Goal: Task Accomplishment & Management: Manage account settings

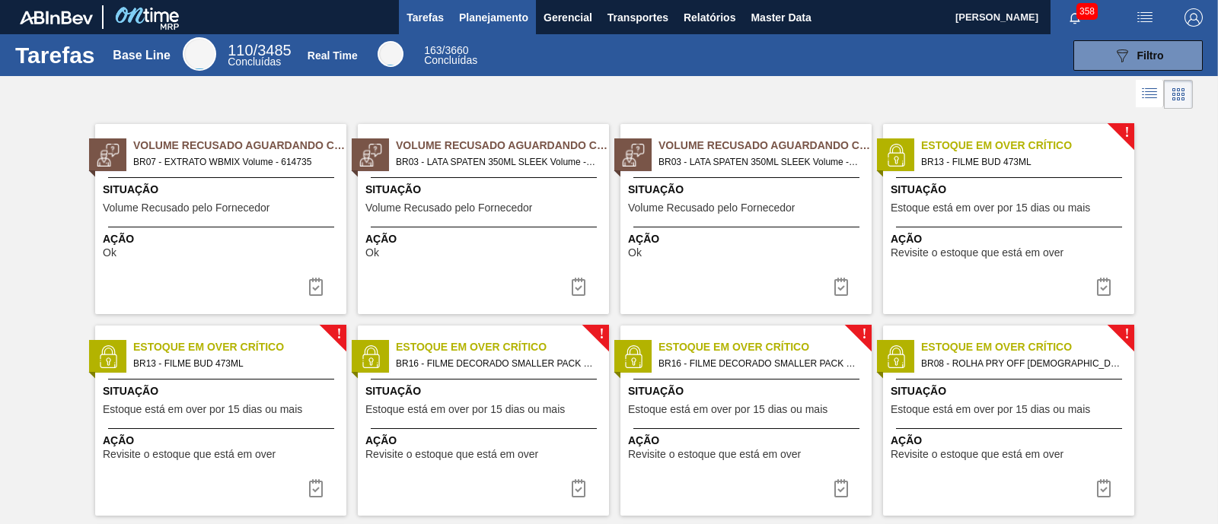
click at [513, 13] on span "Planejamento" at bounding box center [493, 17] width 69 height 18
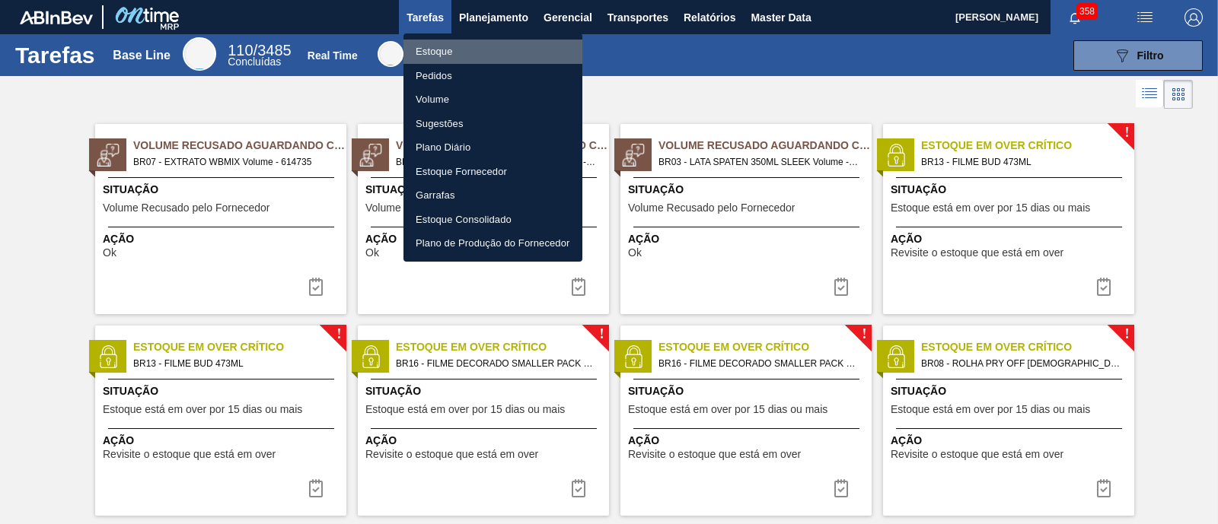
click at [453, 50] on li "Estoque" at bounding box center [492, 52] width 179 height 24
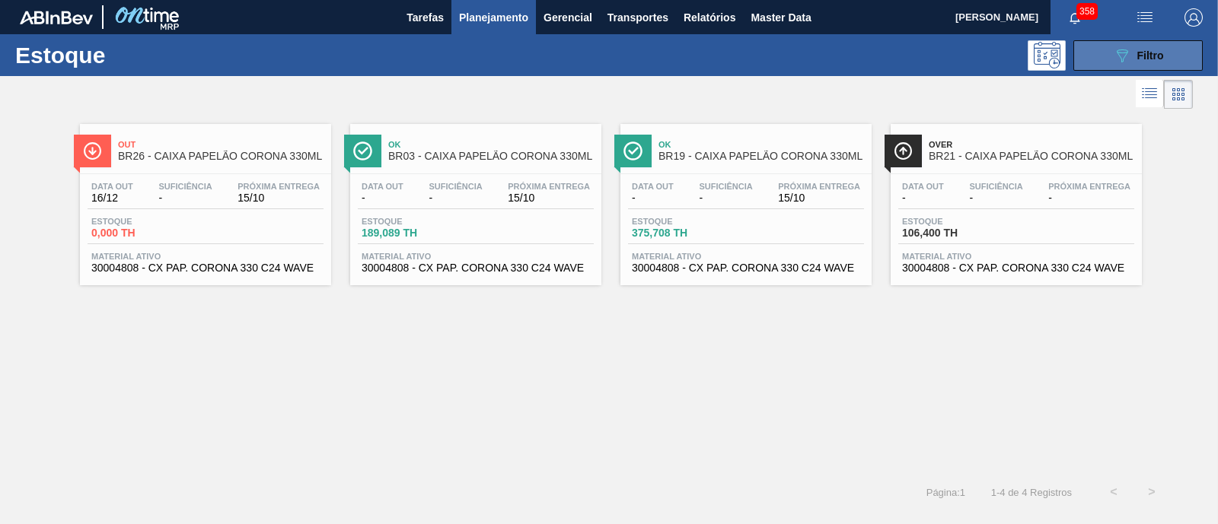
click at [1136, 68] on button "089F7B8B-B2A5-4AFE-B5C0-19BA573D28AC Filtro" at bounding box center [1137, 55] width 129 height 30
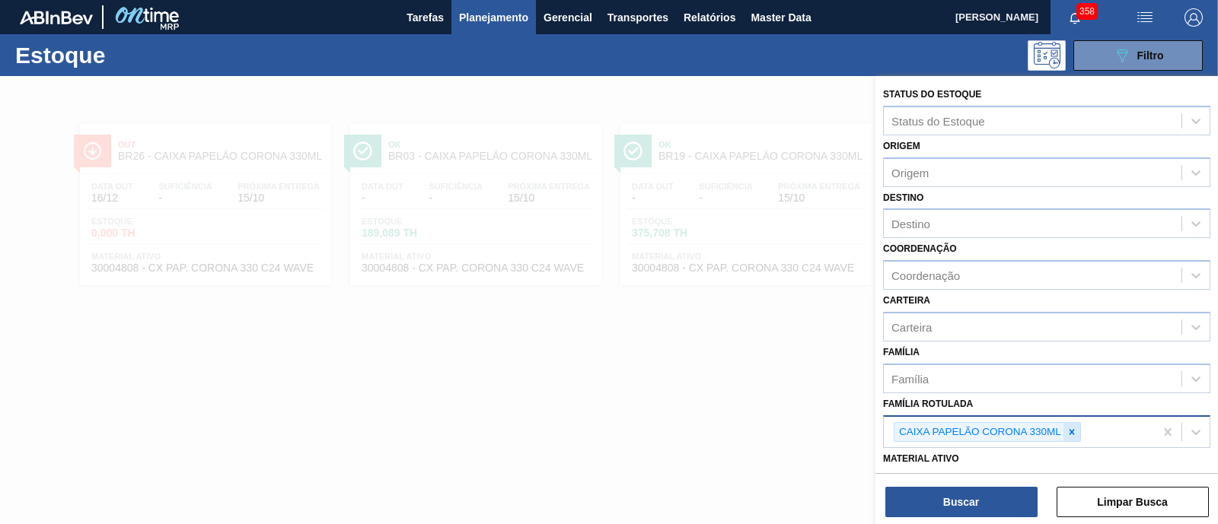
click at [1068, 427] on icon at bounding box center [1071, 432] width 11 height 11
click at [1068, 425] on div "Família Rotulada" at bounding box center [1033, 430] width 298 height 22
type Rotulada "b"
type Rotulada "tropical"
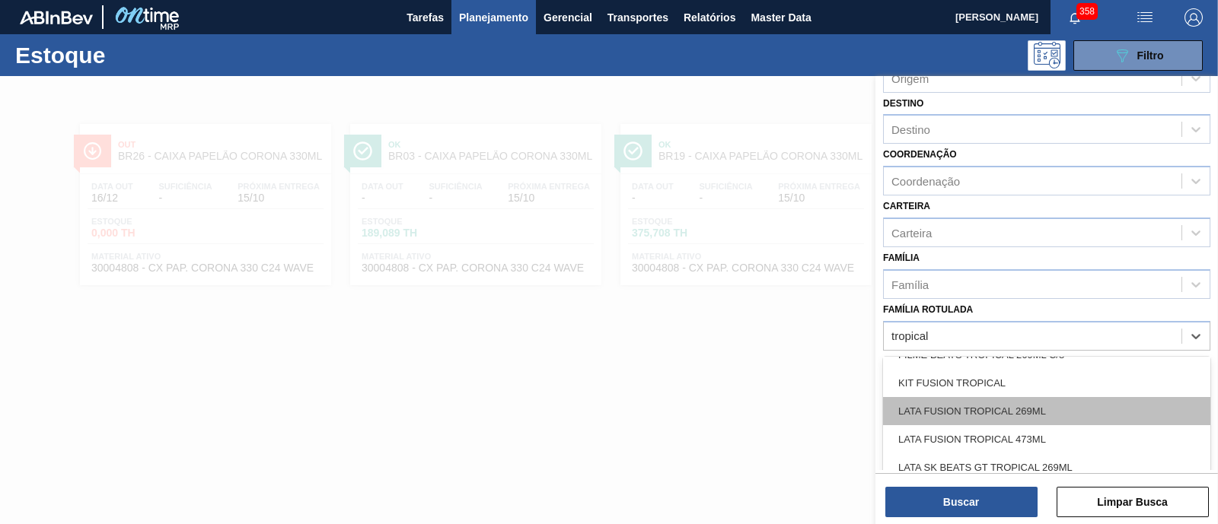
scroll to position [190, 0]
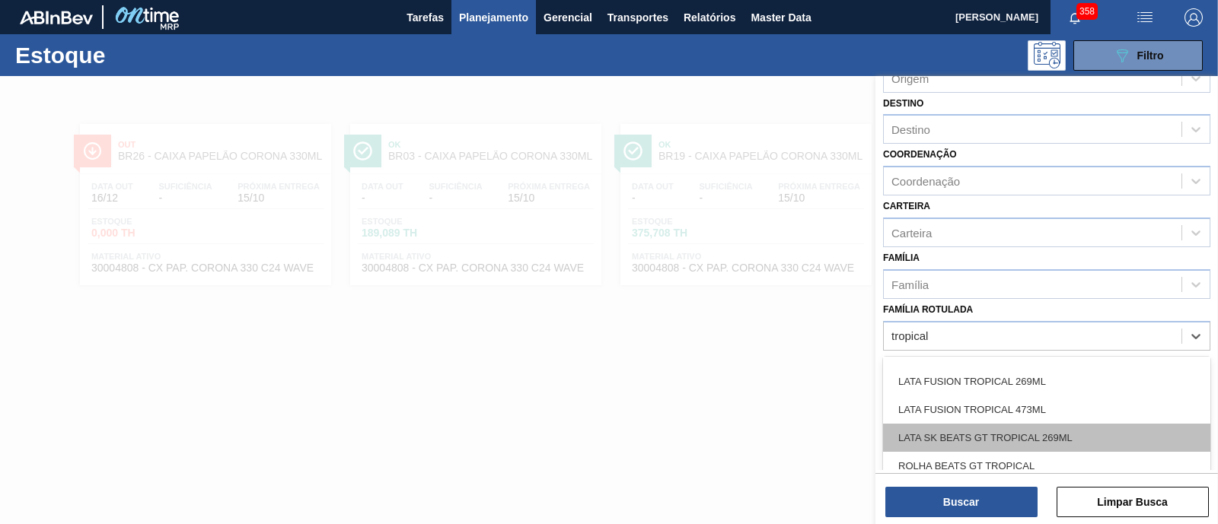
click at [1072, 429] on div "LATA SK BEATS GT TROPICAL 269ML" at bounding box center [1046, 438] width 327 height 28
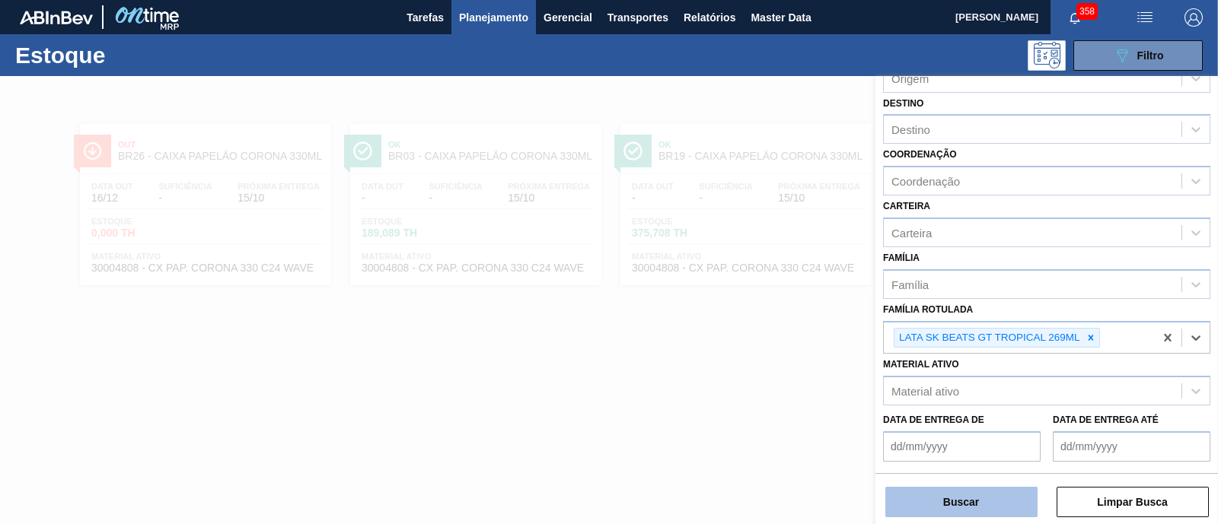
click at [998, 495] on button "Buscar" at bounding box center [961, 502] width 152 height 30
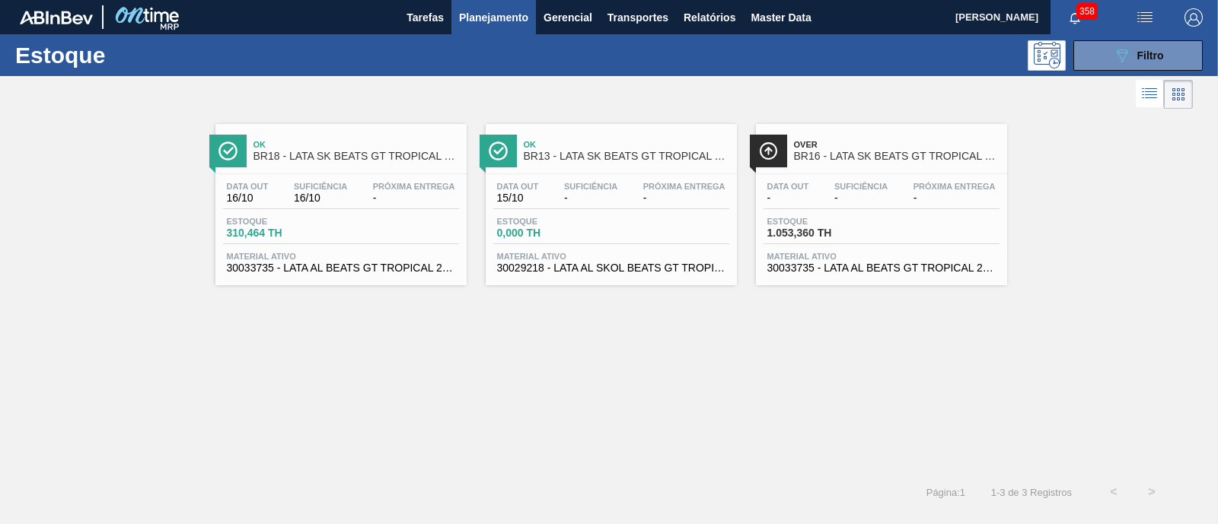
drag, startPoint x: 1101, startPoint y: 53, endPoint x: 1106, endPoint y: 89, distance: 36.2
click at [1101, 53] on button "089F7B8B-B2A5-4AFE-B5C0-19BA573D28AC Filtro" at bounding box center [1137, 55] width 129 height 30
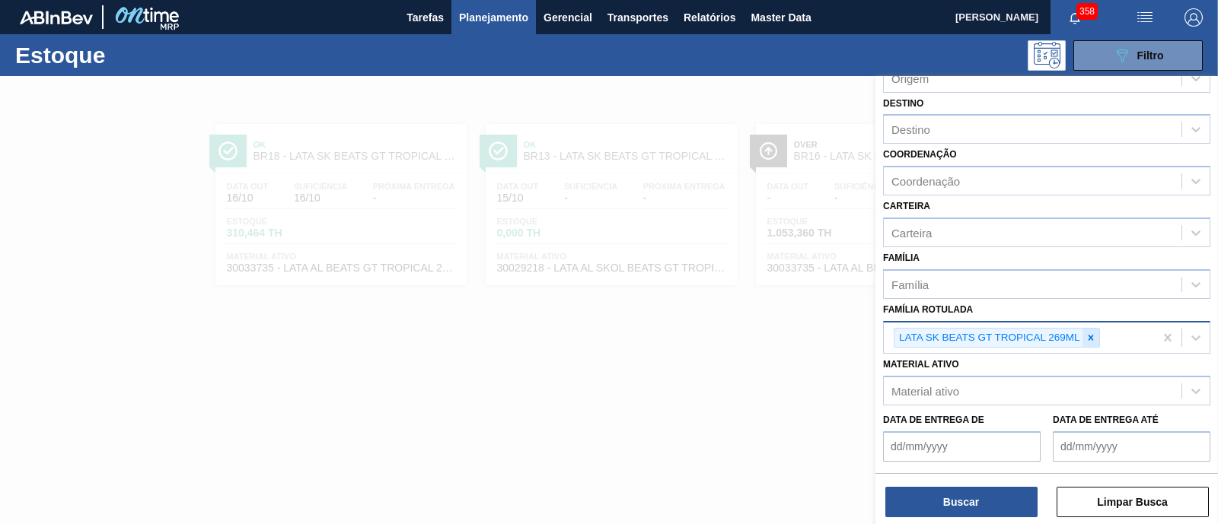
click at [1084, 342] on div at bounding box center [1090, 338] width 17 height 19
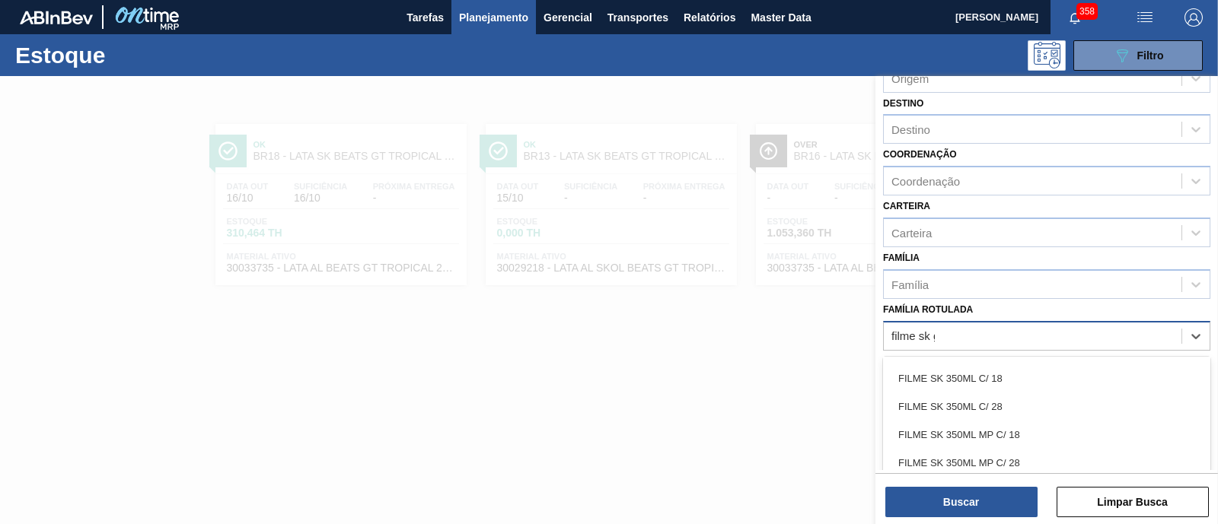
scroll to position [0, 0]
type Rotulada "f"
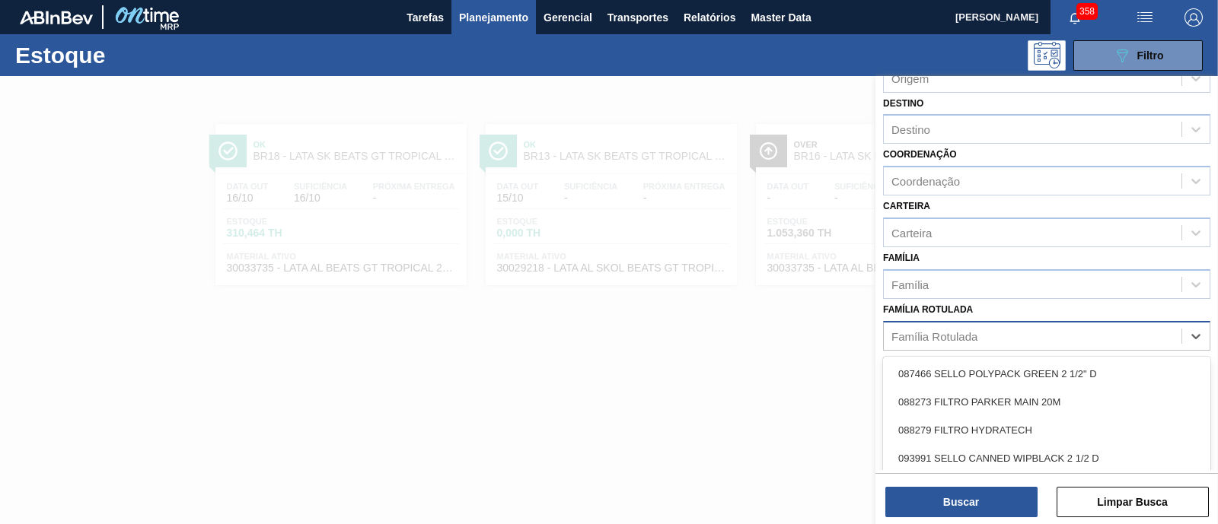
type Rotulada "g"
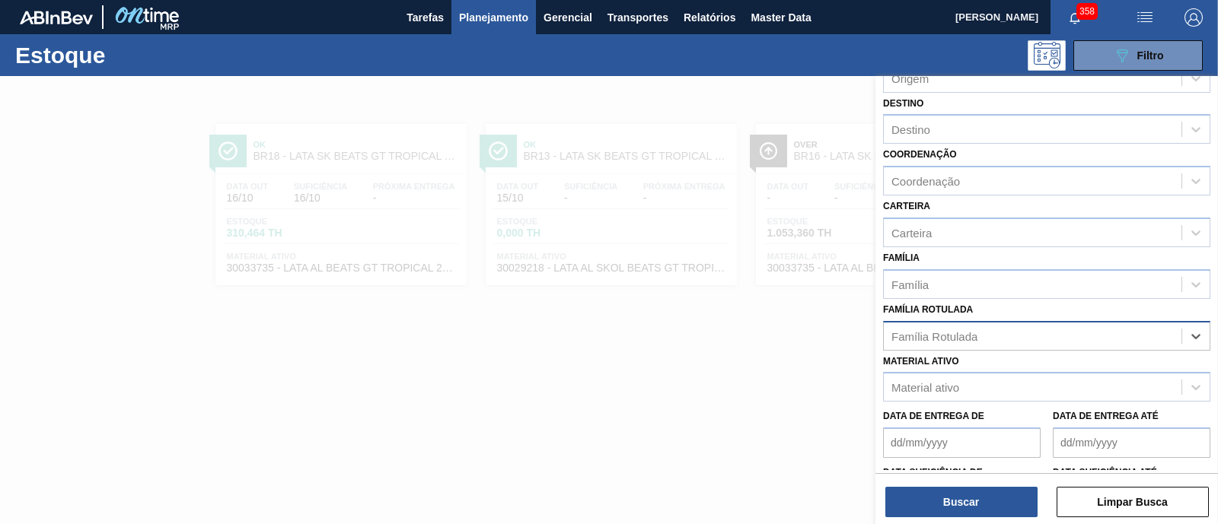
click at [1052, 336] on div "Família Rotulada" at bounding box center [1033, 336] width 298 height 22
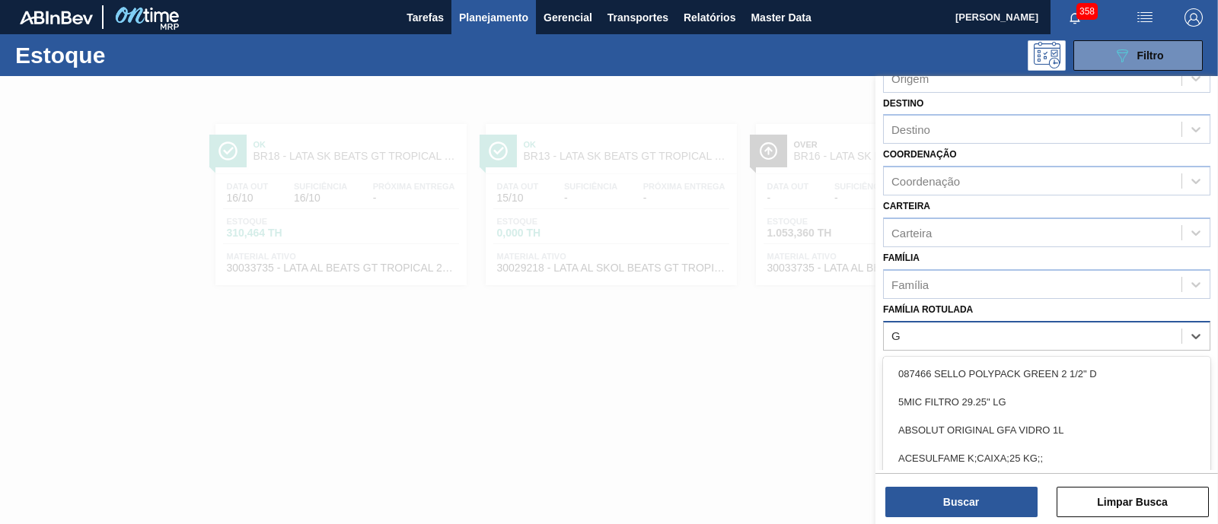
type Rotulada "GT"
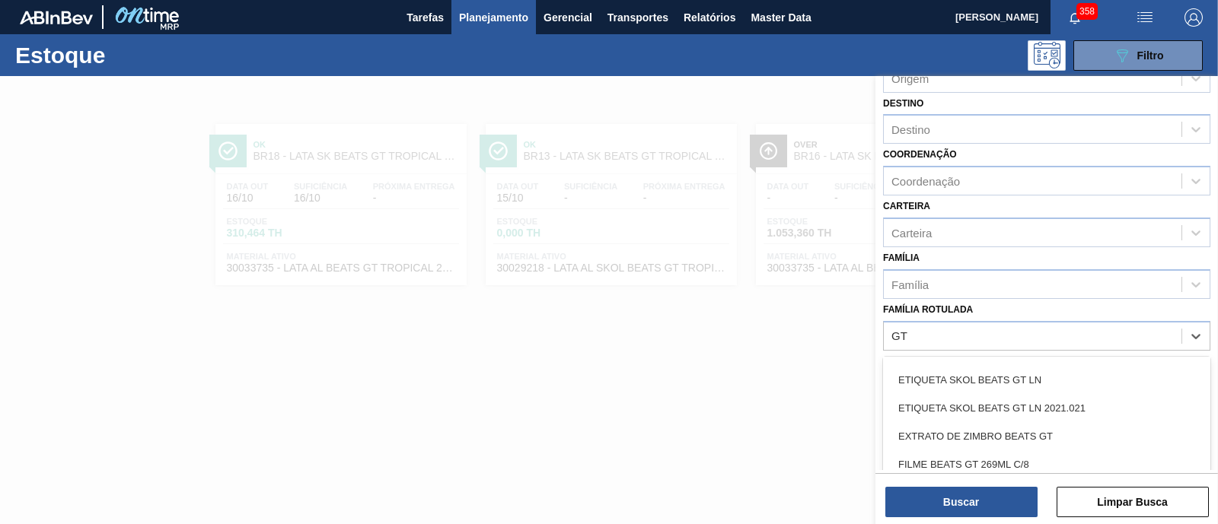
scroll to position [190, 0]
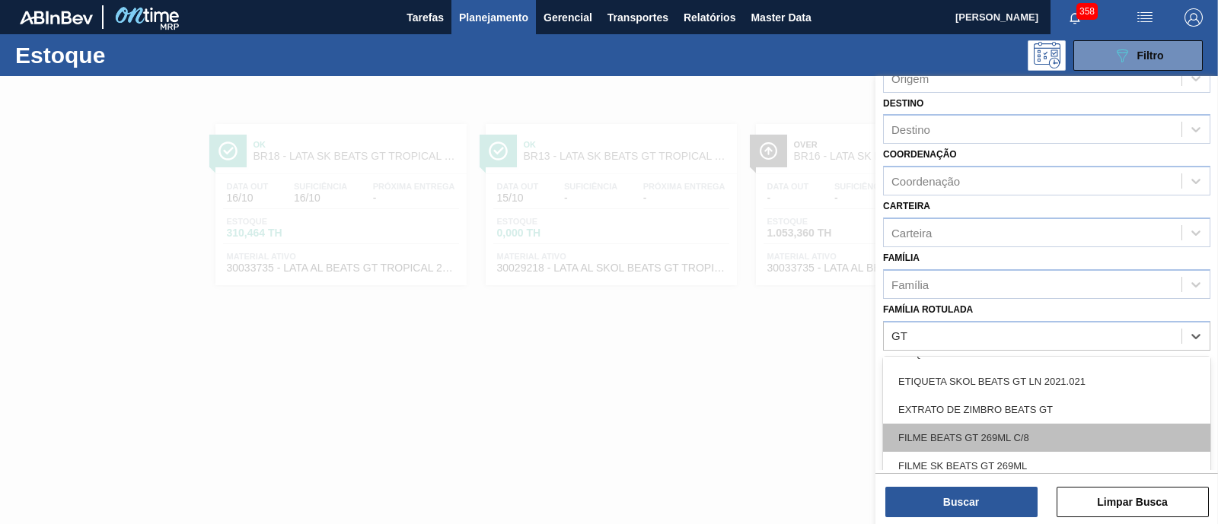
click at [1049, 427] on div "FILME BEATS GT 269ML C/8" at bounding box center [1046, 438] width 327 height 28
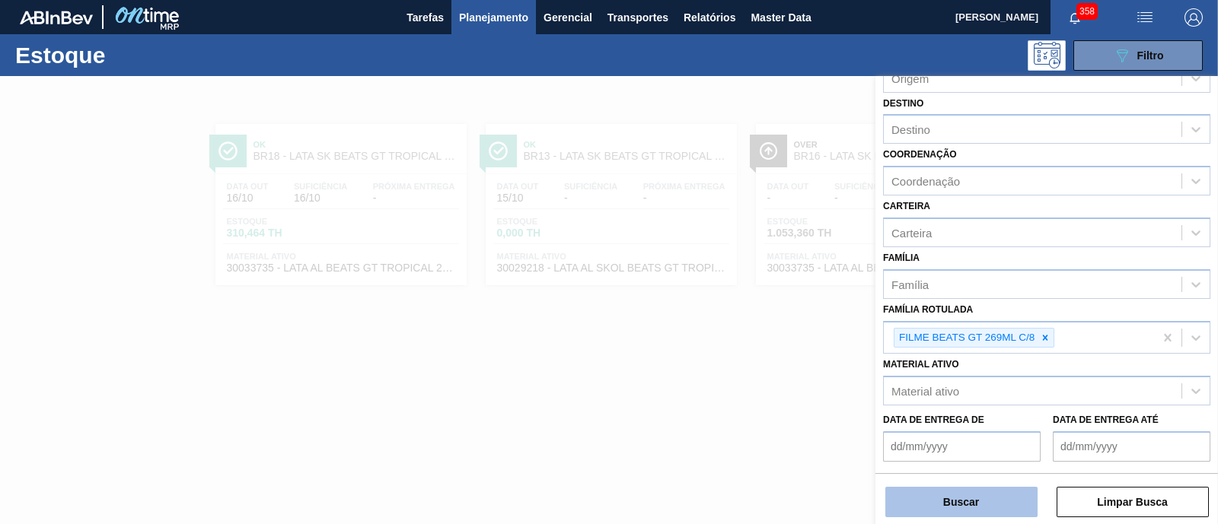
click at [1006, 493] on button "Buscar" at bounding box center [961, 502] width 152 height 30
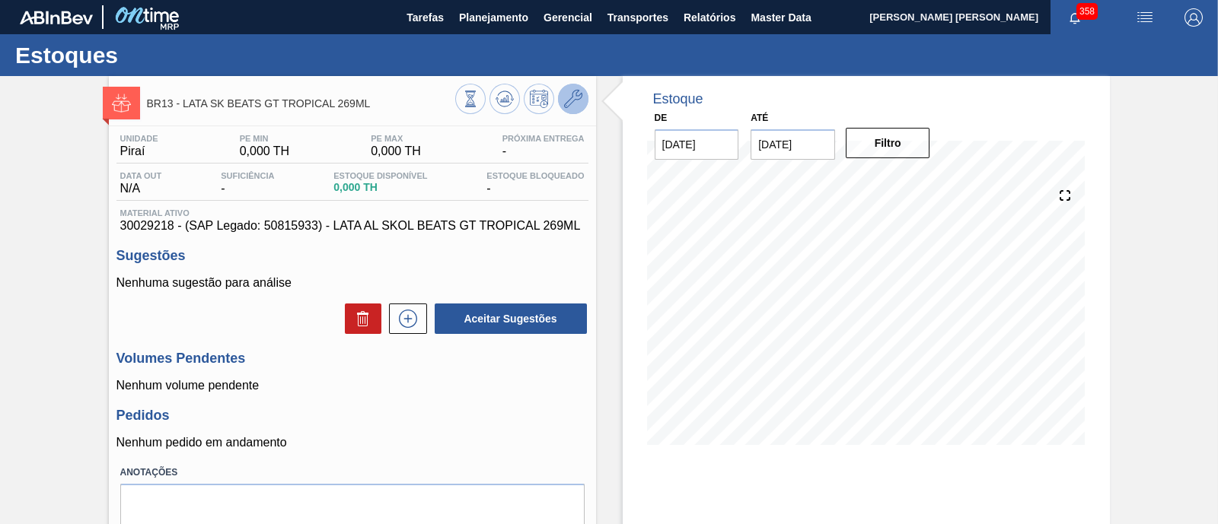
click at [565, 100] on icon at bounding box center [573, 99] width 18 height 18
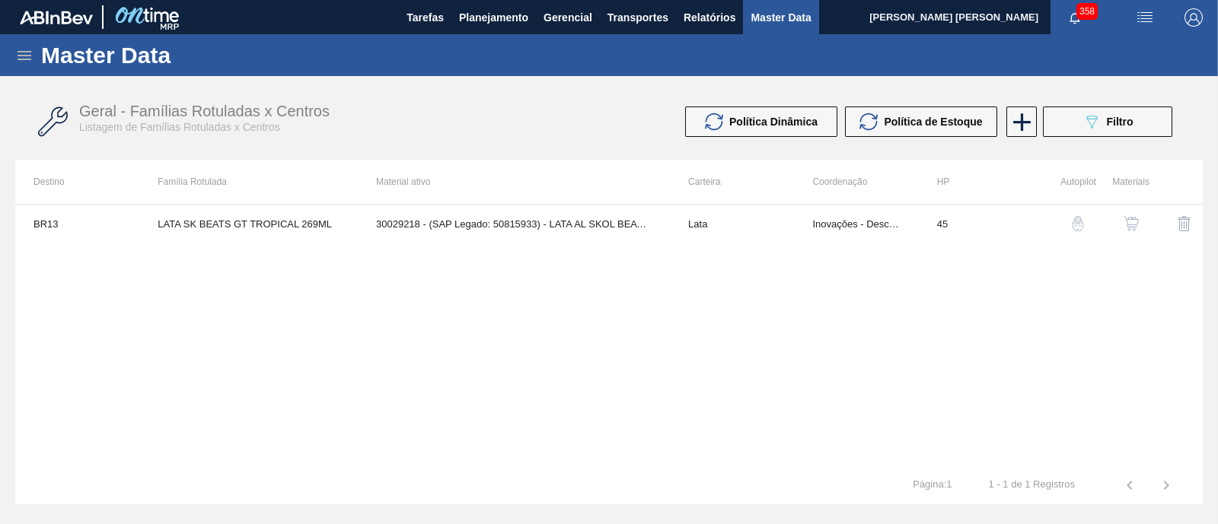
click at [1140, 218] on button "button" at bounding box center [1131, 223] width 37 height 37
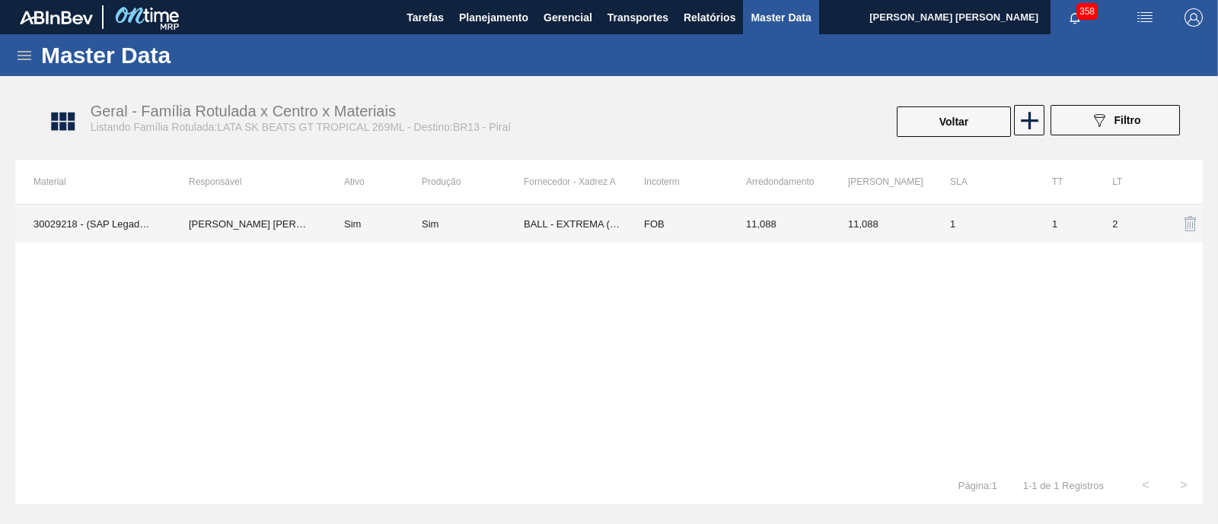
click at [601, 228] on td "BALL - EXTREMA (MG) 24" at bounding box center [575, 224] width 102 height 38
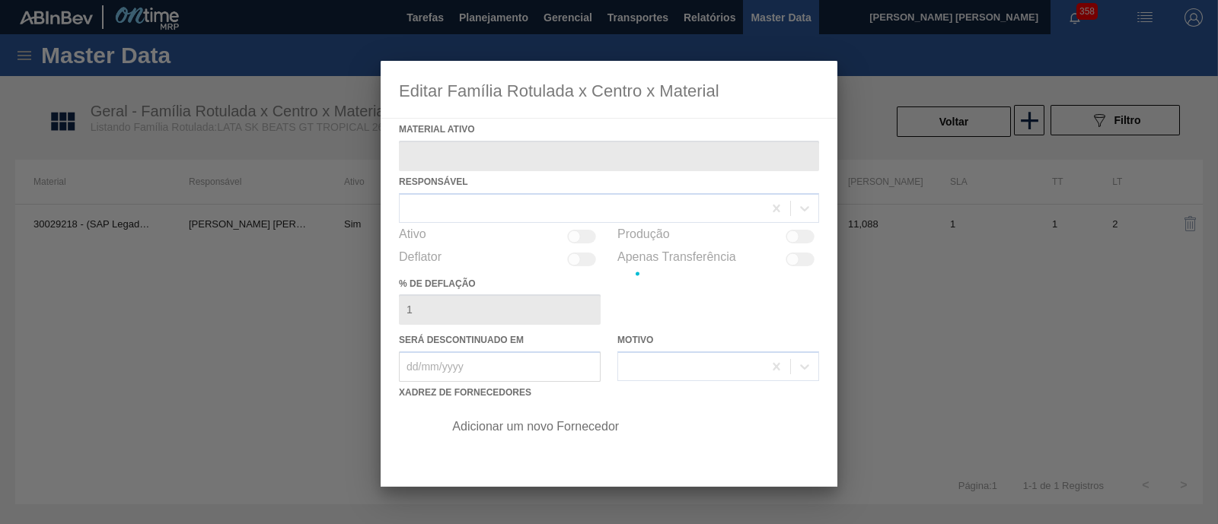
type ativo "30029218 - (SAP Legado: 50815933) - LATA AL SKOL BEATS GT TROPICAL 269ML"
checkbox input "true"
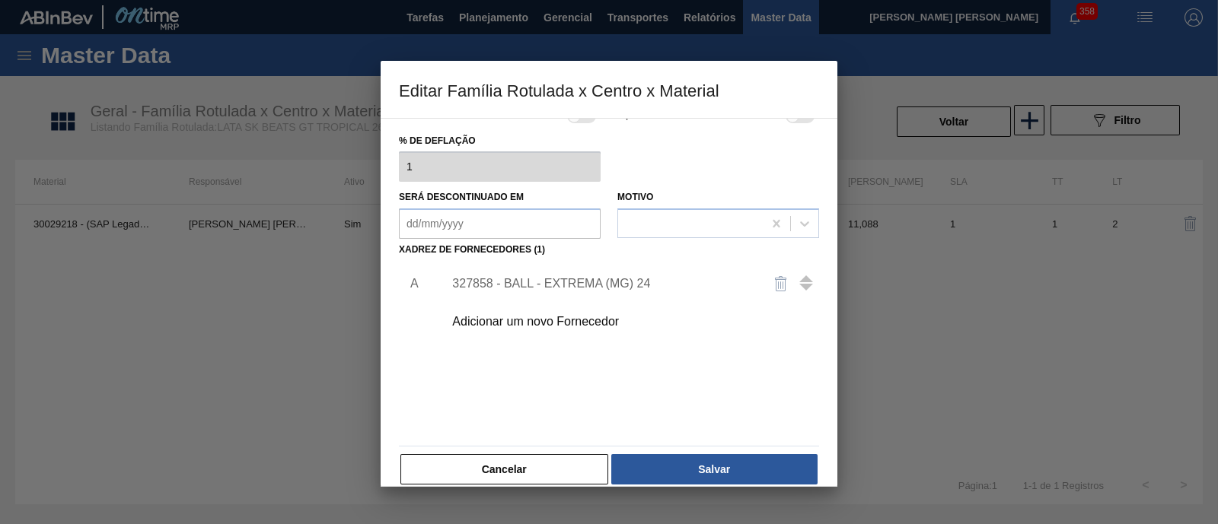
scroll to position [160, 0]
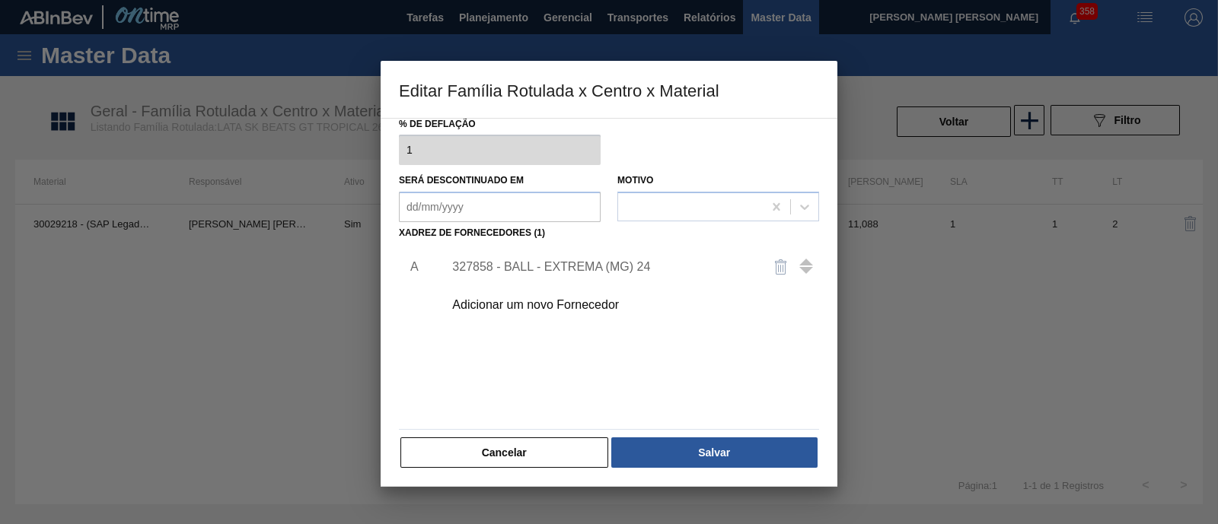
click at [587, 310] on div "Adicionar um novo Fornecedor" at bounding box center [601, 305] width 298 height 14
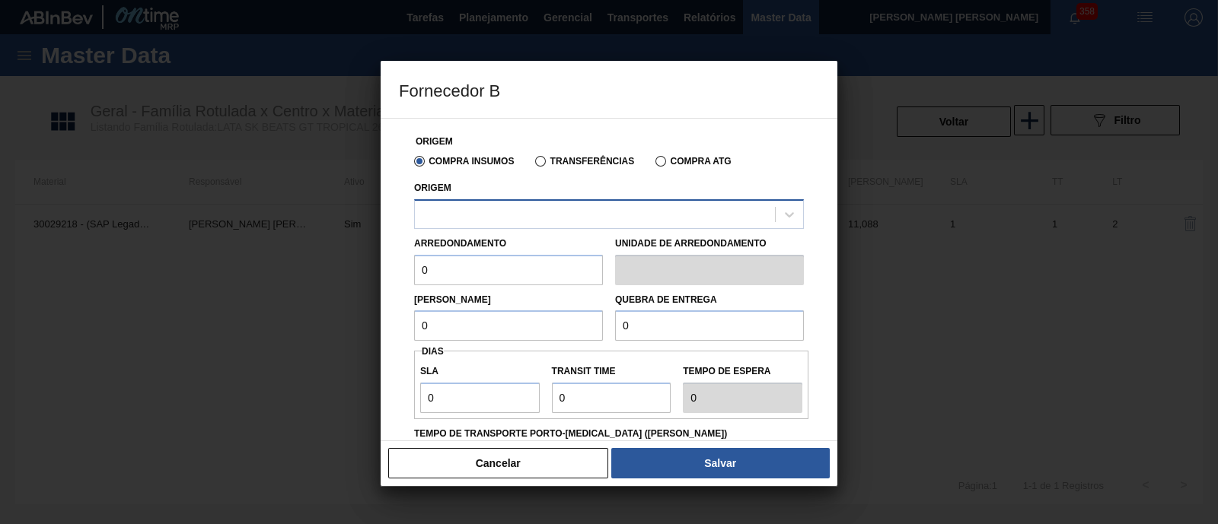
click at [550, 215] on div at bounding box center [595, 214] width 360 height 22
click at [509, 467] on button "Cancelar" at bounding box center [498, 463] width 220 height 30
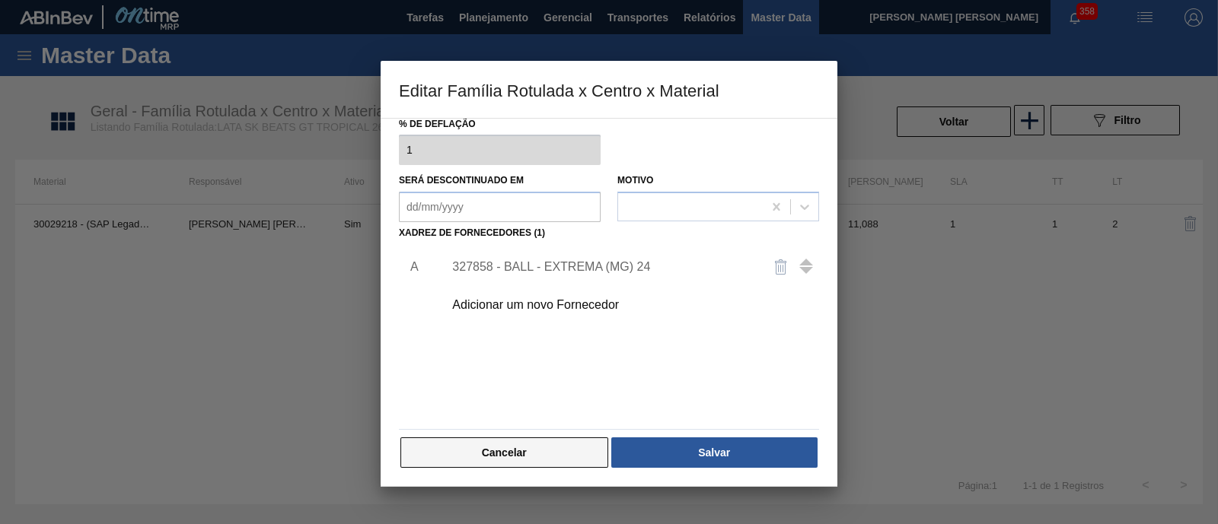
click at [535, 438] on button "Cancelar" at bounding box center [504, 453] width 208 height 30
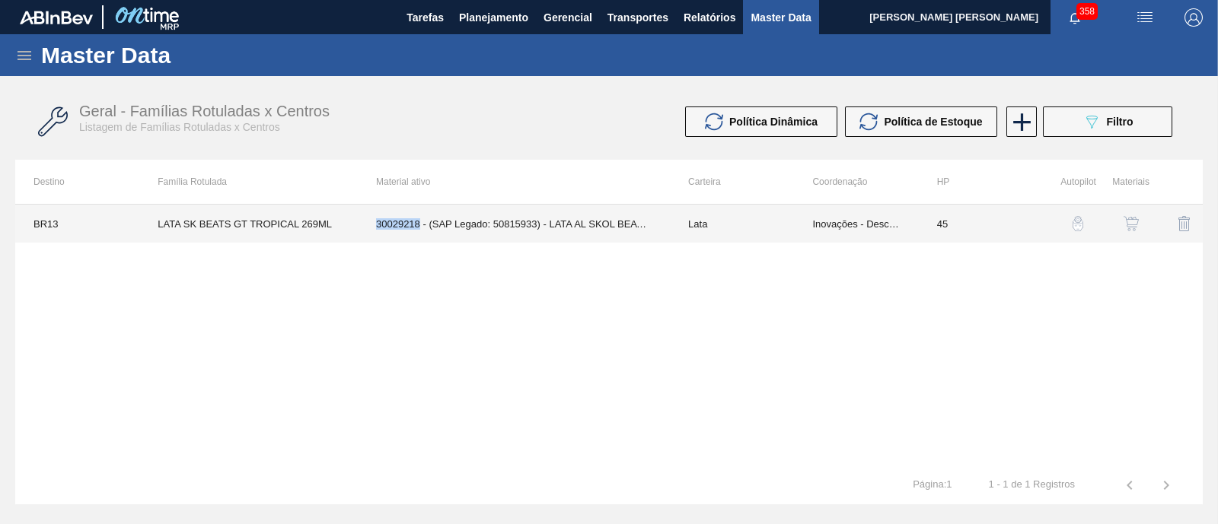
drag, startPoint x: 377, startPoint y: 222, endPoint x: 419, endPoint y: 229, distance: 42.4
click at [419, 229] on td "30029218 - (SAP Legado: 50815933) - LATA AL SKOL BEATS GT TROPICAL 269ML" at bounding box center [514, 224] width 312 height 38
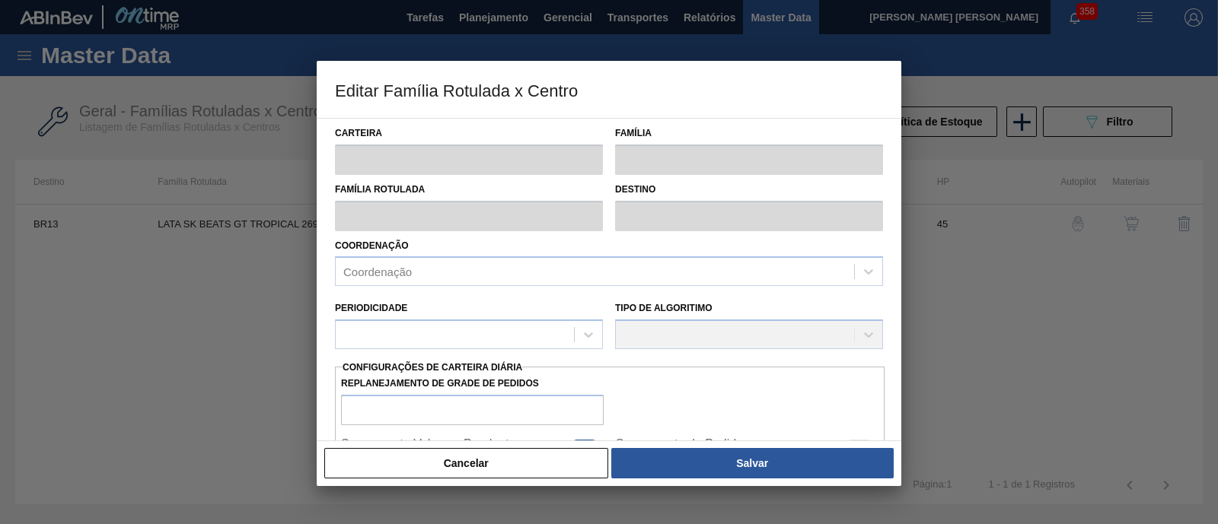
type input "Lata"
type input "LATA SK BEATS GT TROPICAL 269ML"
type input "BR13 - Piraí"
type input "0"
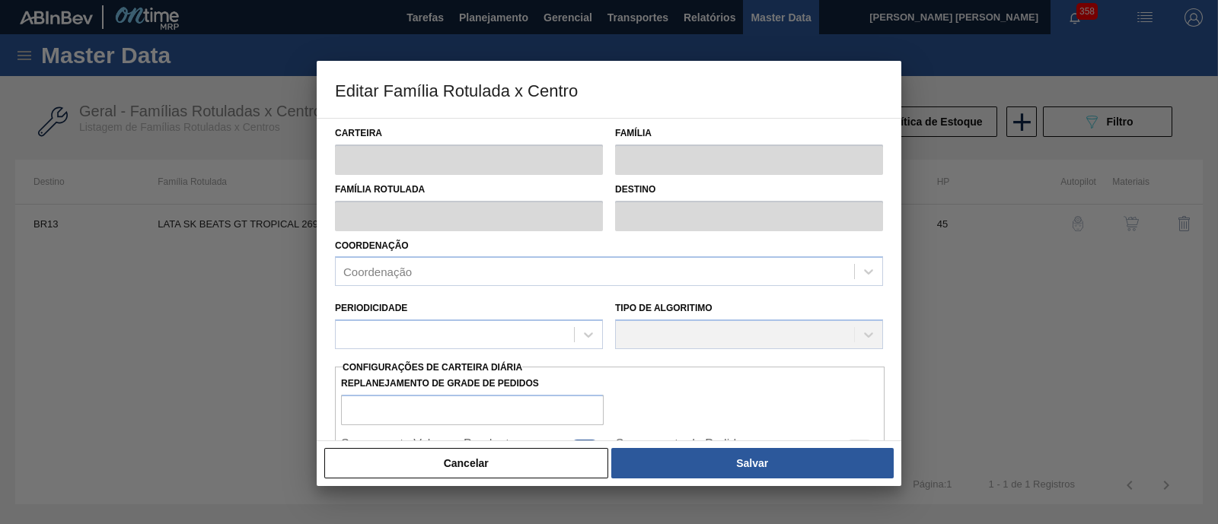
type input "45"
type input "0"
type input "100"
type input "0,000"
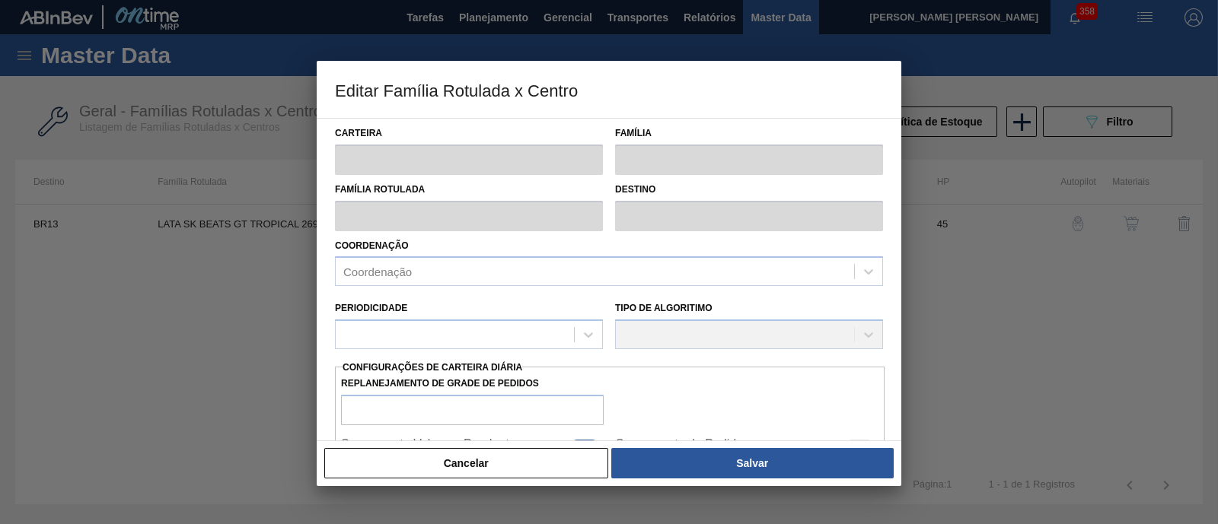
checkbox input "true"
copy td "30029218"
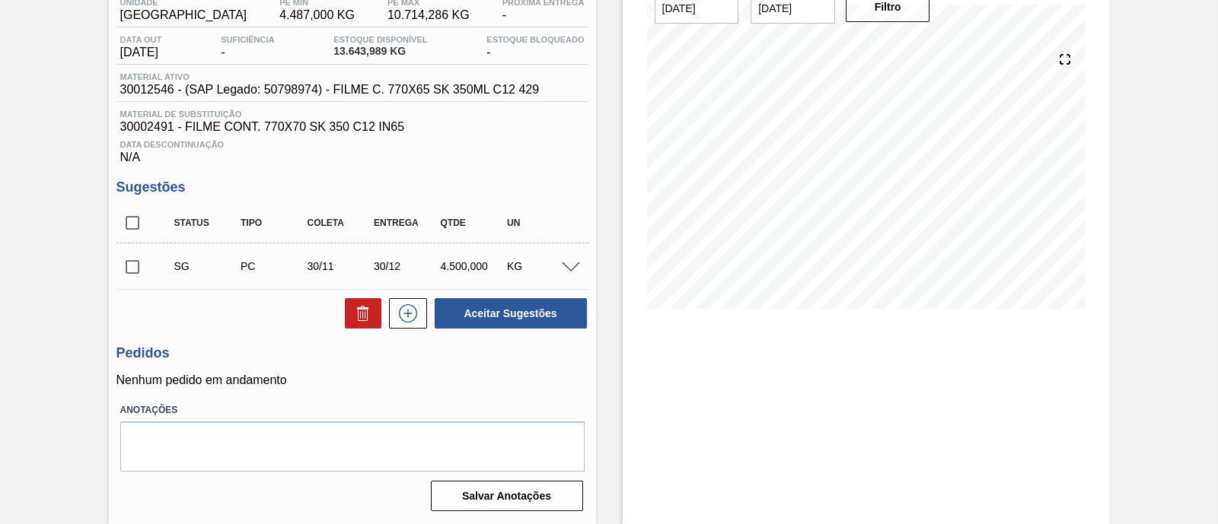
scroll to position [44, 0]
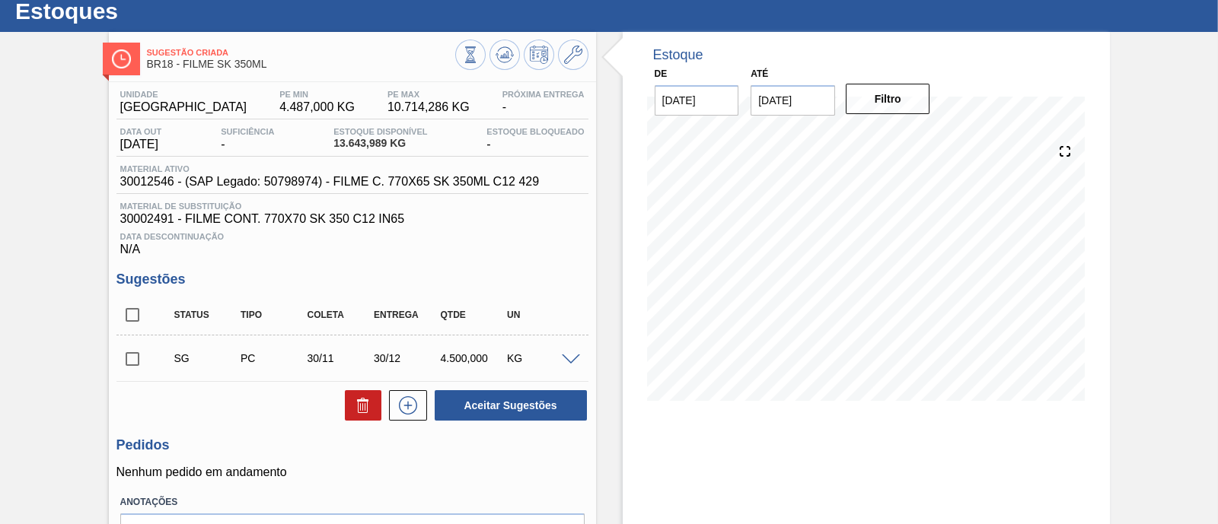
click at [570, 358] on span at bounding box center [571, 360] width 18 height 11
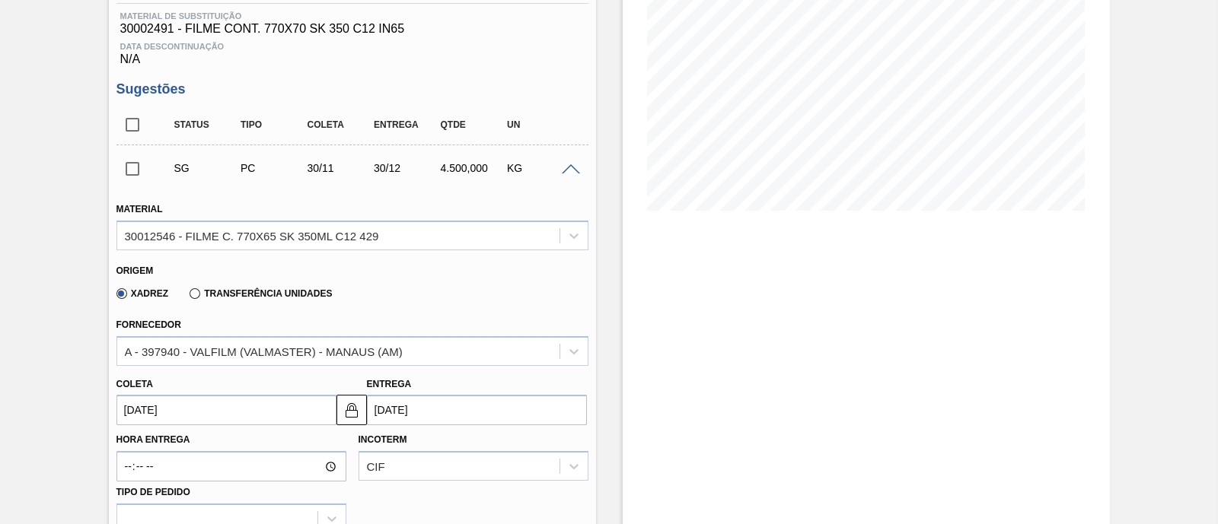
click at [233, 299] on label "Transferência Unidades" at bounding box center [261, 293] width 142 height 11
click at [187, 297] on input "Transferência Unidades" at bounding box center [187, 297] width 0 height 0
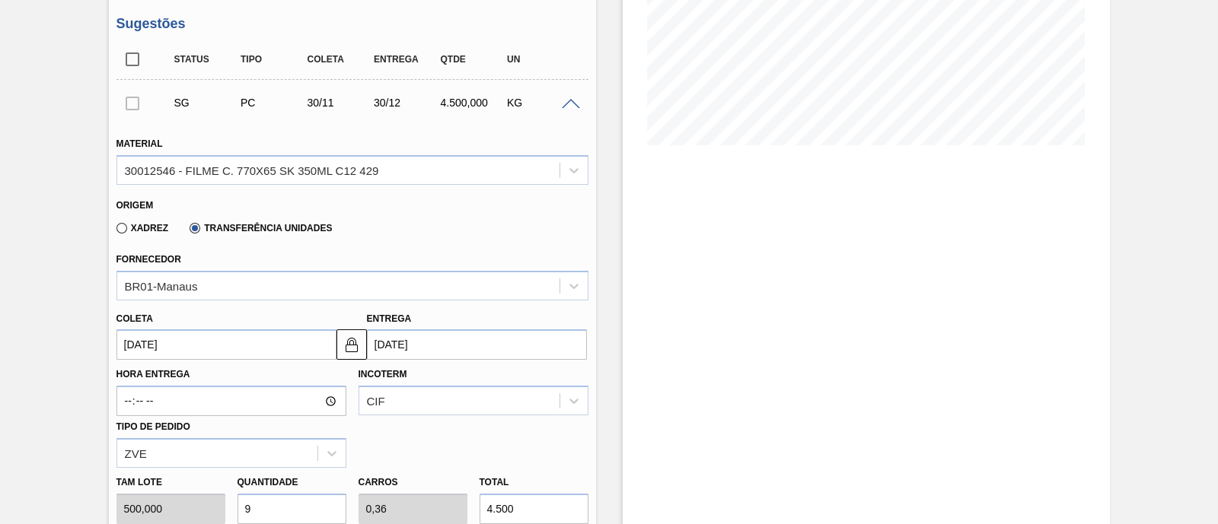
scroll to position [330, 0]
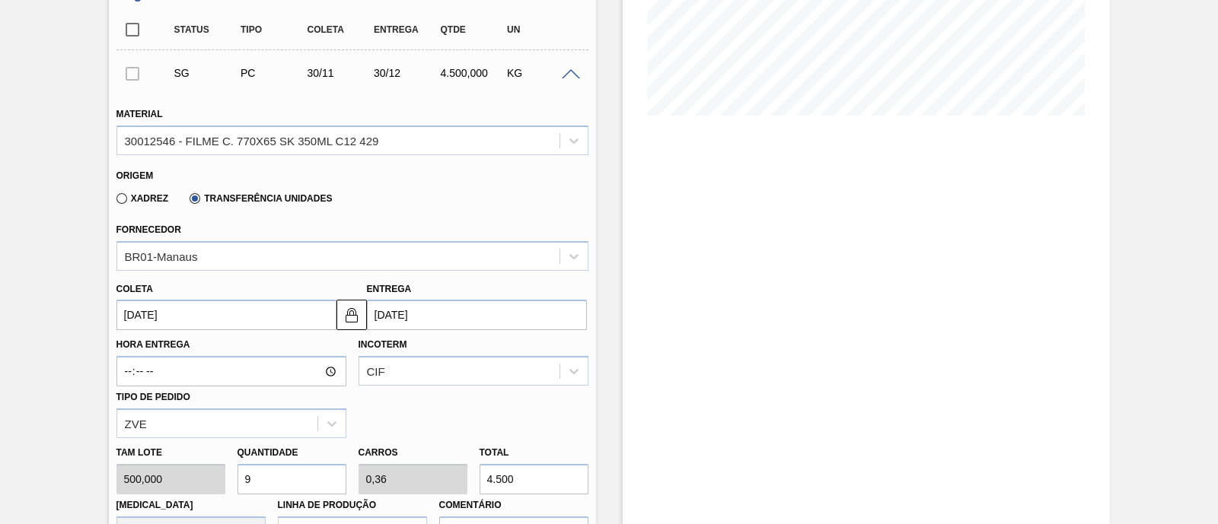
click at [139, 197] on label "Xadrez" at bounding box center [142, 198] width 53 height 11
click at [114, 202] on input "Xadrez" at bounding box center [114, 202] width 0 height 0
drag, startPoint x: 476, startPoint y: 489, endPoint x: 452, endPoint y: 497, distance: 24.8
click at [452, 497] on div "Tam lote 500,000 Quantidade 9 Carros 0,36 Total 4.500 Doca N/A Linha de Produçã…" at bounding box center [352, 492] width 484 height 109
type input "0,006"
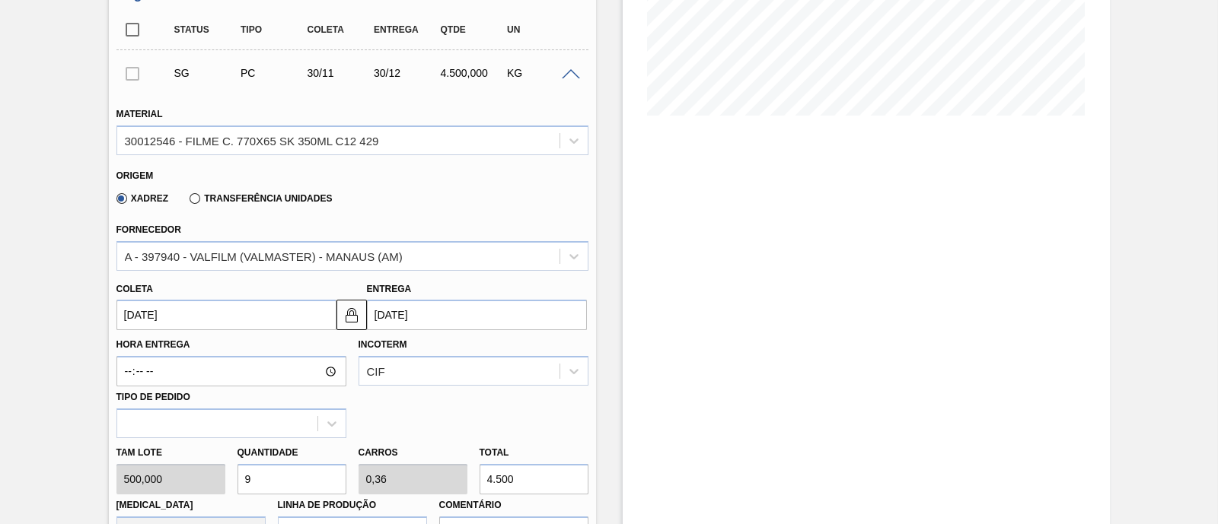
type input "0"
type input "3"
type input "0,06"
type input "0,002"
type input "30"
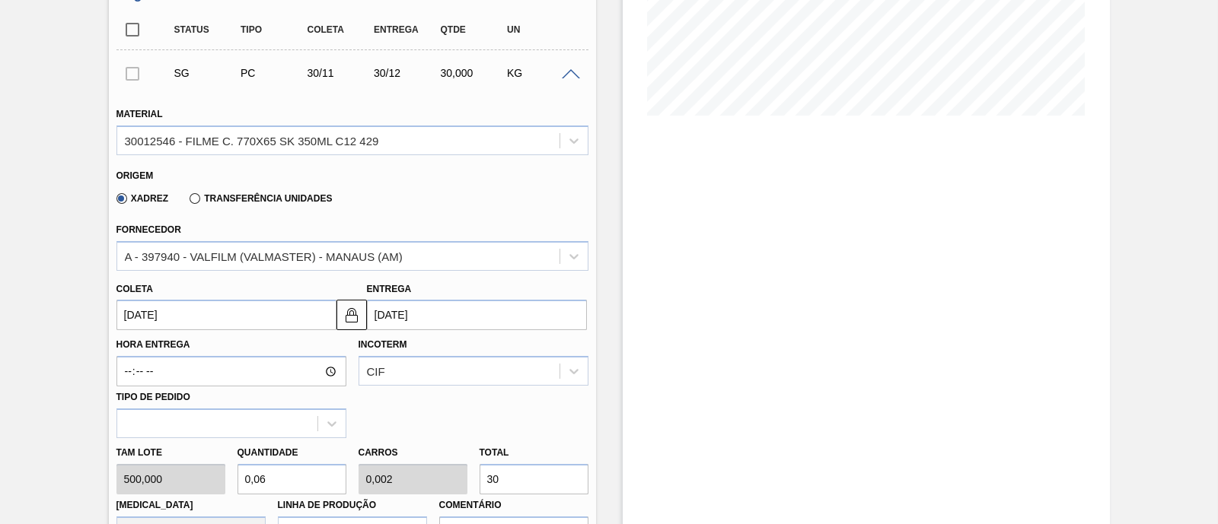
type input "0,6"
type input "0,024"
type input "300"
type input "6"
type input "0,24"
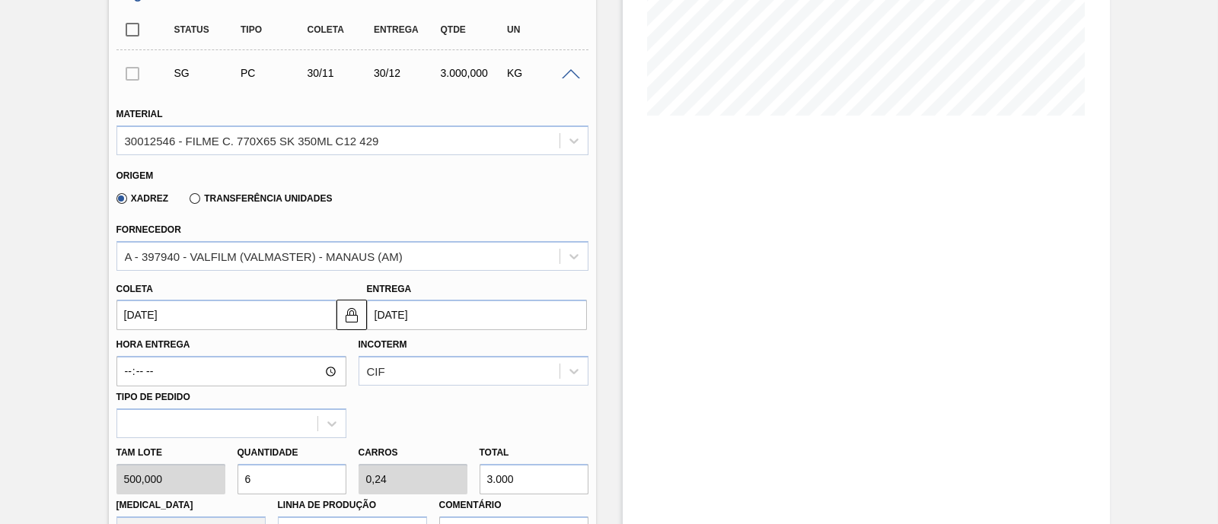
type input "3.000"
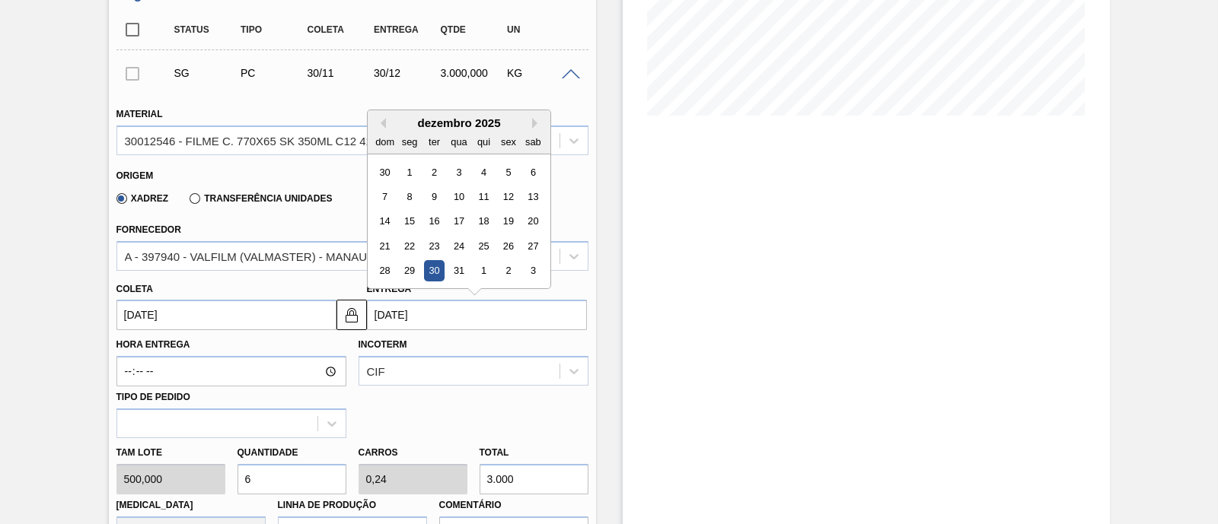
click at [432, 330] on input "30/12/2025" at bounding box center [477, 315] width 220 height 30
click at [388, 129] on div "dezembro 2025" at bounding box center [459, 122] width 183 height 13
click at [384, 127] on button "Previous Month" at bounding box center [380, 123] width 11 height 11
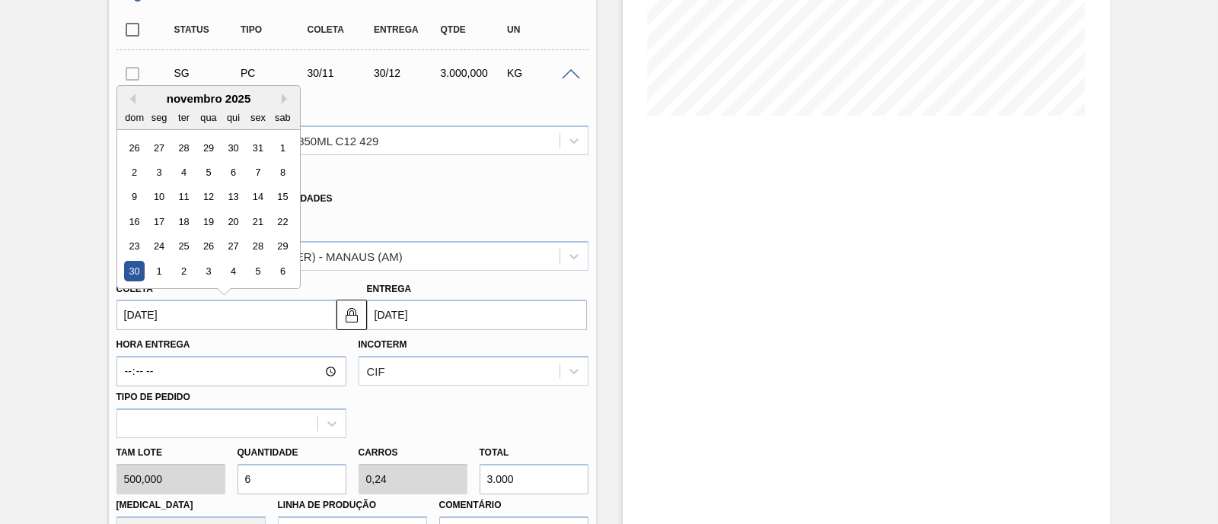
click at [284, 316] on input "30/11/2025" at bounding box center [226, 315] width 220 height 30
click at [129, 102] on button "Previous Month" at bounding box center [130, 99] width 11 height 11
click at [164, 219] on div "20" at bounding box center [158, 222] width 21 height 21
type input "20/10/2025"
type input "19/11/2025"
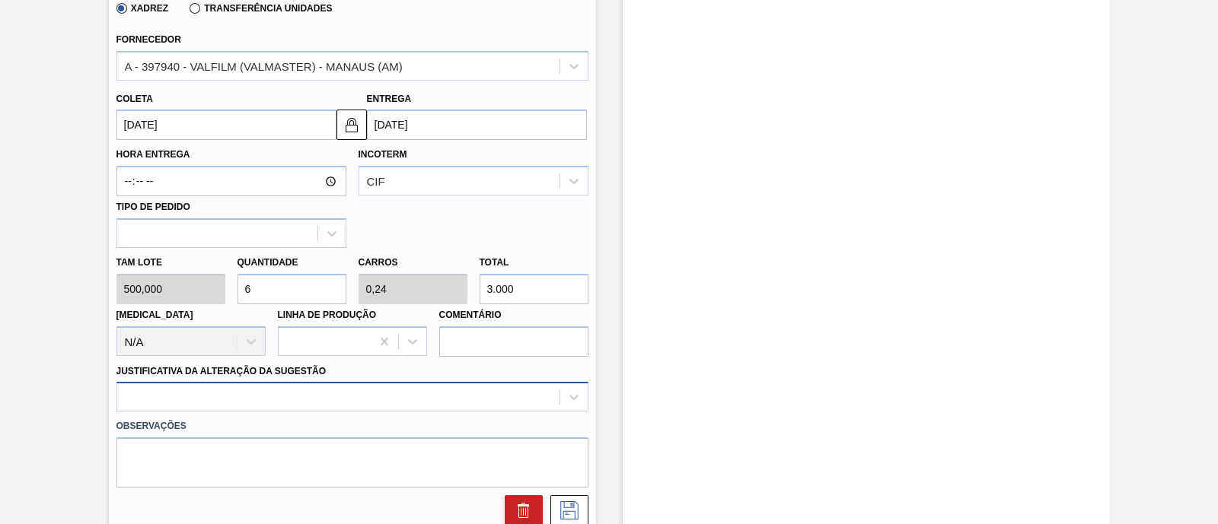
click at [272, 393] on div at bounding box center [352, 397] width 472 height 30
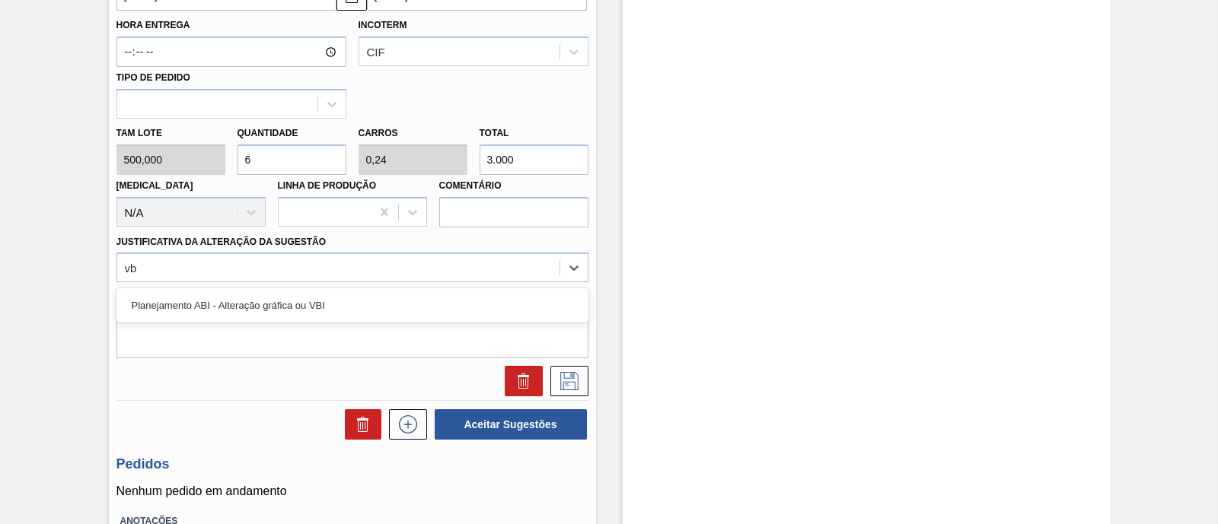
type Sugestão "vbi"
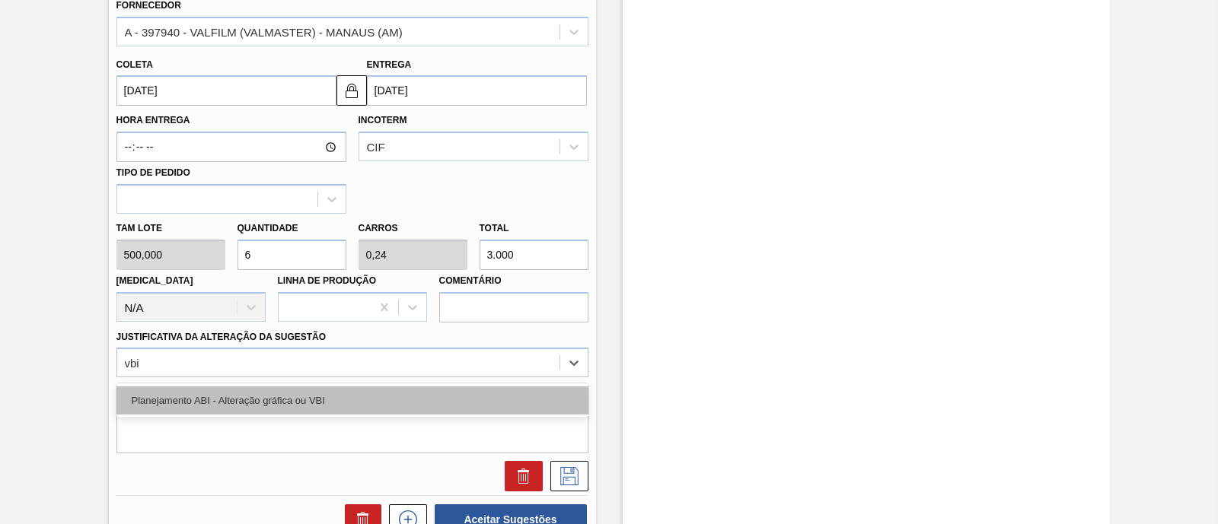
click at [270, 397] on div "Planejamento ABI - Alteração gráfica ou VBI" at bounding box center [352, 401] width 472 height 28
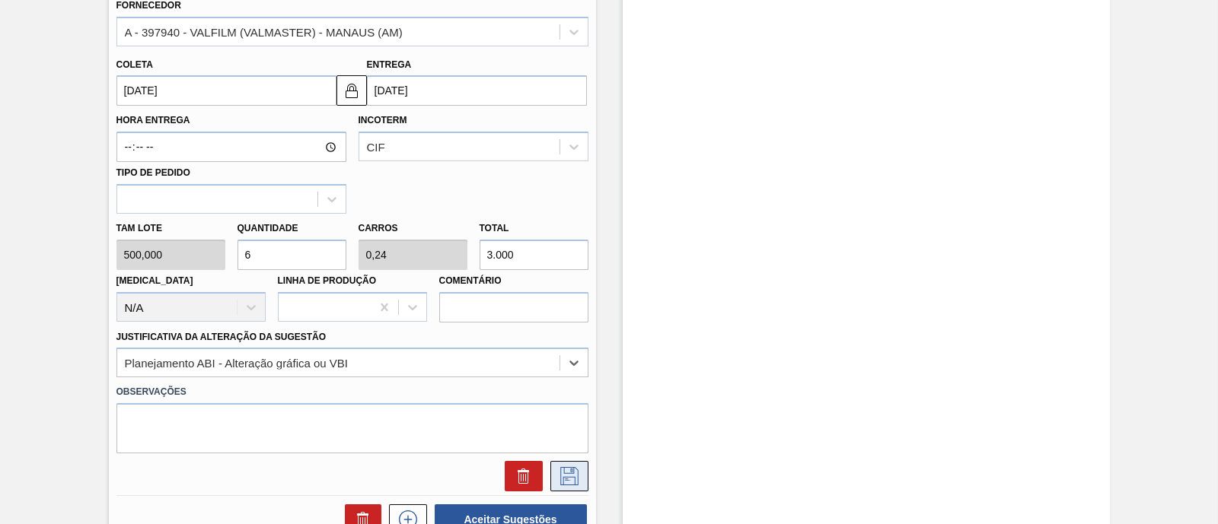
click at [572, 480] on icon at bounding box center [569, 476] width 24 height 18
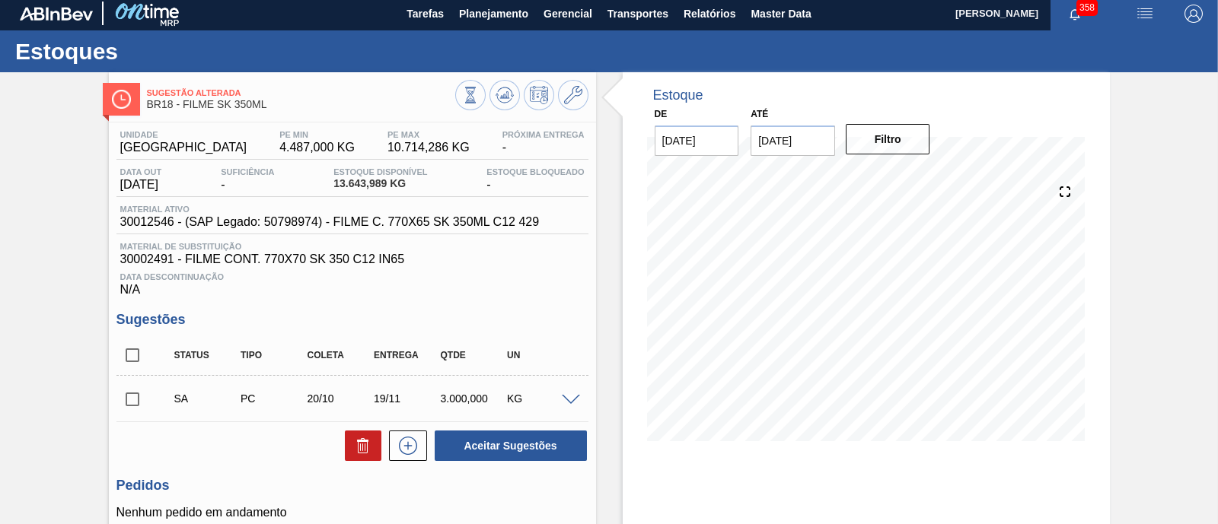
scroll to position [0, 0]
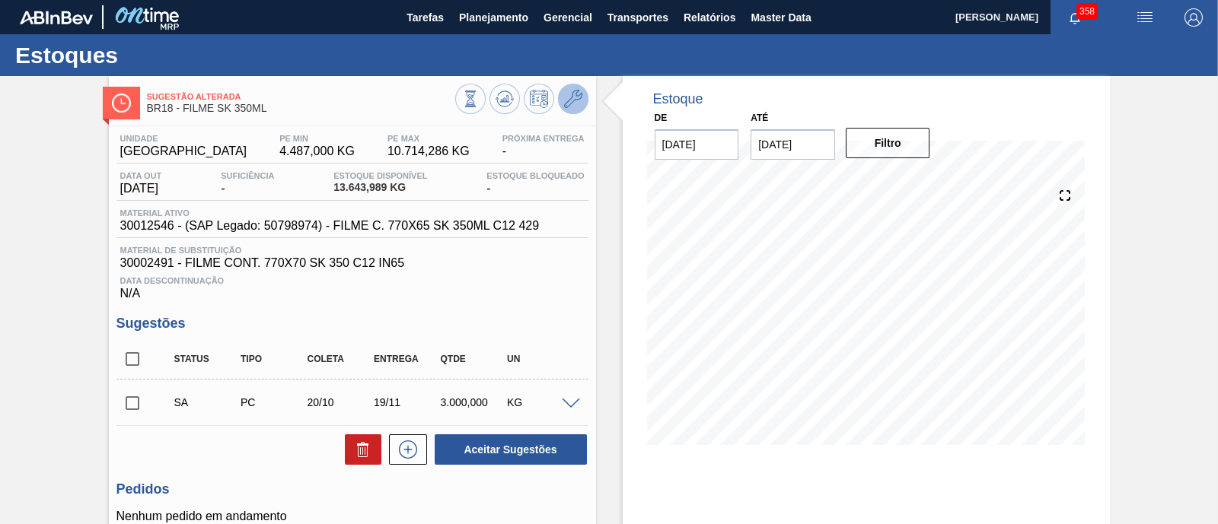
click at [582, 97] on button at bounding box center [573, 99] width 30 height 30
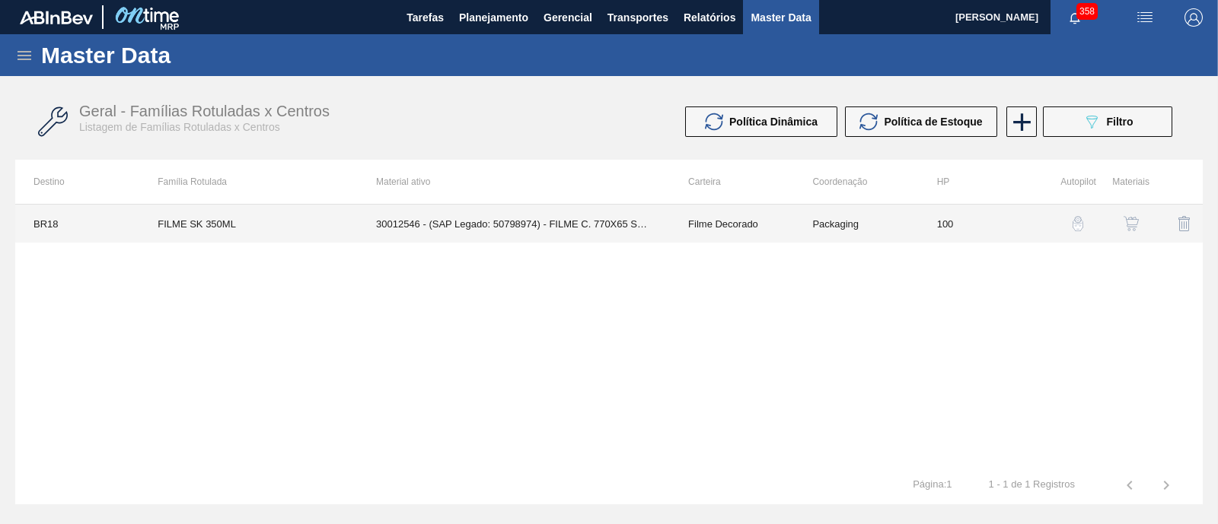
click at [597, 224] on td "30012546 - (SAP Legado: 50798974) - FILME C. 770X65 SK 350ML C12 429" at bounding box center [514, 224] width 312 height 38
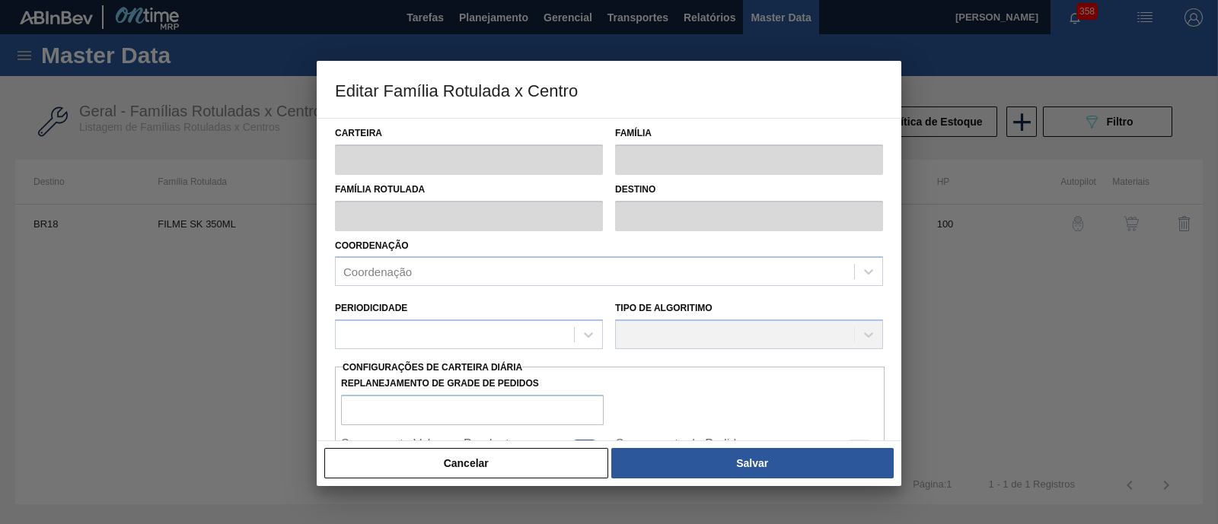
type input "Filme Decorado"
type input "FILME SK 350ML"
type input "BR18 - Pernambuco"
type input "100"
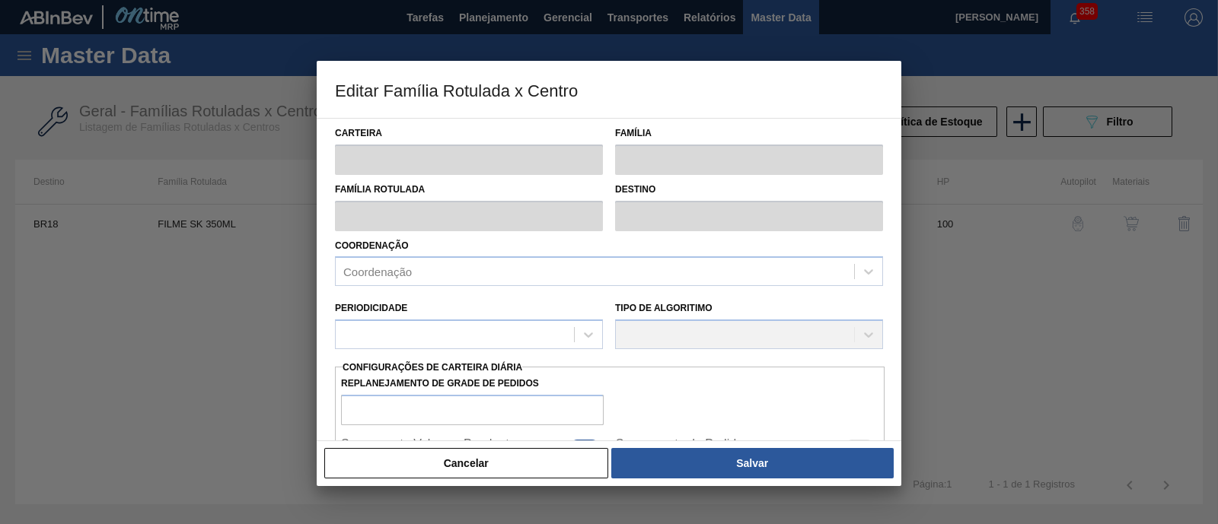
type input "4.487"
type input "10.714,286"
type input "75"
type input "9.157,465"
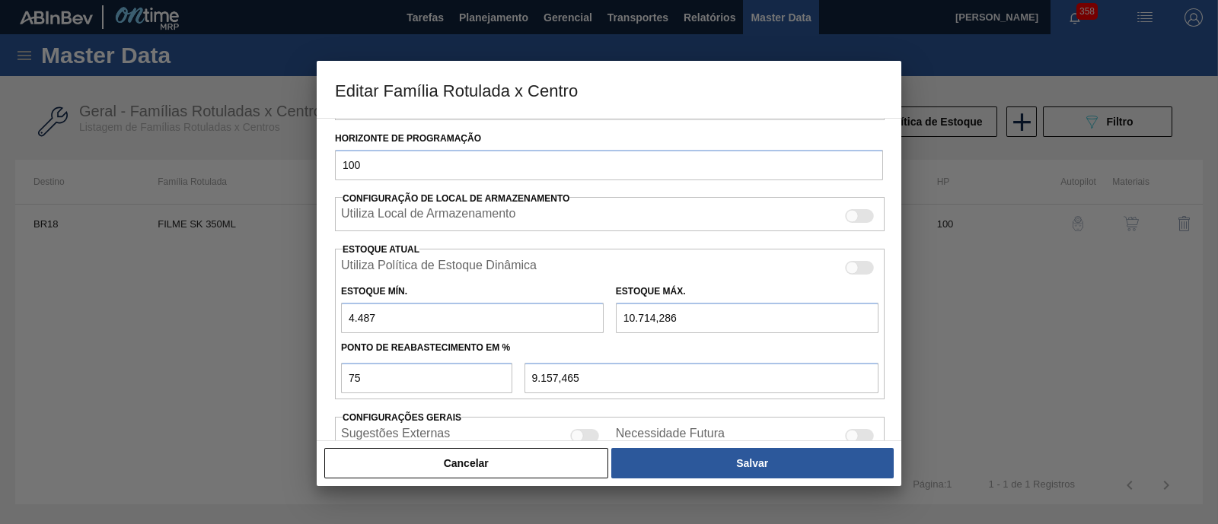
scroll to position [285, 0]
click at [632, 312] on input "10.714,286" at bounding box center [747, 317] width 263 height 30
type input "120.714,286"
type input "91.657,465"
click at [628, 313] on input "120.714,286" at bounding box center [747, 317] width 263 height 30
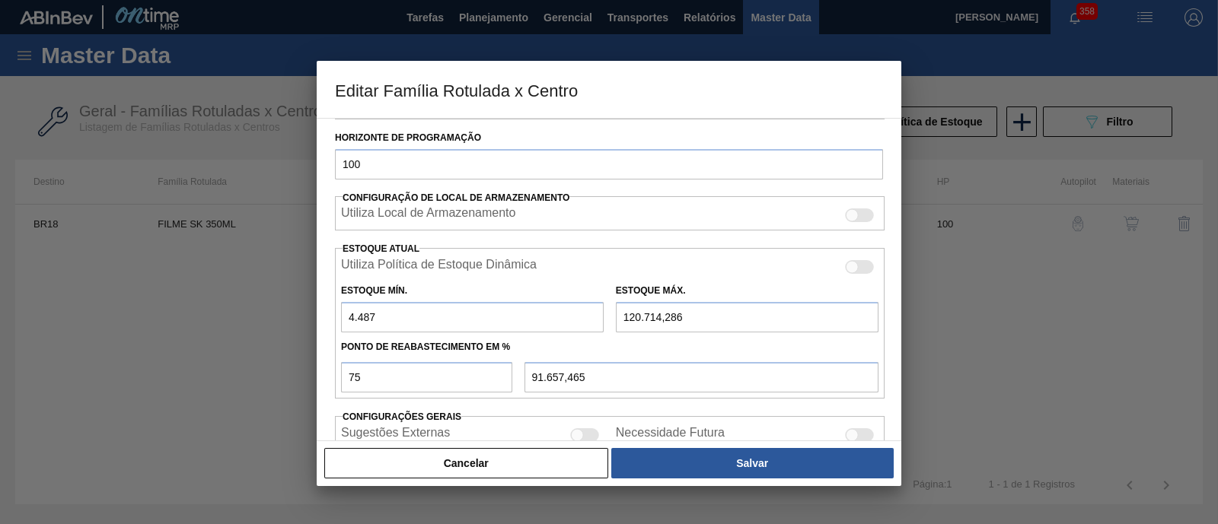
type input "20.714,286"
type input "16.657,465"
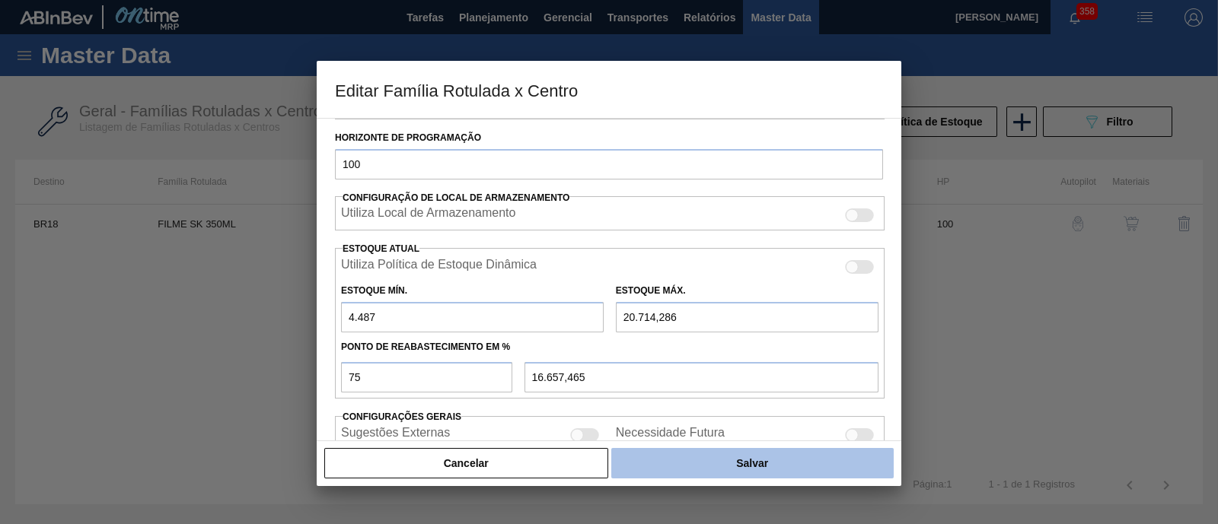
type input "20.714,286"
click at [712, 462] on button "Salvar" at bounding box center [752, 463] width 282 height 30
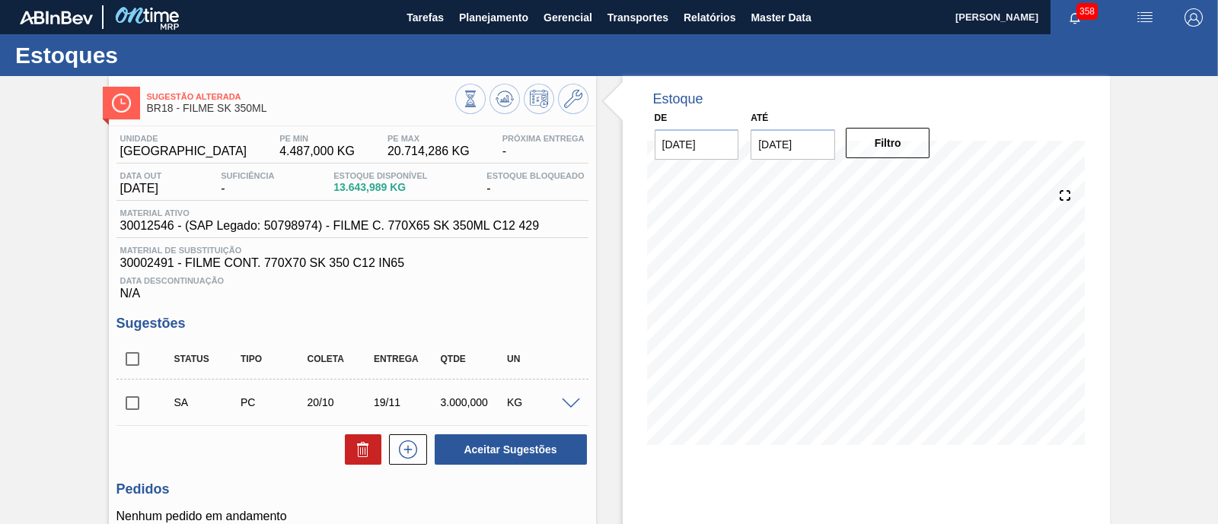
scroll to position [94, 0]
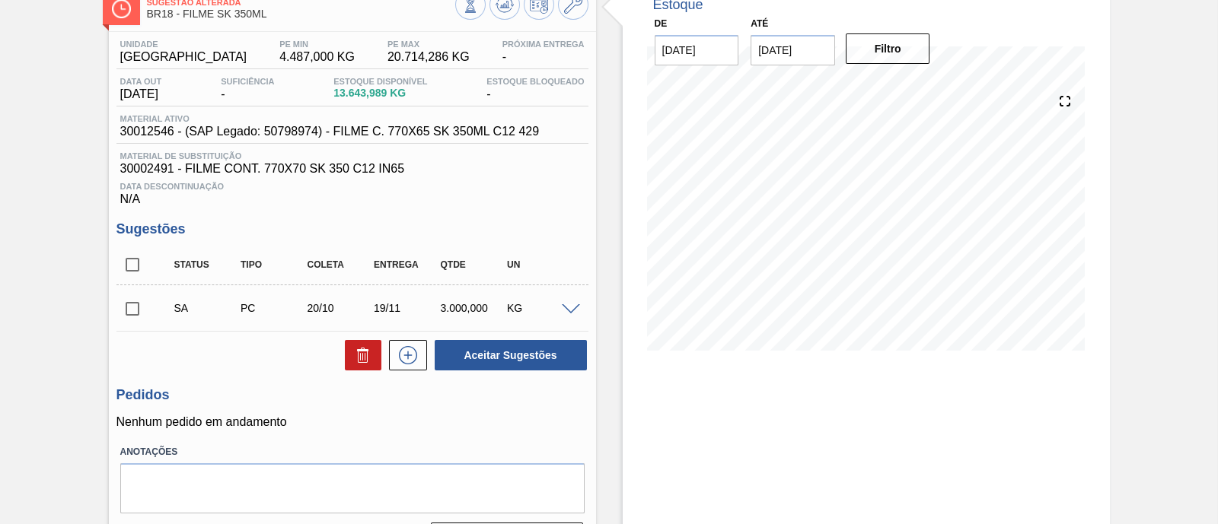
click at [123, 321] on input "checkbox" at bounding box center [132, 309] width 32 height 32
click at [479, 360] on button "Aceitar Sugestões" at bounding box center [511, 355] width 152 height 30
checkbox input "false"
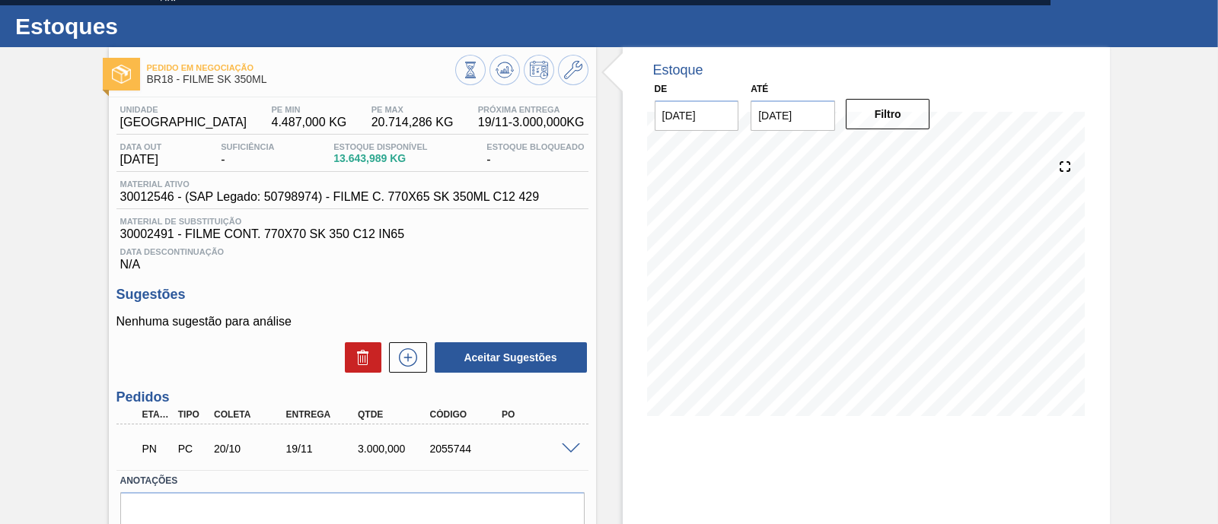
scroll to position [0, 0]
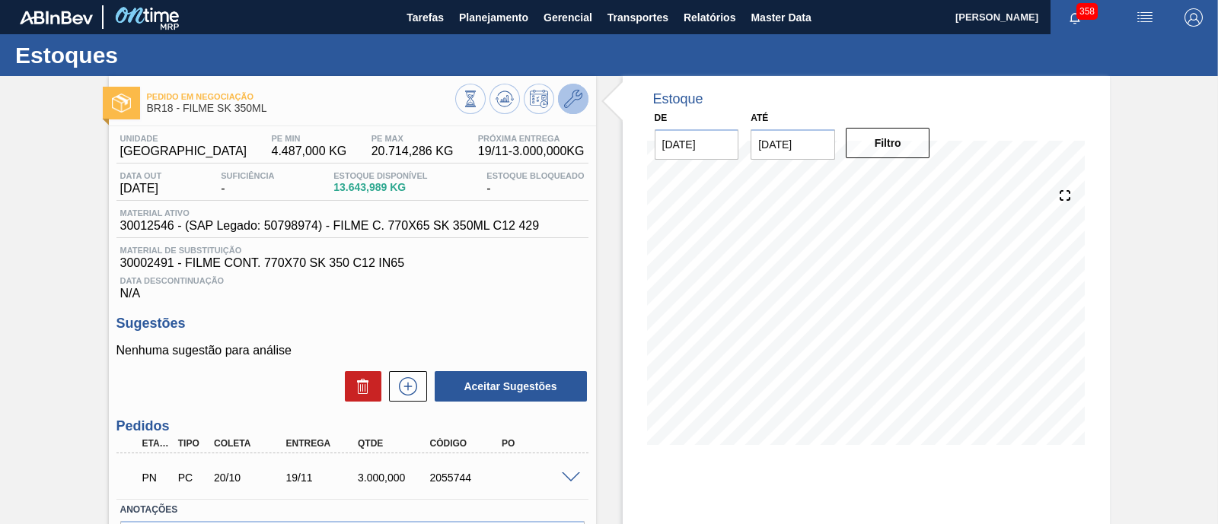
click at [566, 105] on icon at bounding box center [573, 99] width 18 height 18
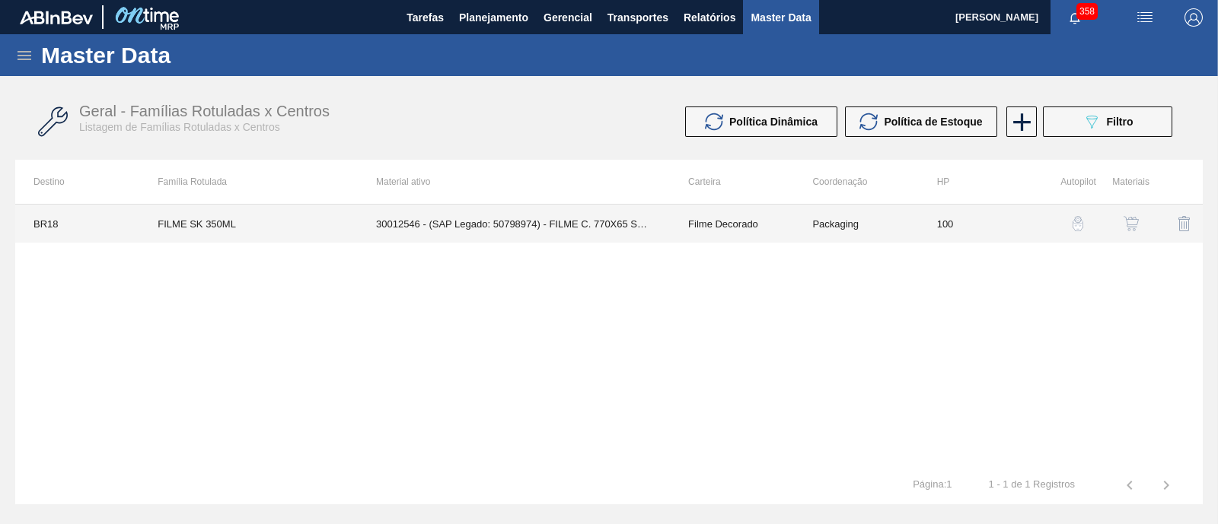
click at [610, 222] on td "30012546 - (SAP Legado: 50798974) - FILME C. 770X65 SK 350ML C12 429" at bounding box center [514, 224] width 312 height 38
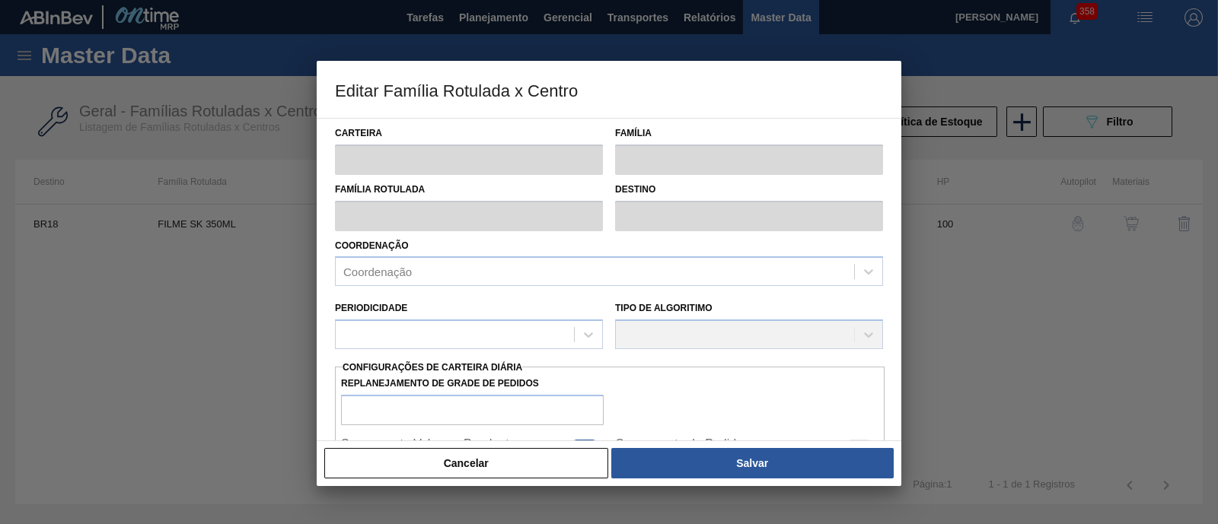
type input "Filme Decorado"
type input "FILME SK 350ML"
type input "BR18 - Pernambuco"
type input "100"
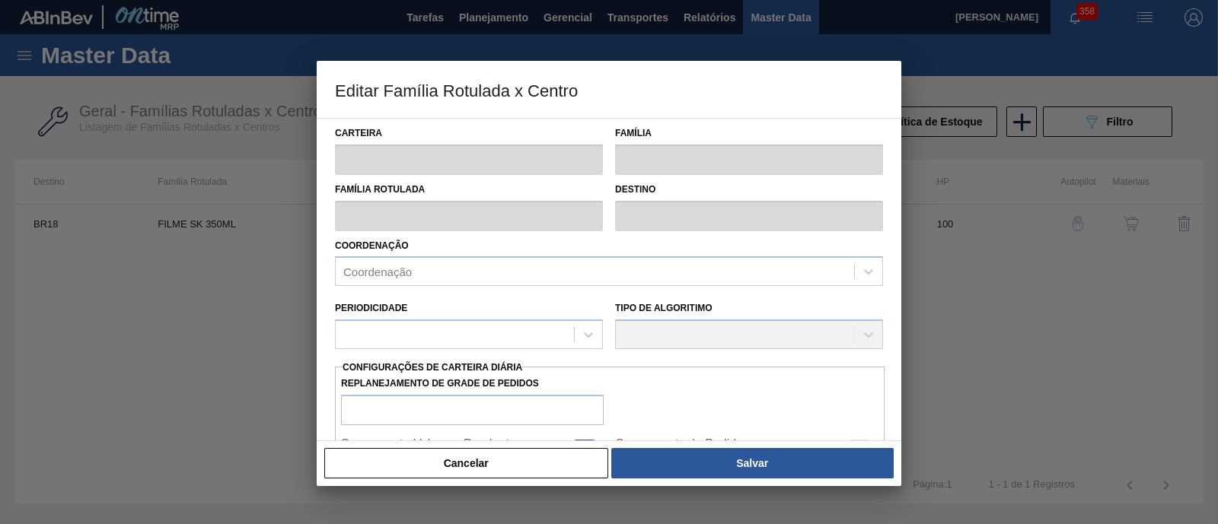
type input "4.487"
type input "20.714,286"
type input "75"
type input "16.657,464"
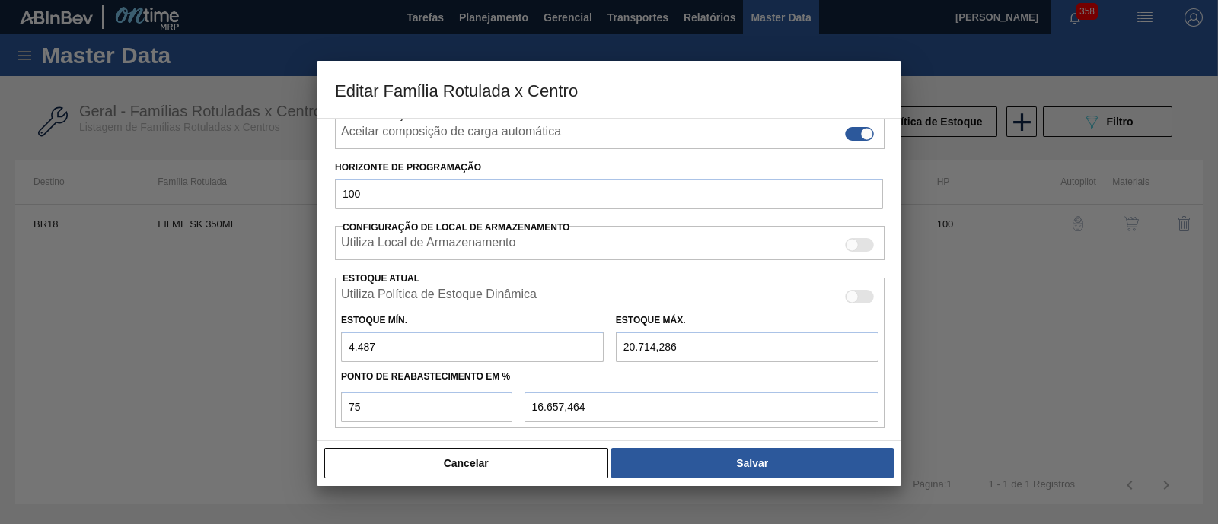
scroll to position [285, 0]
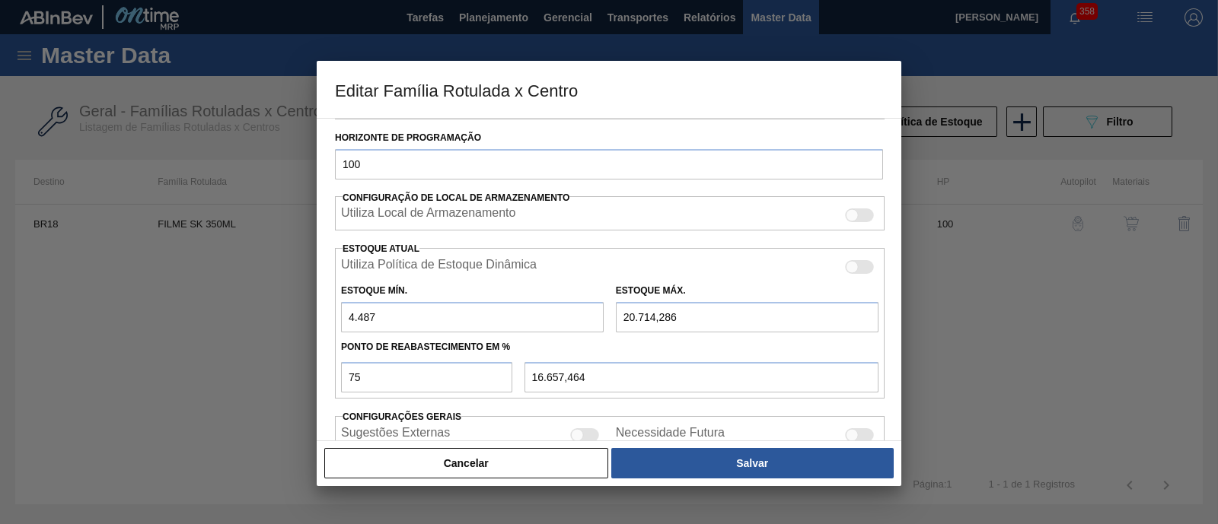
click at [629, 315] on input "20.714,286" at bounding box center [747, 317] width 263 height 30
type input "714,286"
type input "1.657,465"
click at [622, 314] on input "714,286" at bounding box center [747, 317] width 263 height 30
type input "1.714,286"
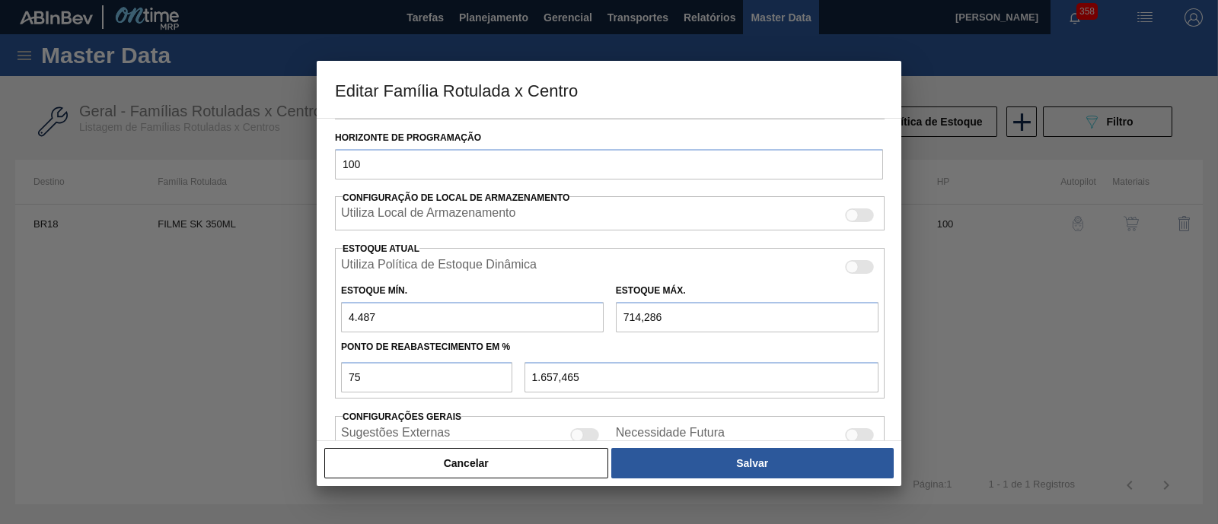
type input "2.407,465"
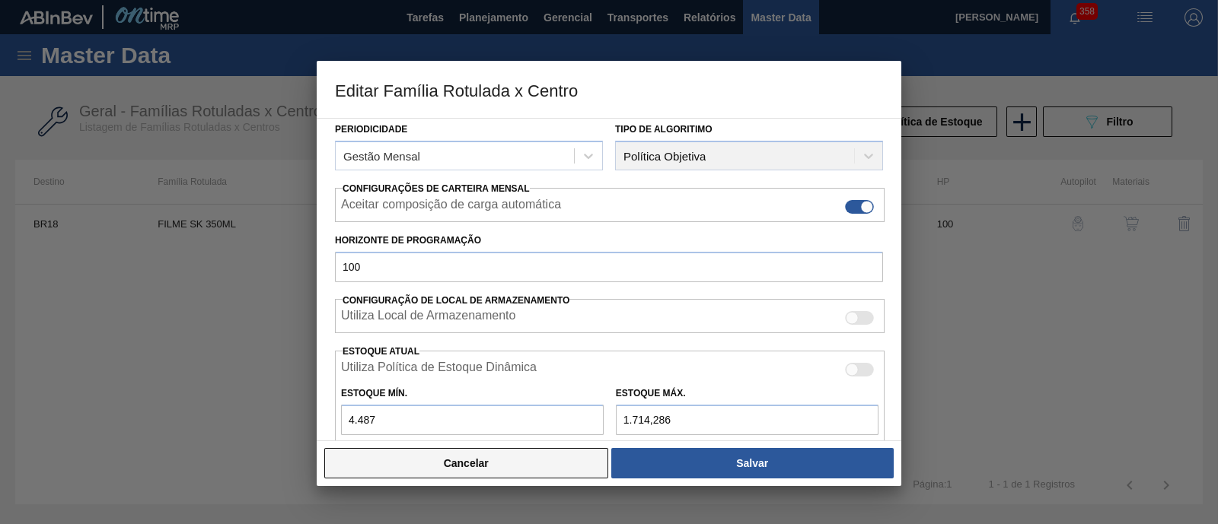
type input "1.714,286"
click at [544, 477] on button "Cancelar" at bounding box center [466, 463] width 284 height 30
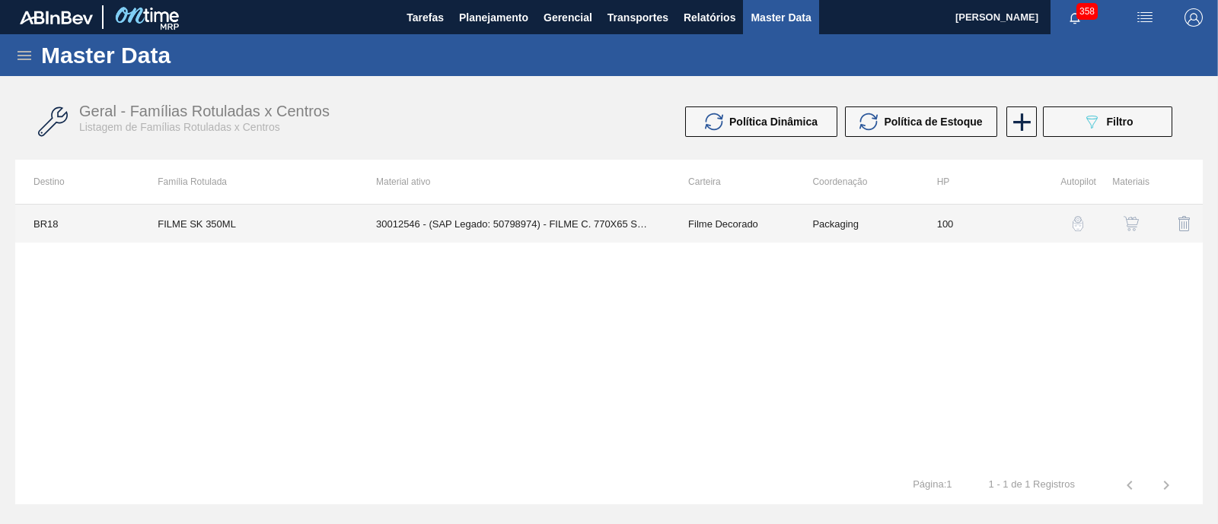
click at [529, 230] on td "30012546 - (SAP Legado: 50798974) - FILME C. 770X65 SK 350ML C12 429" at bounding box center [514, 224] width 312 height 38
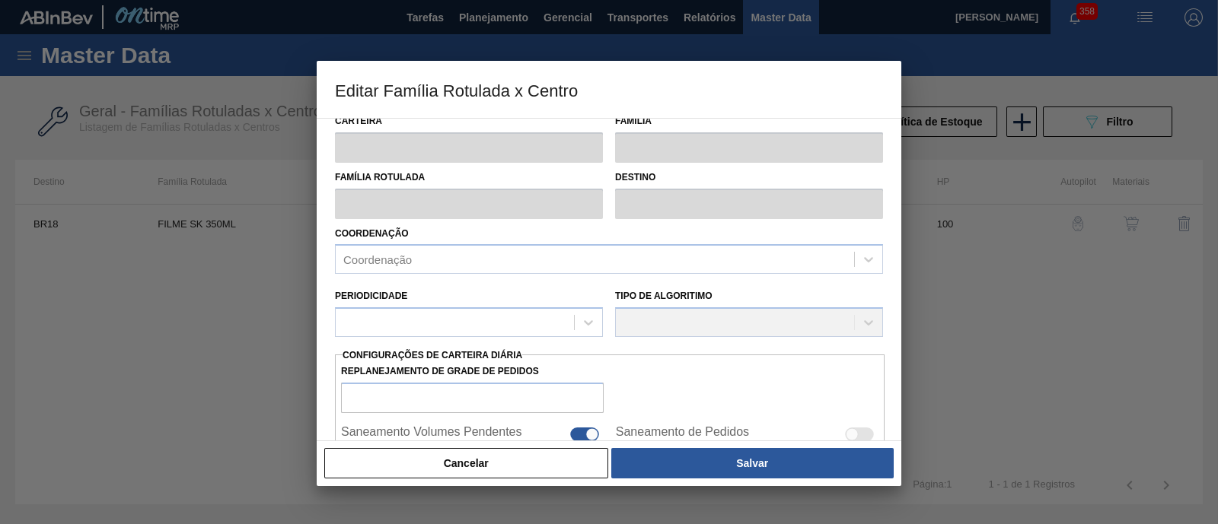
scroll to position [0, 0]
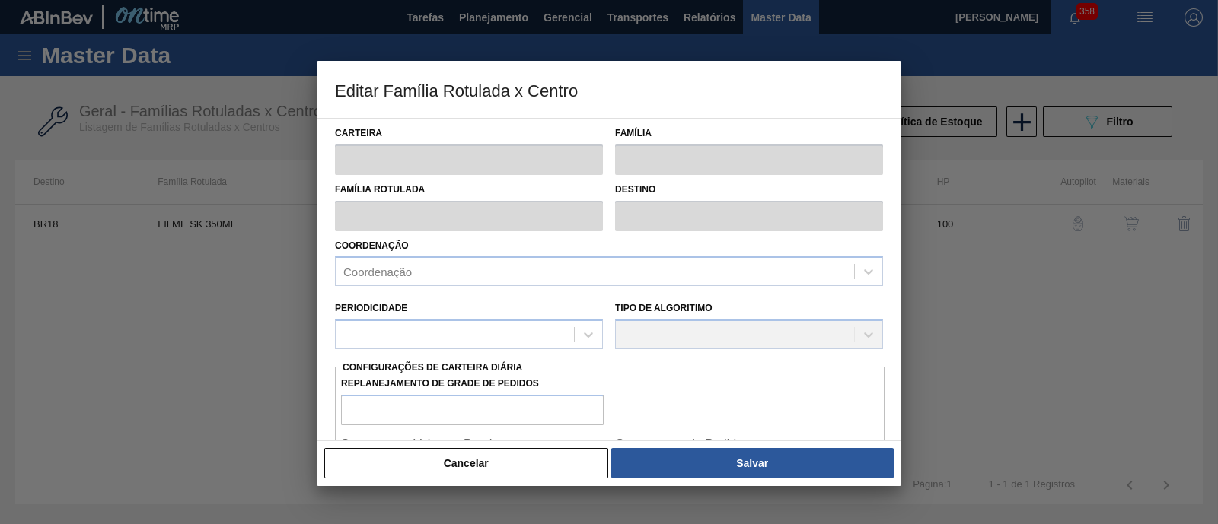
type input "Filme Decorado"
type input "FILME SK 350ML"
type input "BR18 - Pernambuco"
type input "100"
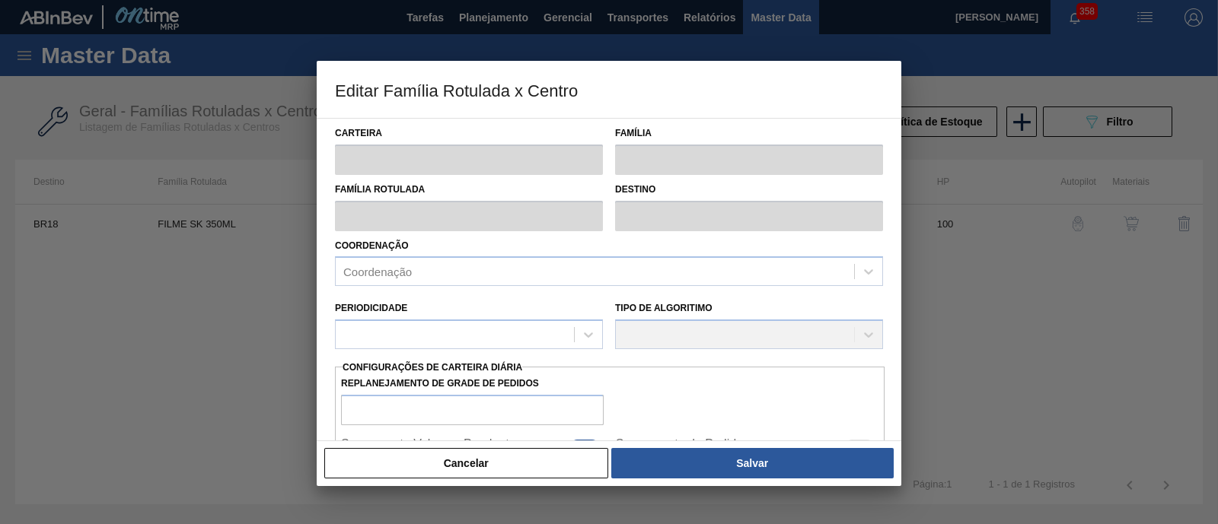
type input "4.487"
type input "20.714,286"
type input "75"
type input "16.657,464"
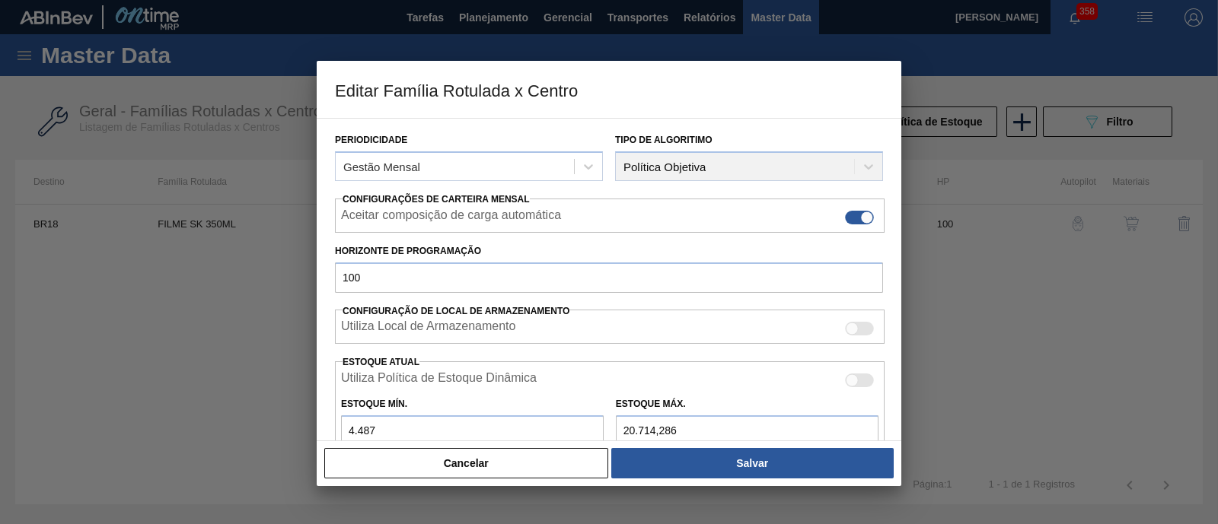
scroll to position [190, 0]
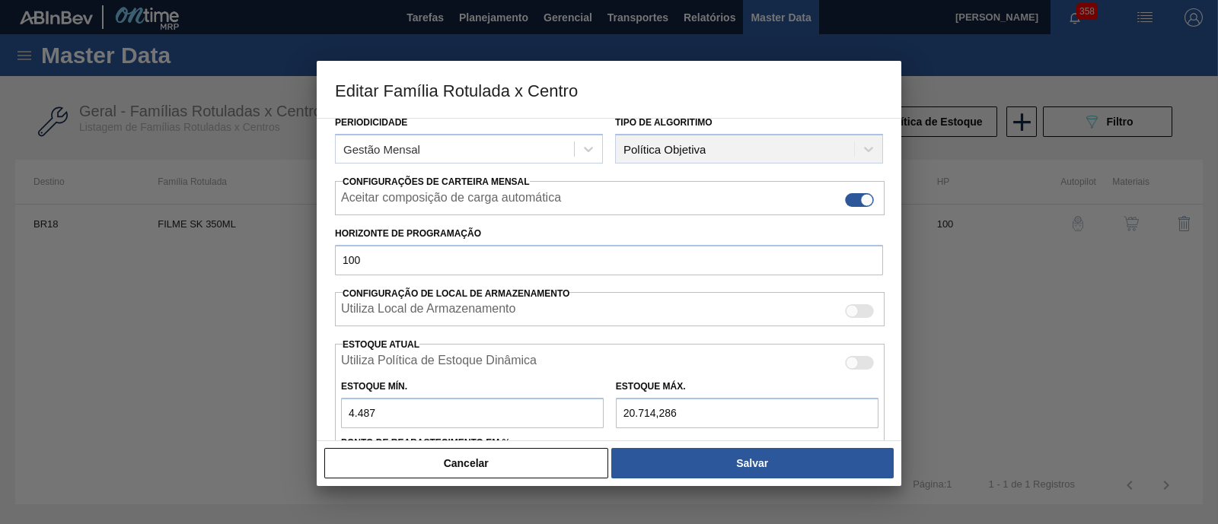
click at [626, 410] on input "20.714,286" at bounding box center [747, 413] width 263 height 30
type input "714,286"
type input "1.657,465"
click at [626, 411] on input "714,286" at bounding box center [747, 413] width 263 height 30
type input "714,286"
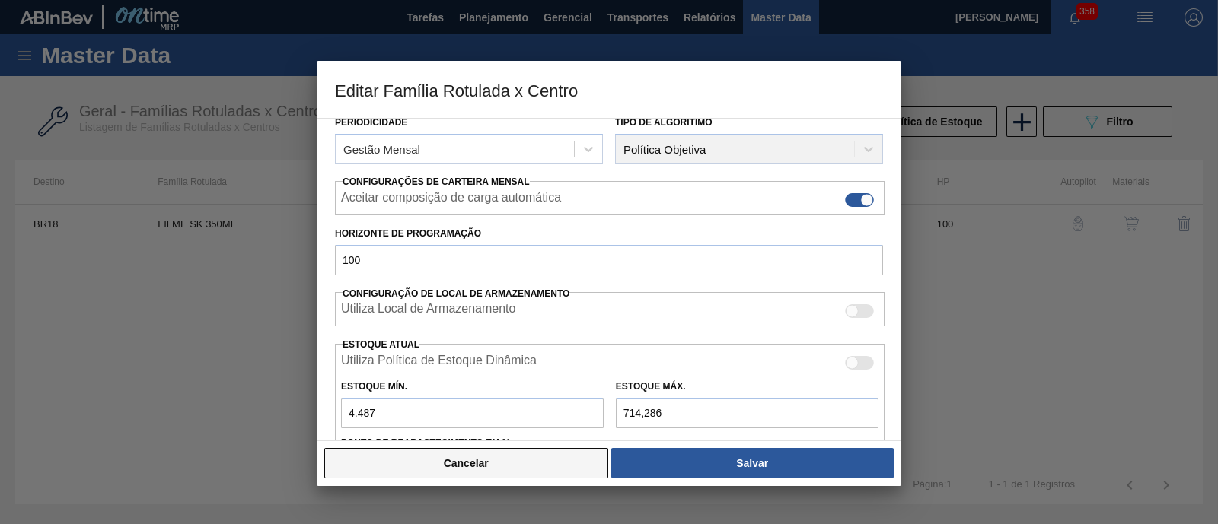
click at [488, 465] on button "Cancelar" at bounding box center [466, 463] width 284 height 30
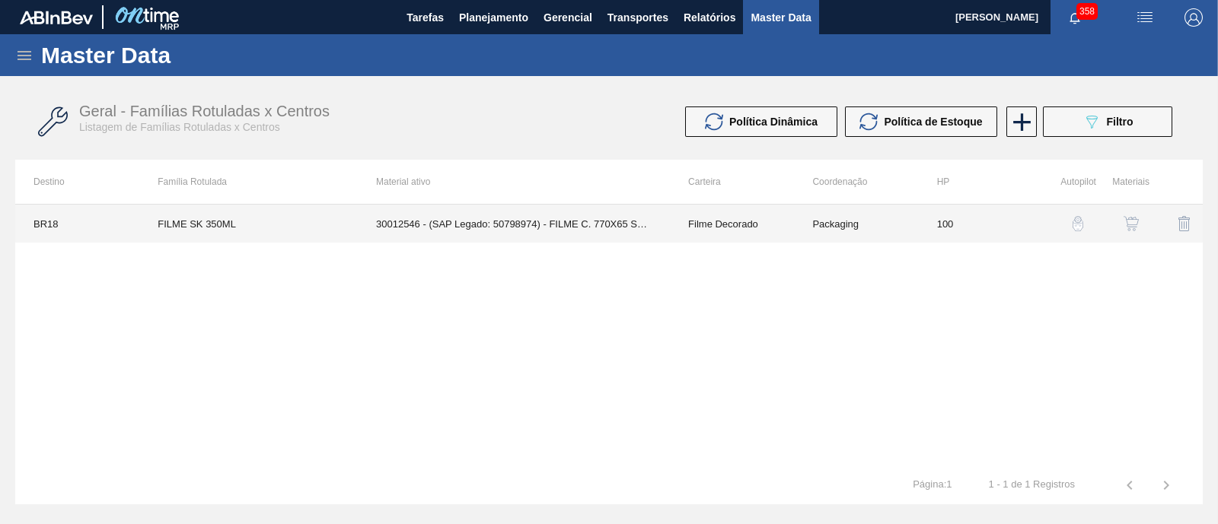
click at [576, 213] on td "30012546 - (SAP Legado: 50798974) - FILME C. 770X65 SK 350ML C12 429" at bounding box center [514, 224] width 312 height 38
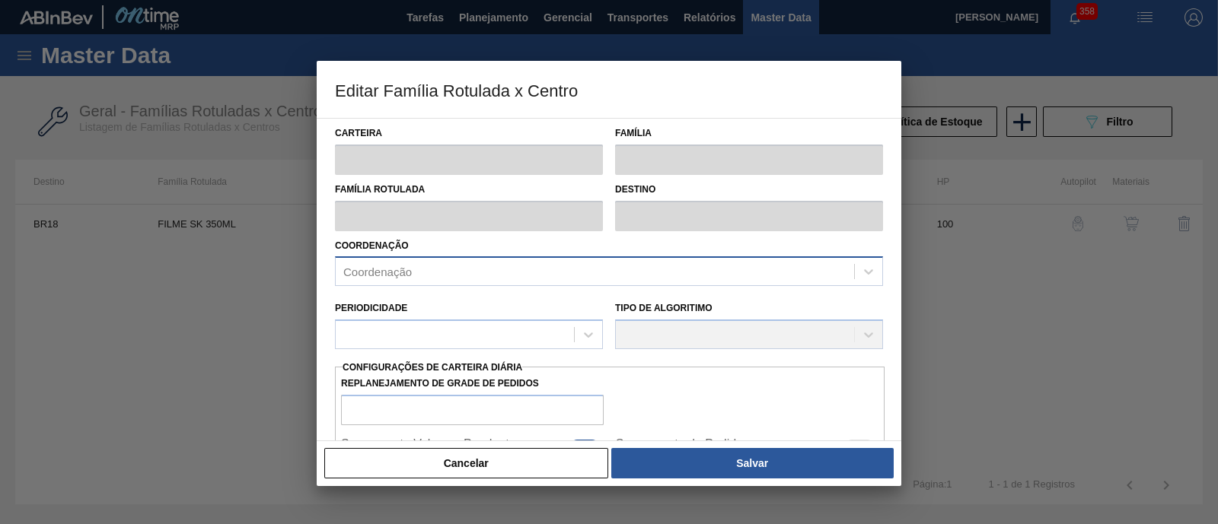
type input "Filme Decorado"
type input "FILME SK 350ML"
type input "BR18 - Pernambuco"
type input "100"
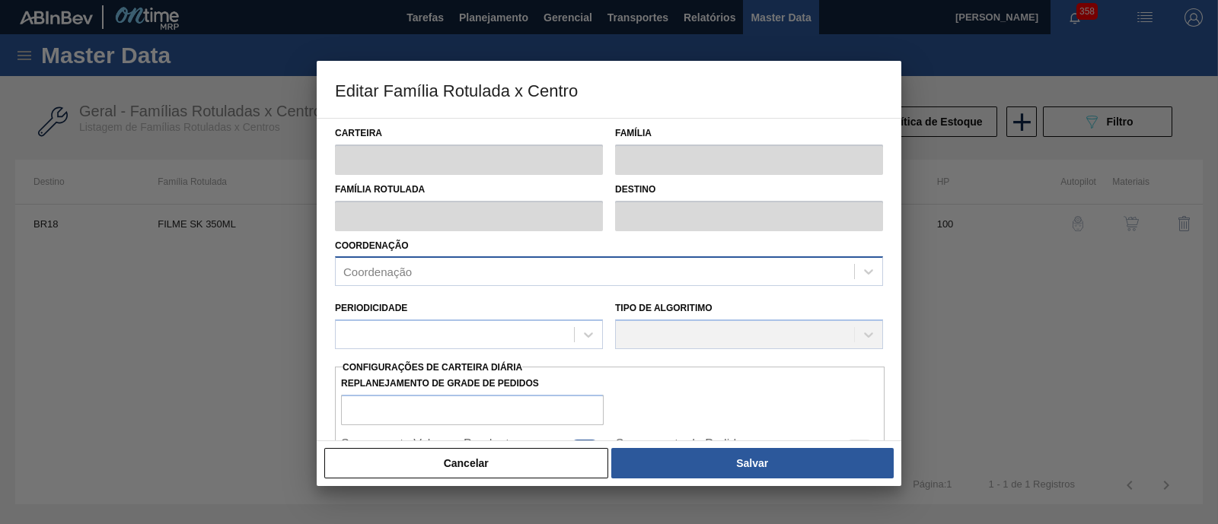
type input "4.487"
type input "20.714,286"
type input "75"
type input "16.657,464"
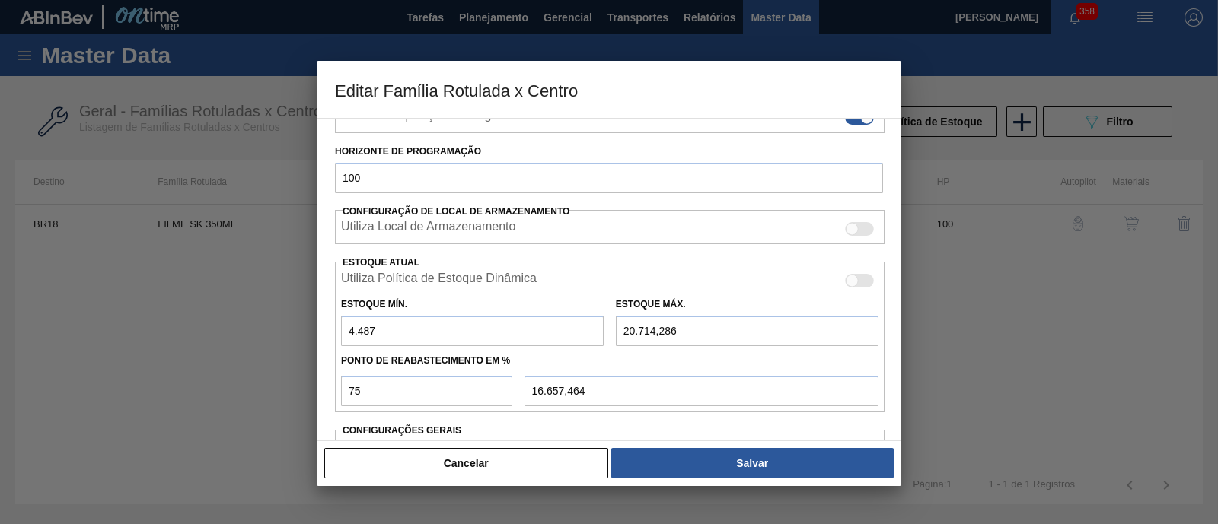
scroll to position [285, 0]
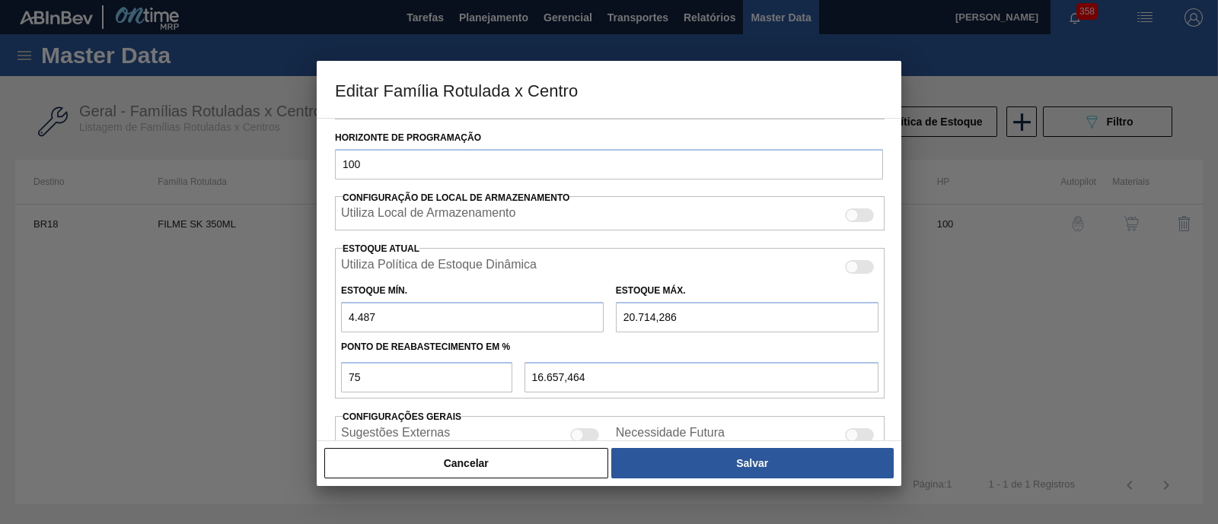
click at [630, 314] on input "20.714,286" at bounding box center [747, 317] width 263 height 30
type input "210.714,286"
type input "159.157,465"
type input "10.714,286"
type input "9.157,465"
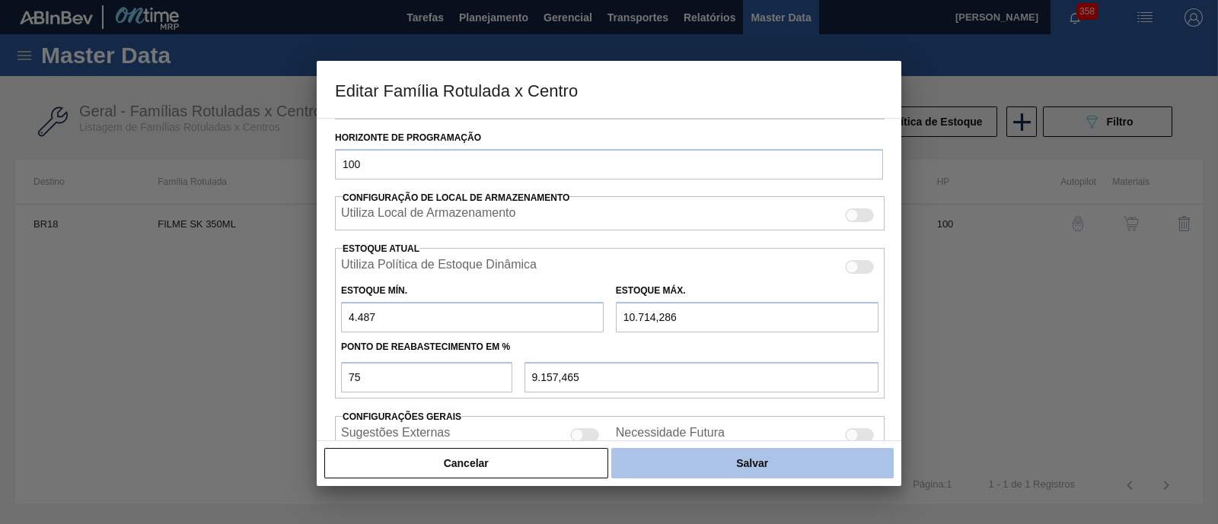
type input "10.714,286"
click at [711, 461] on button "Salvar" at bounding box center [752, 463] width 282 height 30
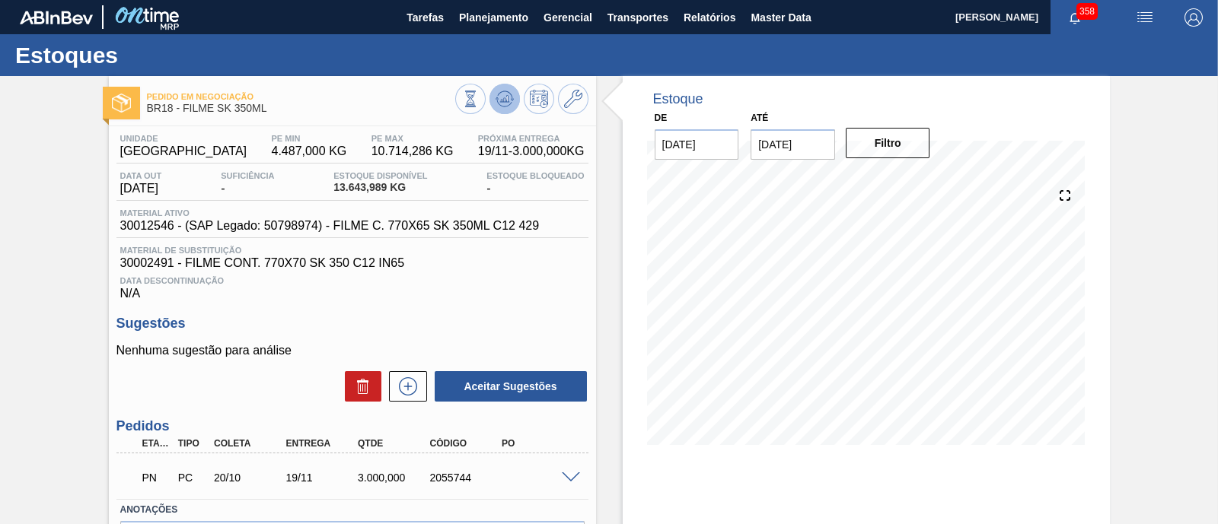
click at [505, 84] on button at bounding box center [504, 99] width 30 height 30
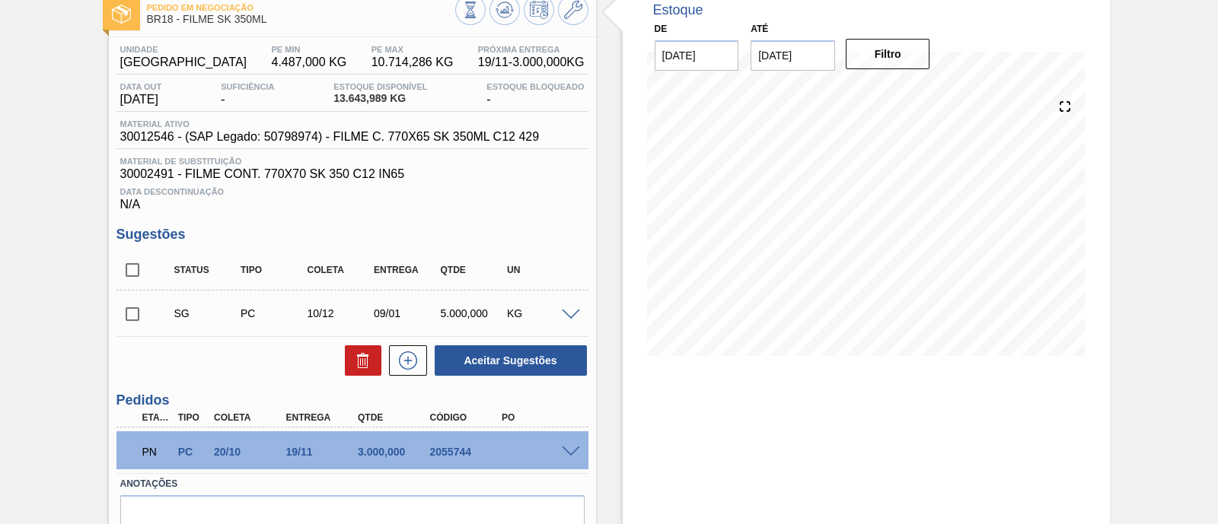
scroll to position [165, 0]
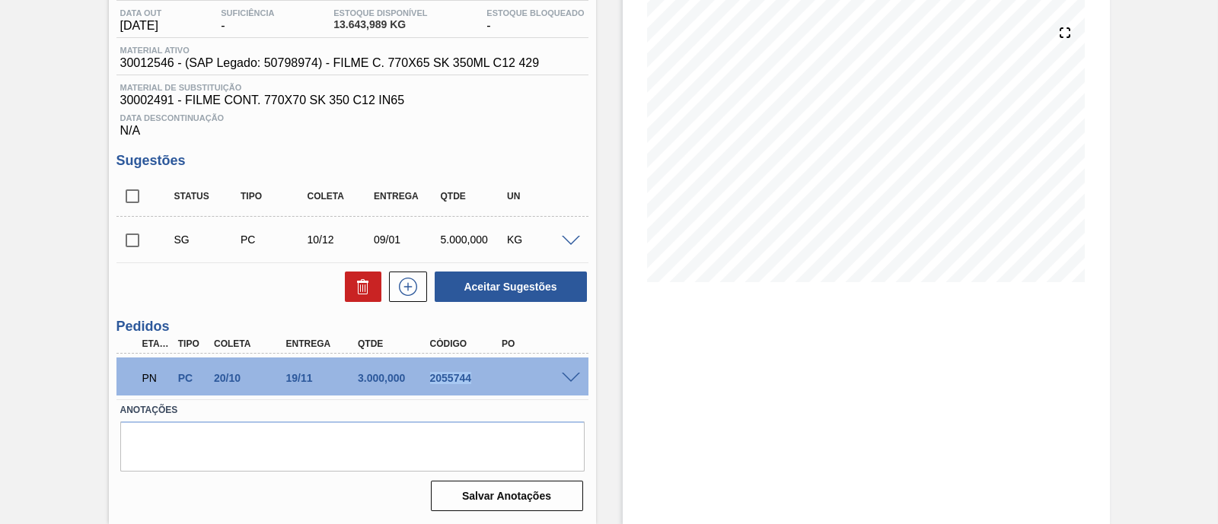
drag, startPoint x: 419, startPoint y: 376, endPoint x: 501, endPoint y: 377, distance: 82.2
click at [492, 377] on div "2055744" at bounding box center [456, 378] width 72 height 12
copy div "2055744"
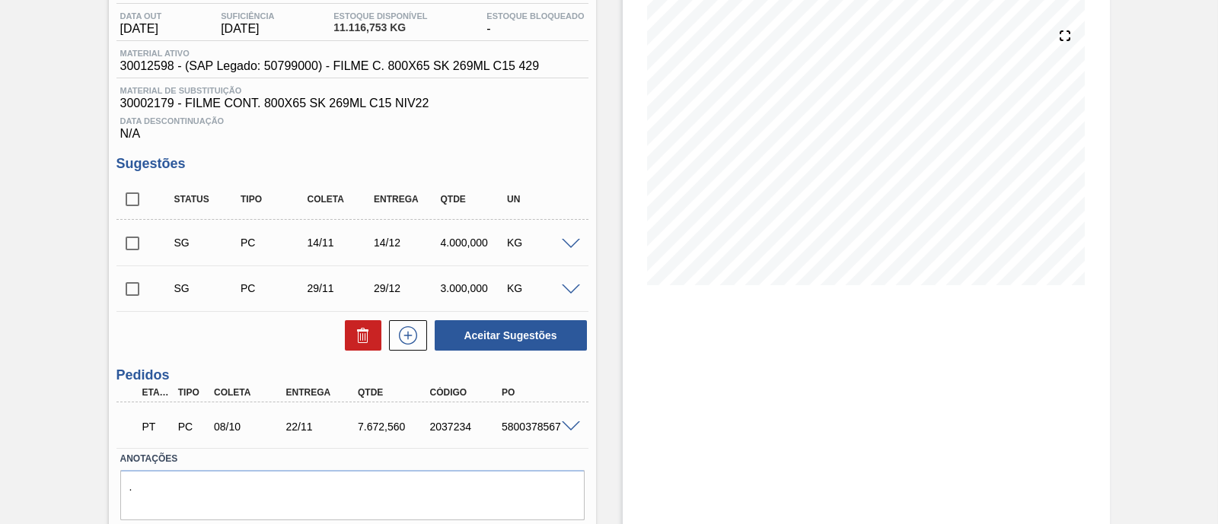
scroll to position [190, 0]
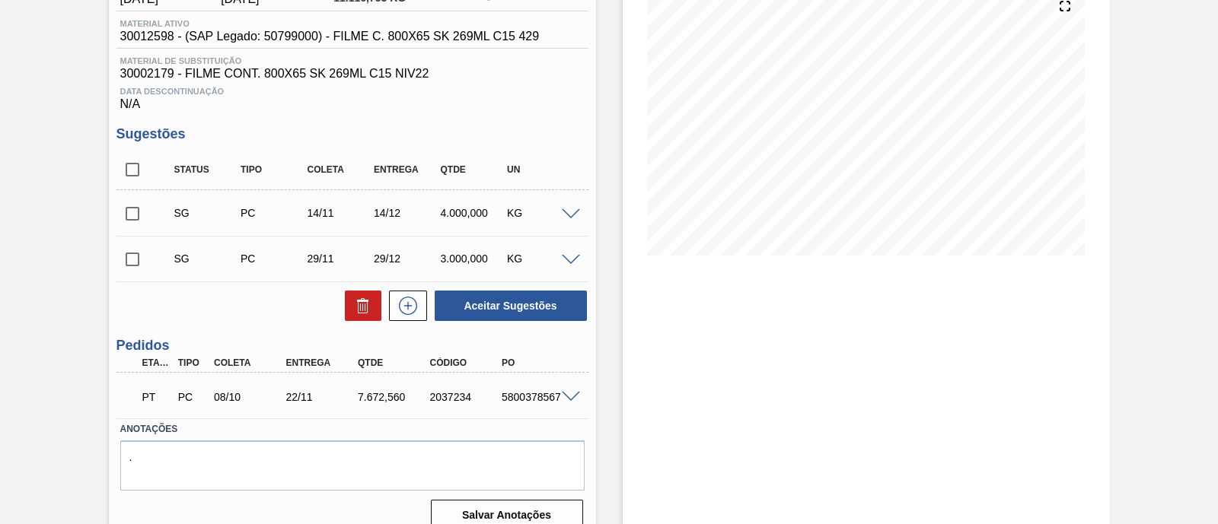
click at [568, 219] on span at bounding box center [571, 214] width 18 height 11
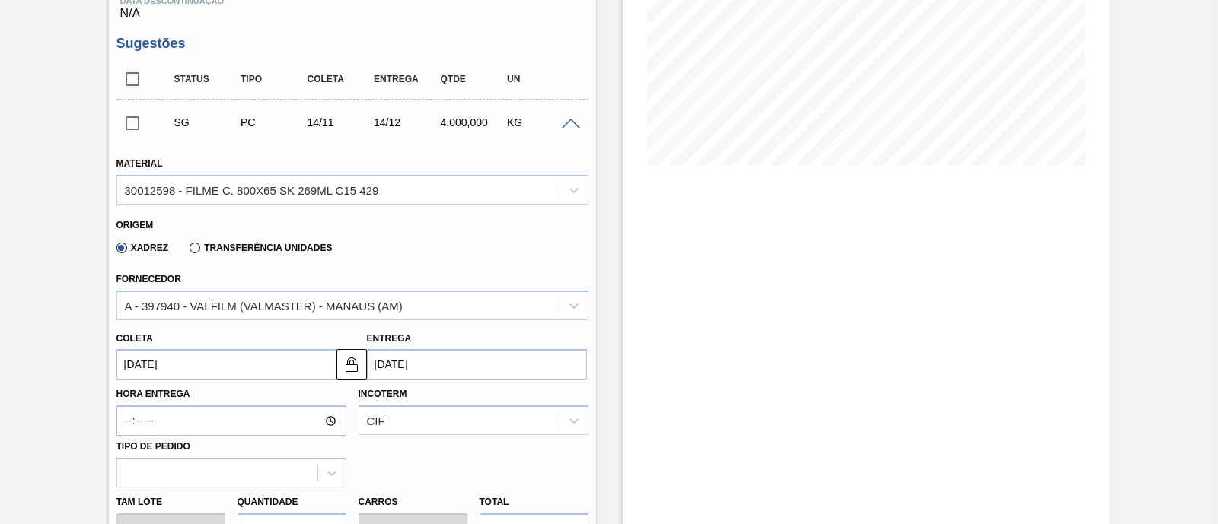
scroll to position [380, 0]
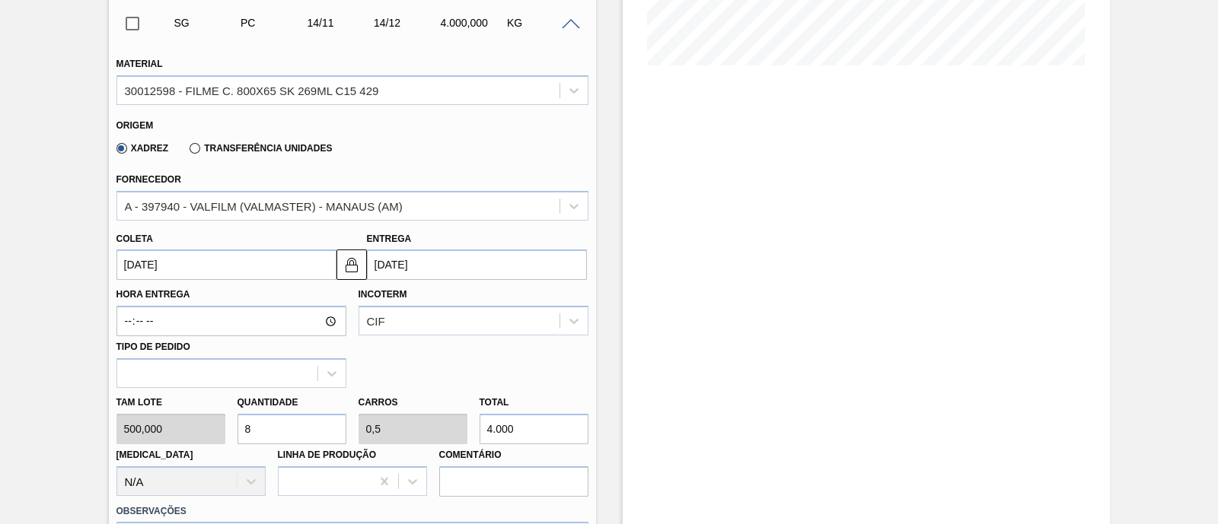
click at [217, 268] on input "14/11/2025" at bounding box center [226, 265] width 220 height 30
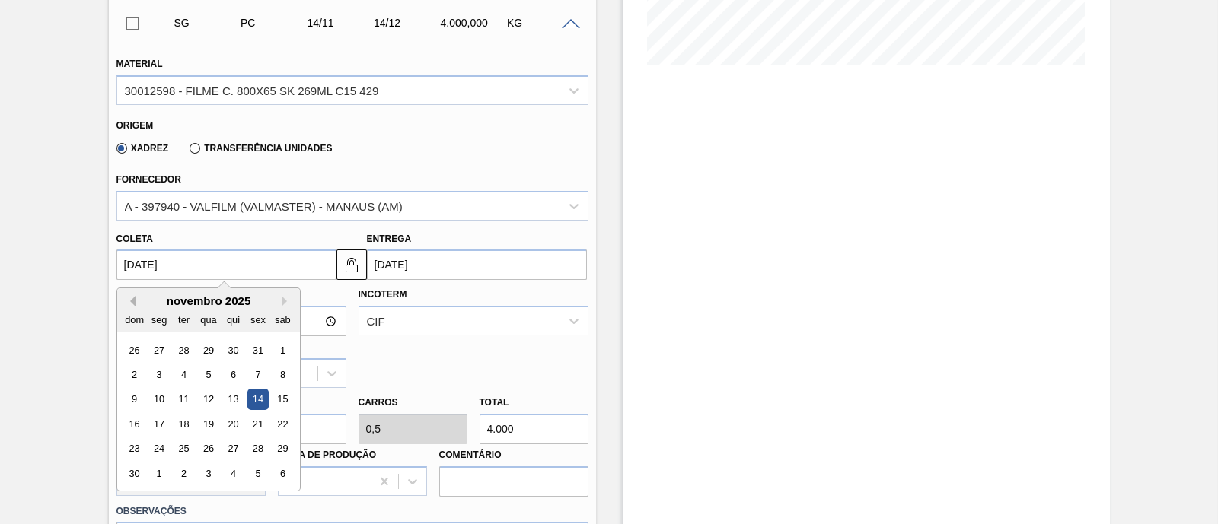
click at [132, 301] on button "Previous Month" at bounding box center [130, 301] width 11 height 11
click at [163, 423] on div "20" at bounding box center [158, 424] width 21 height 21
type input "20/10/2025"
type input "19/11/2025"
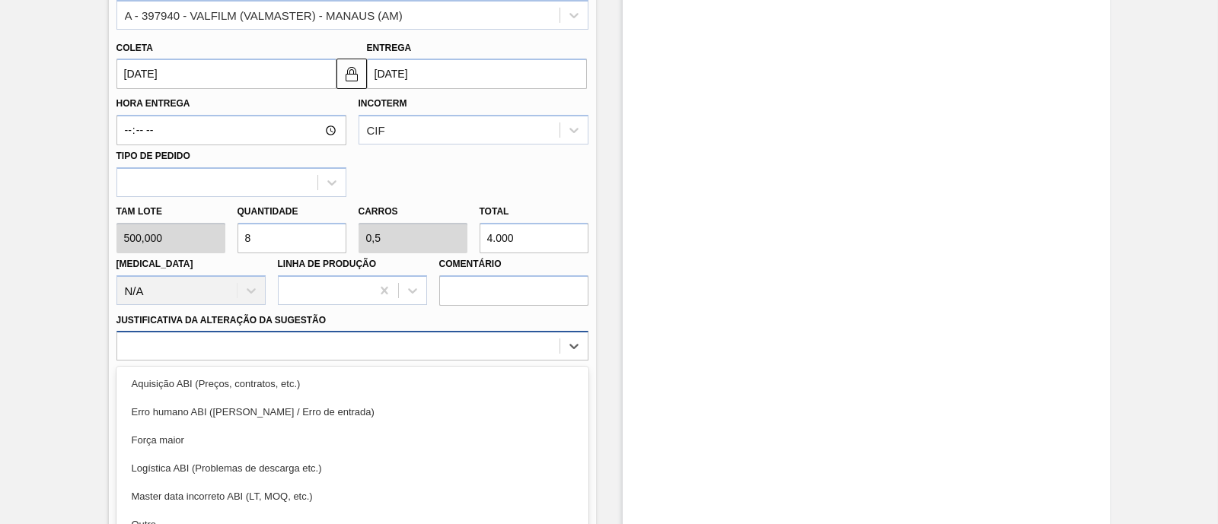
click at [377, 344] on div "option Erro humano ABI (Cálculo / Erro de entrada) focused, 2 of 18. 18 results…" at bounding box center [352, 346] width 472 height 30
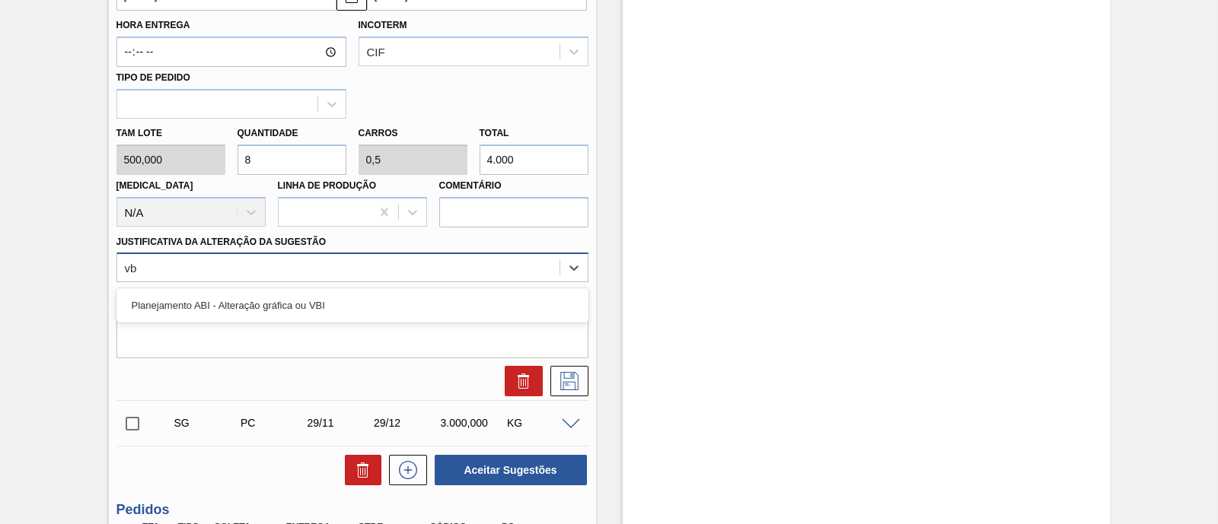
type Sugestão "vbi"
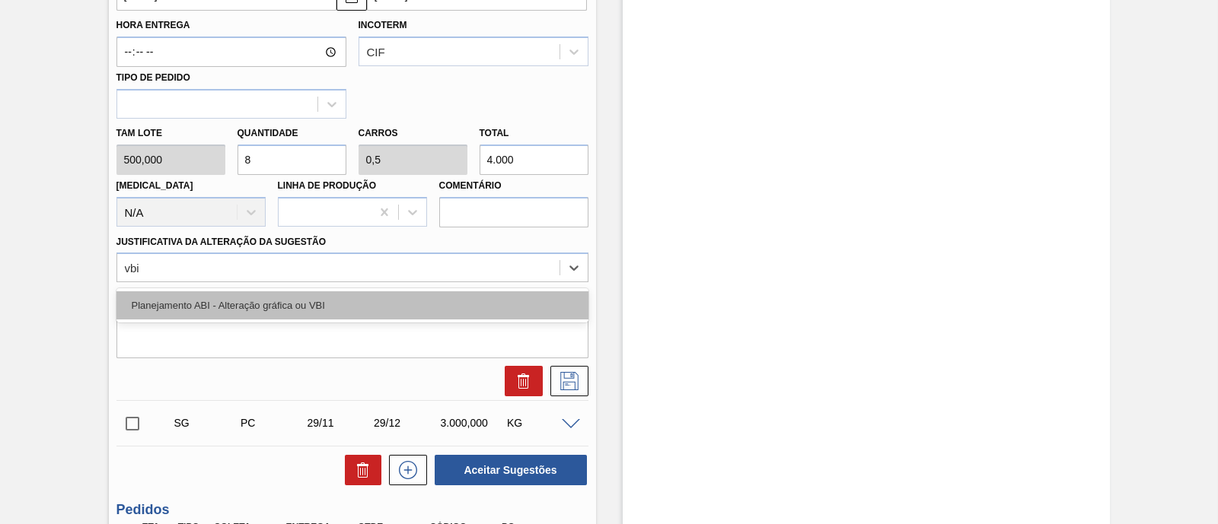
click at [373, 314] on div "Planejamento ABI - Alteração gráfica ou VBI" at bounding box center [352, 306] width 472 height 28
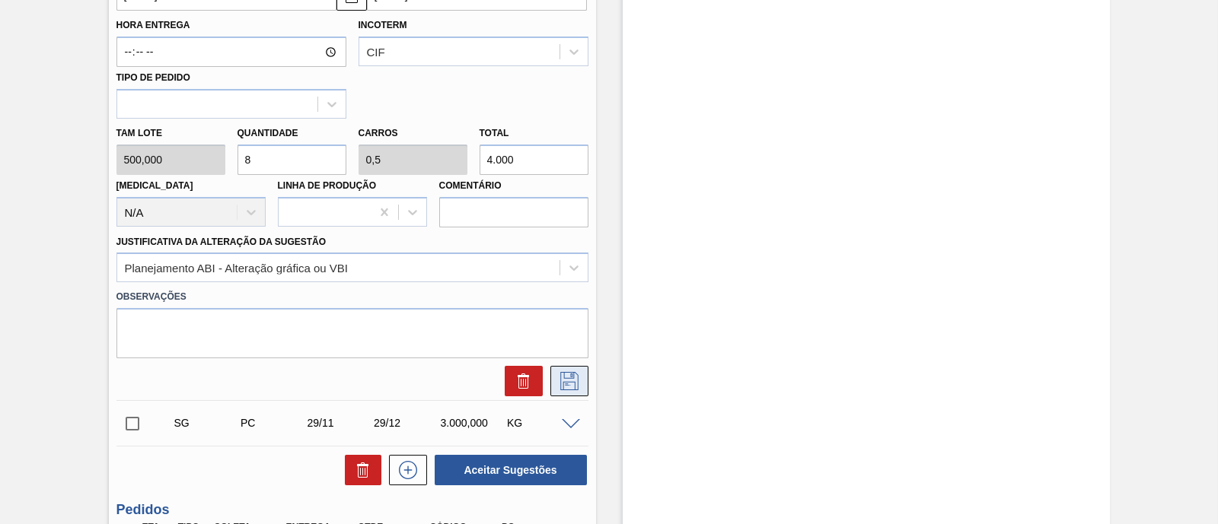
click at [567, 381] on icon at bounding box center [569, 381] width 24 height 18
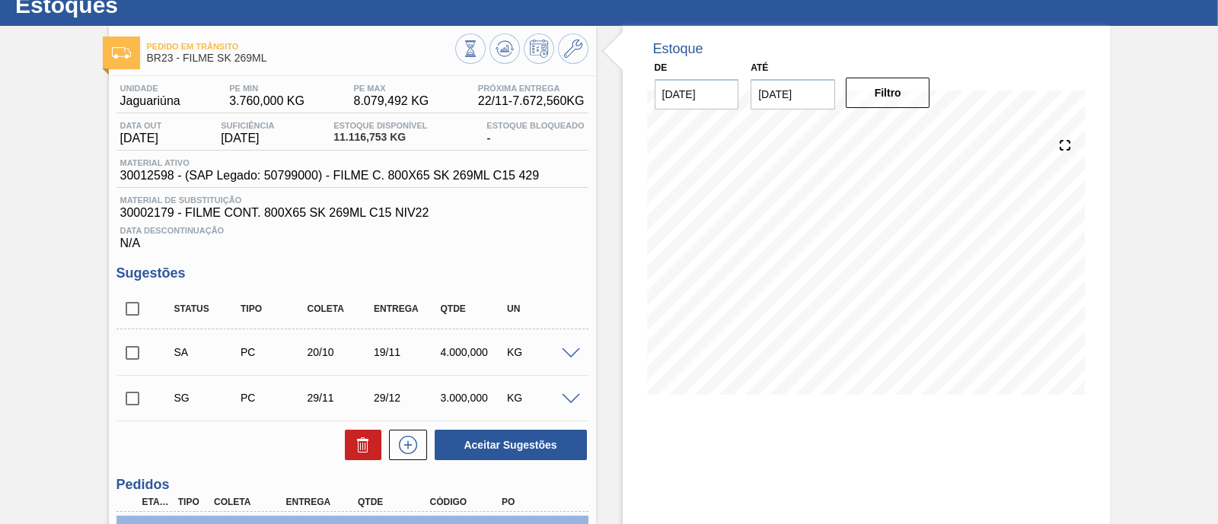
scroll to position [21, 0]
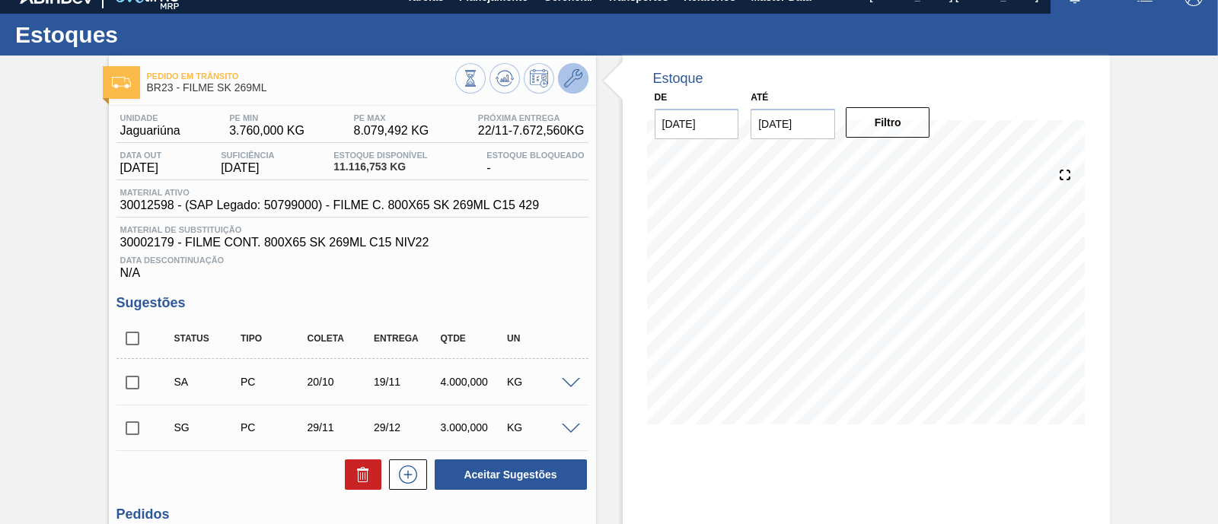
click at [565, 84] on icon at bounding box center [573, 78] width 18 height 18
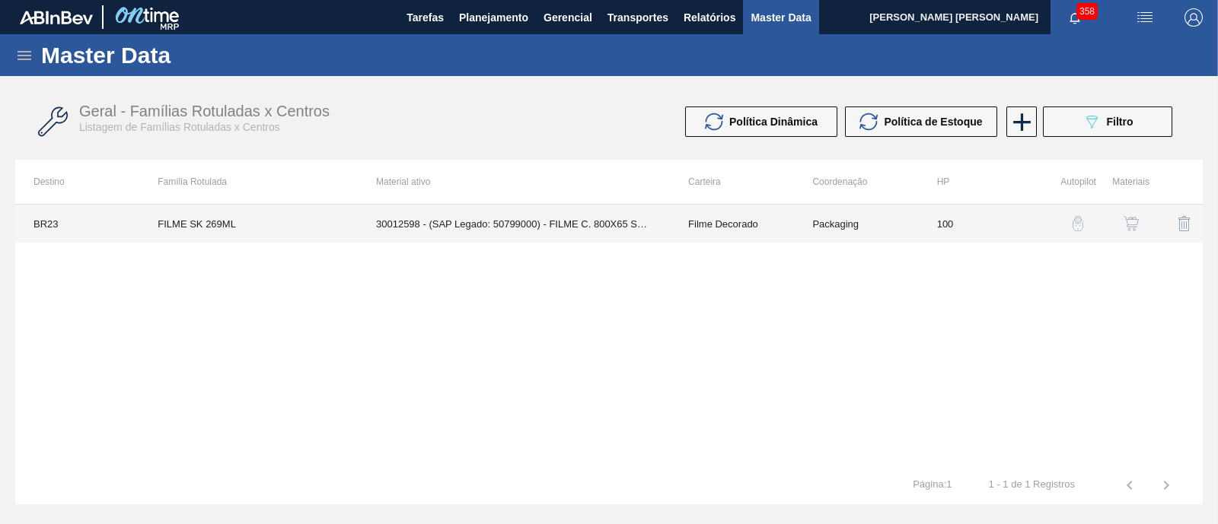
click at [553, 215] on td "30012598 - (SAP Legado: 50799000) - FILME C. 800X65 SK 269ML C15 429" at bounding box center [514, 224] width 312 height 38
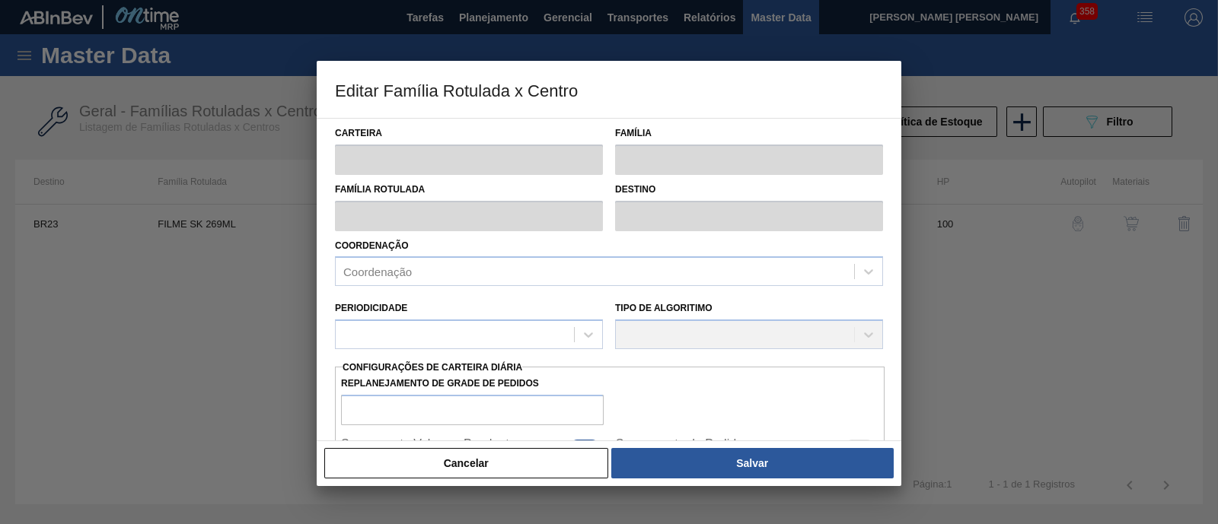
type input "Filme Decorado"
type input "FILME SK 269ML"
type input "BR23 - Jaguariúna"
type input "100"
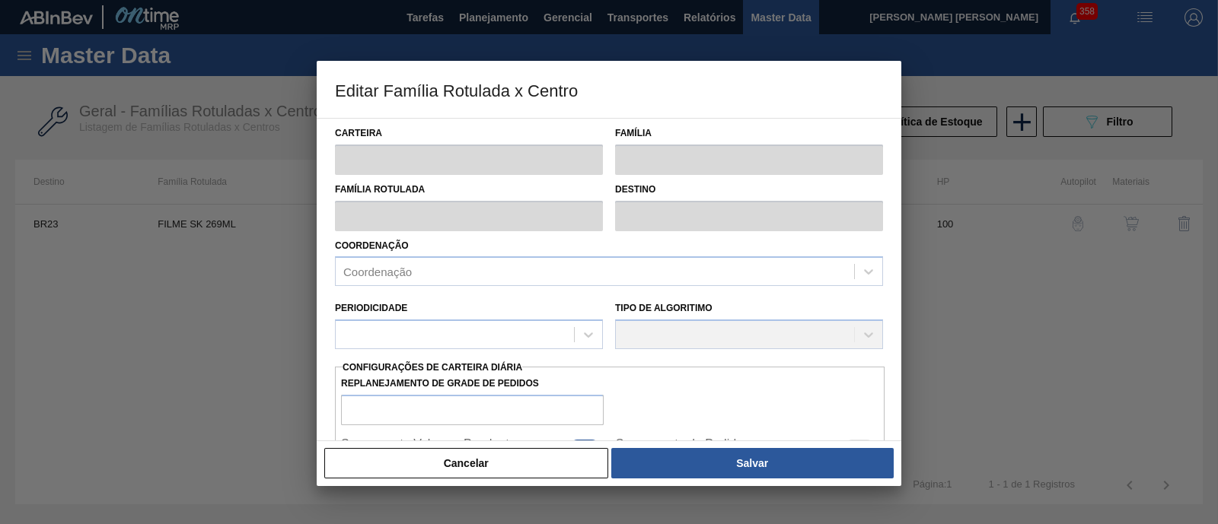
type input "3.760"
type input "8.079,492"
type input "75"
type input "6.999,619"
checkbox input "true"
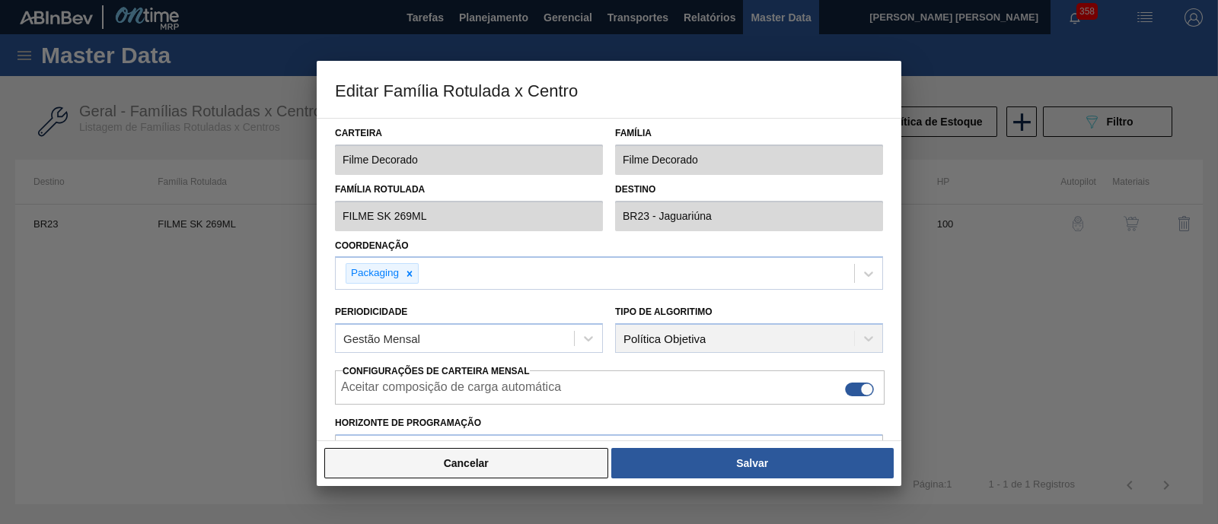
click at [500, 472] on button "Cancelar" at bounding box center [466, 463] width 284 height 30
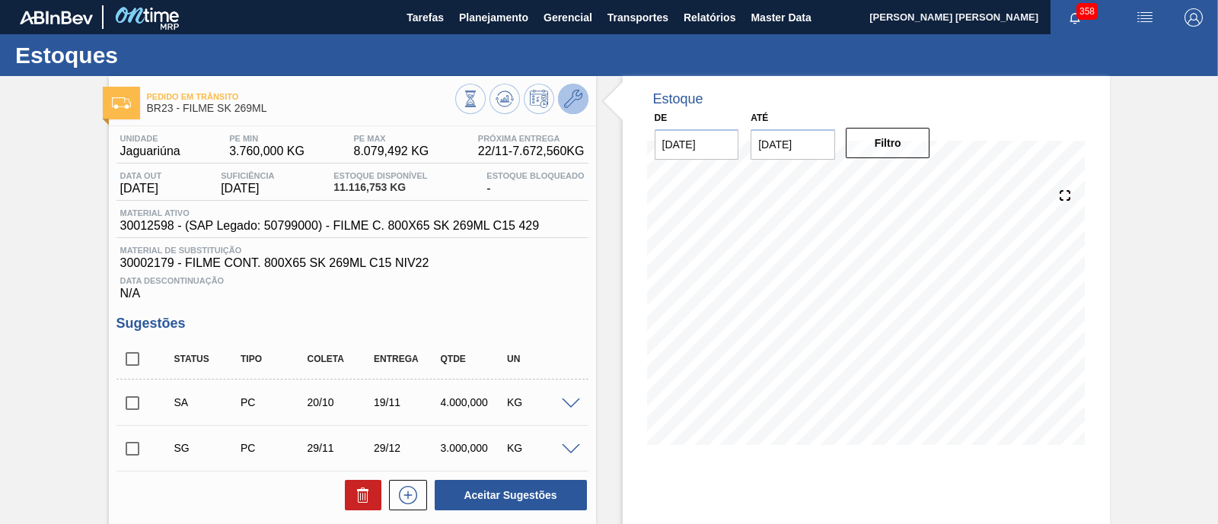
click at [578, 98] on icon at bounding box center [573, 99] width 18 height 18
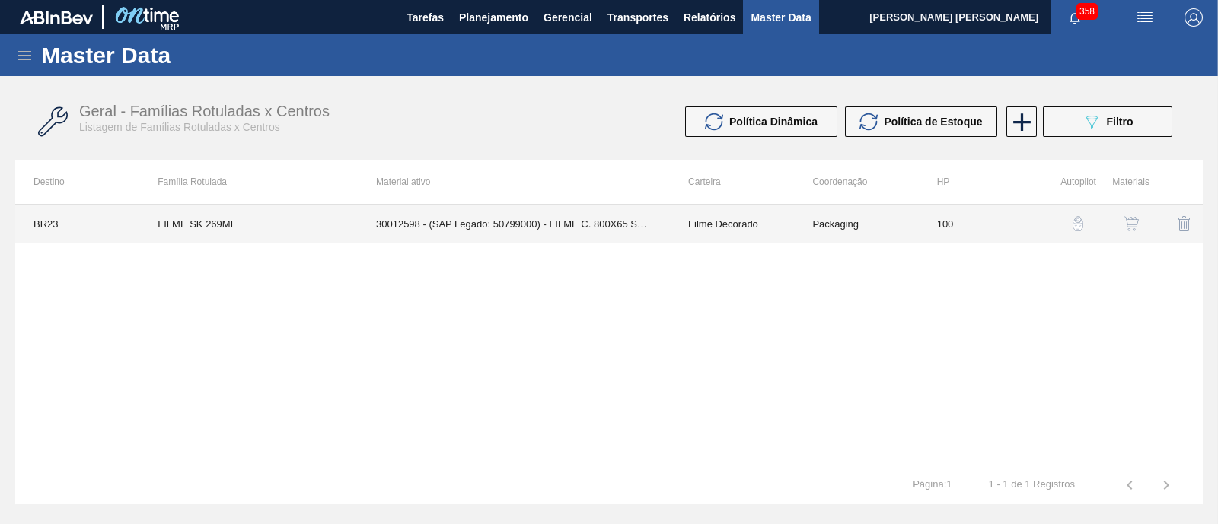
click at [622, 228] on td "30012598 - (SAP Legado: 50799000) - FILME C. 800X65 SK 269ML C15 429" at bounding box center [514, 224] width 312 height 38
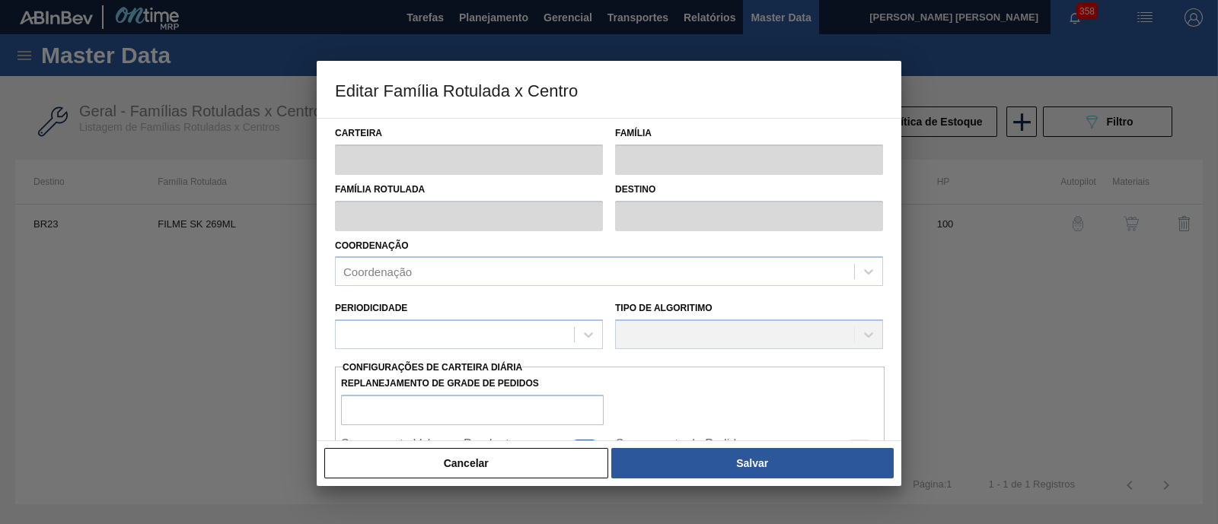
type input "Filme Decorado"
type input "FILME SK 269ML"
type input "BR23 - Jaguariúna"
type input "100"
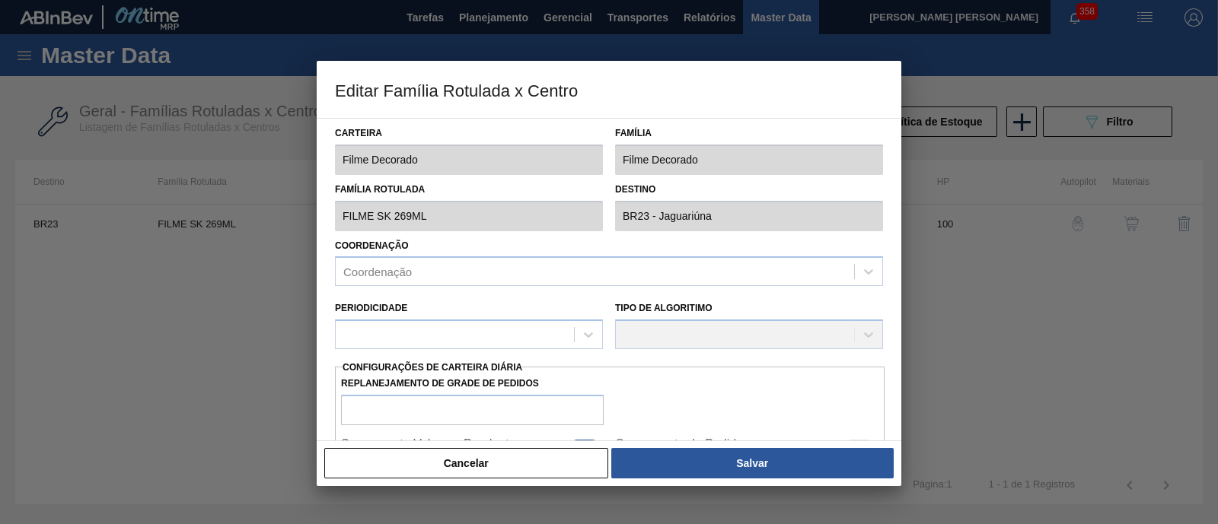
type input "3.760"
type input "8.079,492"
type input "75"
type input "6.999,619"
checkbox input "true"
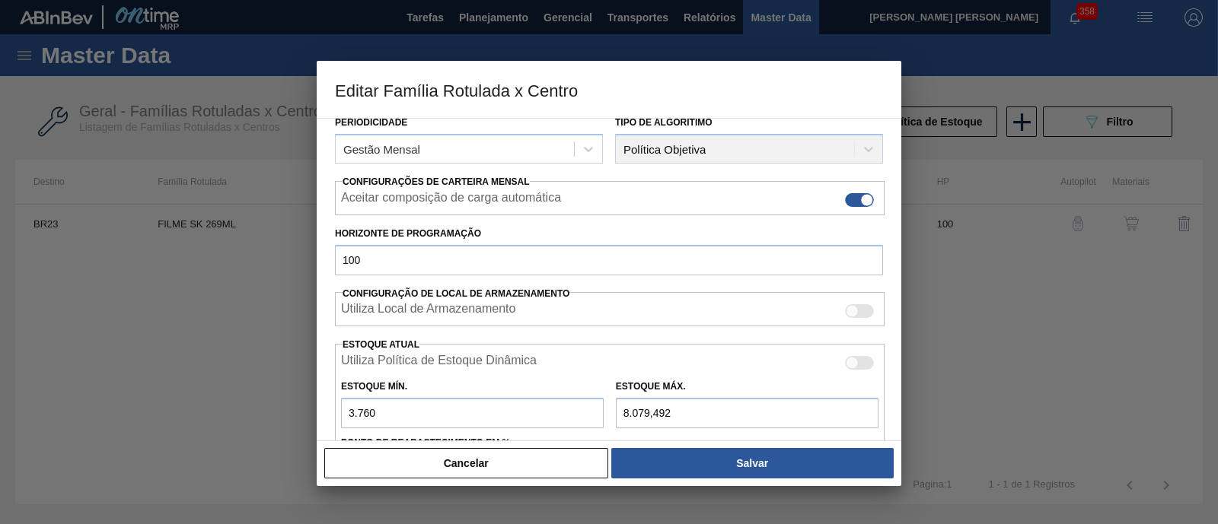
scroll to position [285, 0]
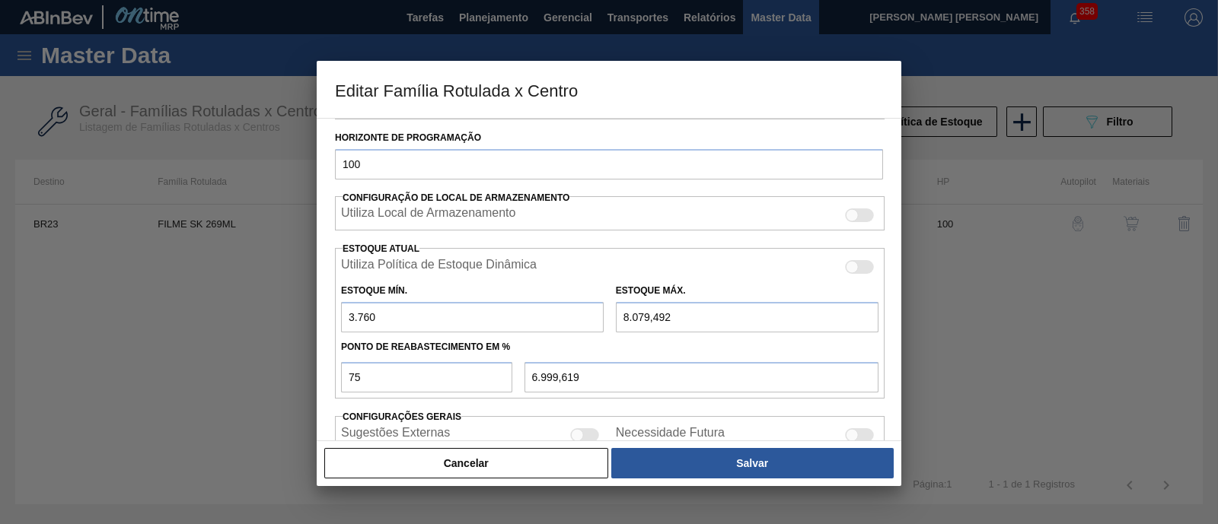
click at [627, 316] on input "8.079,492" at bounding box center [747, 317] width 263 height 30
type input "81.079,492"
type input "61.749,619"
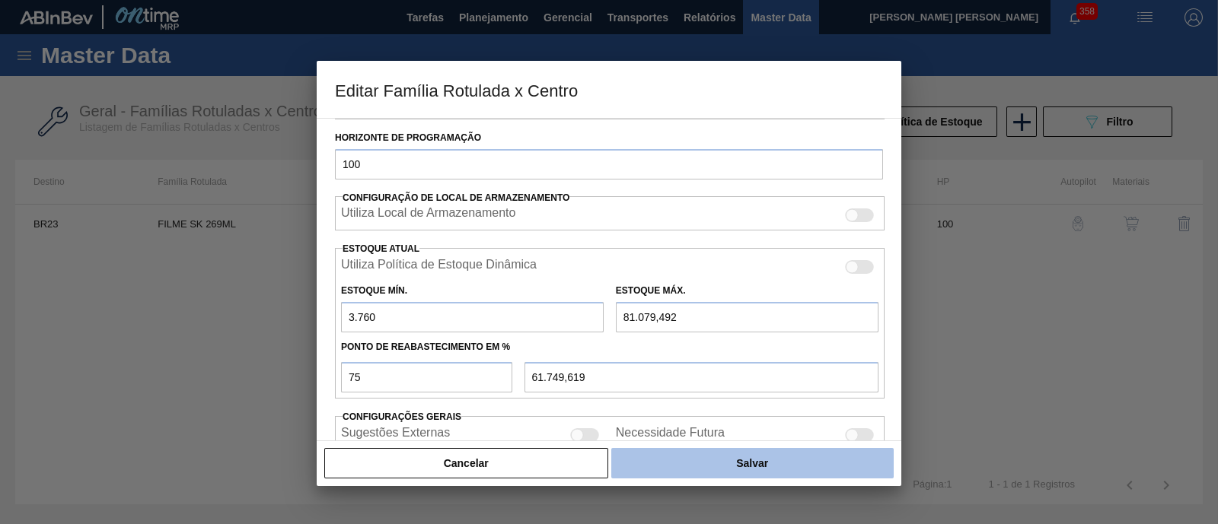
type input "81.079,492"
click at [687, 458] on button "Salvar" at bounding box center [752, 463] width 282 height 30
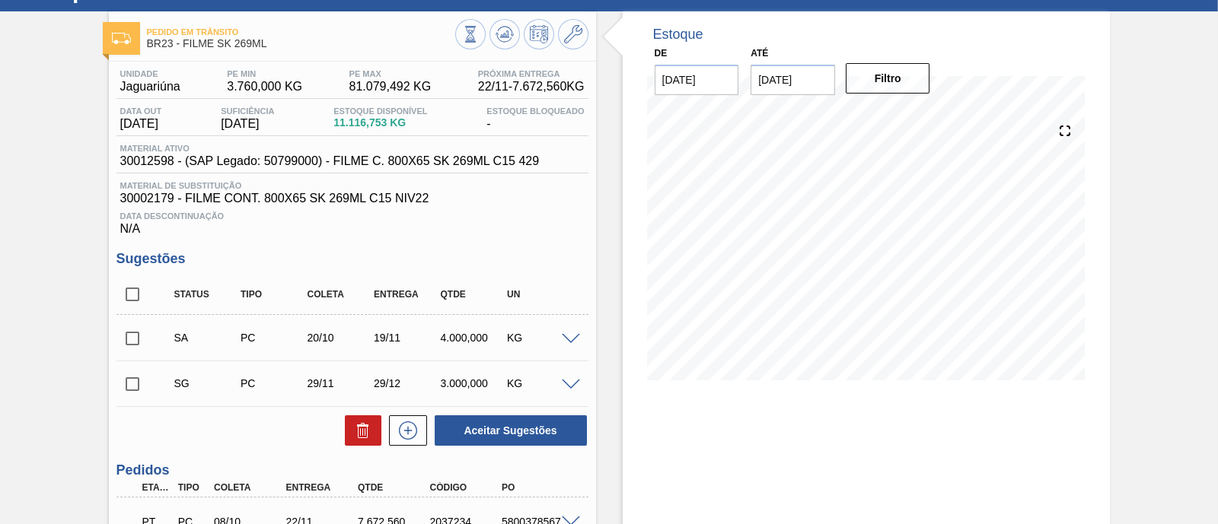
scroll to position [94, 0]
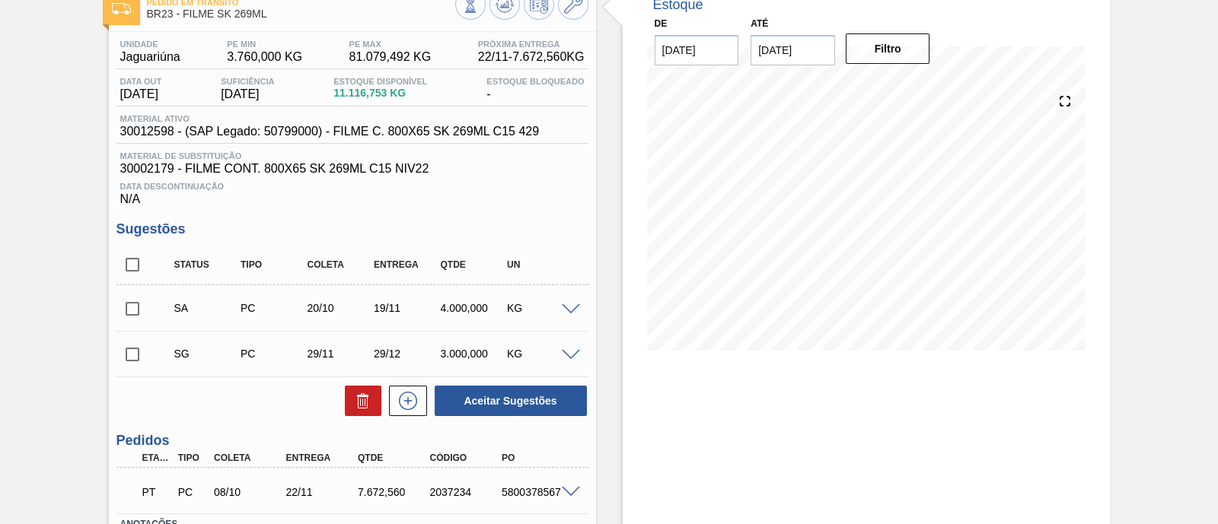
click at [137, 306] on input "checkbox" at bounding box center [132, 309] width 32 height 32
click at [507, 392] on button "Aceitar Sugestões" at bounding box center [511, 401] width 152 height 30
checkbox input "false"
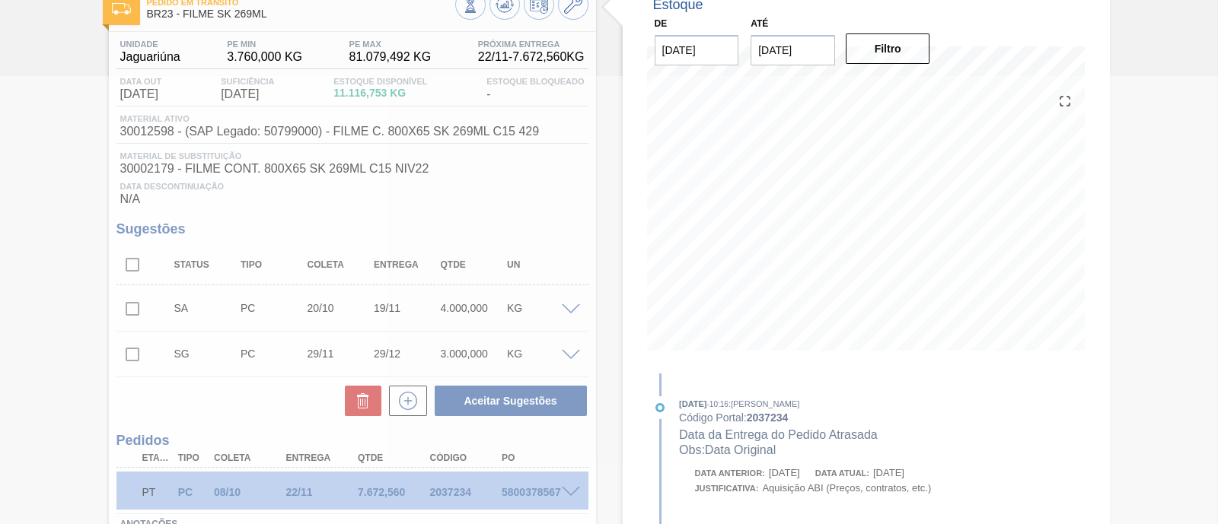
scroll to position [91, 0]
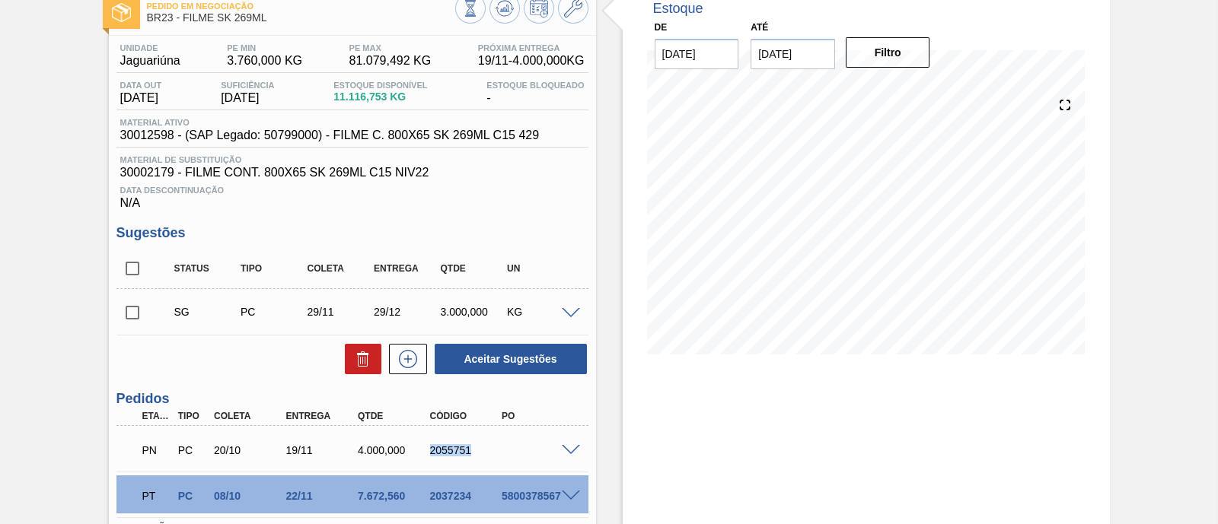
drag, startPoint x: 428, startPoint y: 449, endPoint x: 483, endPoint y: 450, distance: 55.6
click at [483, 450] on div "2055751" at bounding box center [465, 450] width 79 height 12
copy div "2055751"
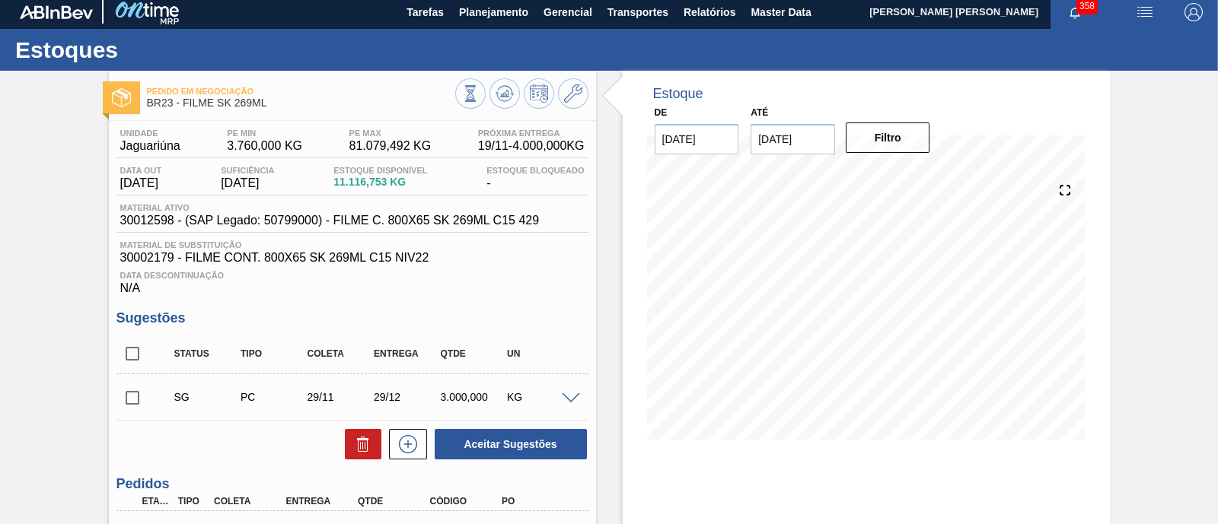
scroll to position [0, 0]
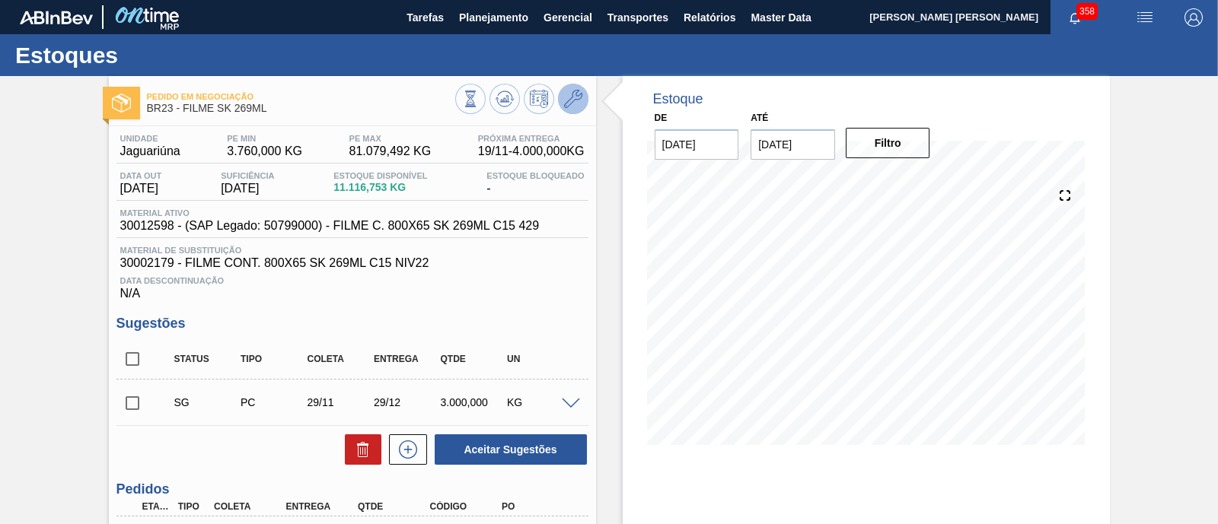
click at [578, 97] on icon at bounding box center [573, 99] width 18 height 18
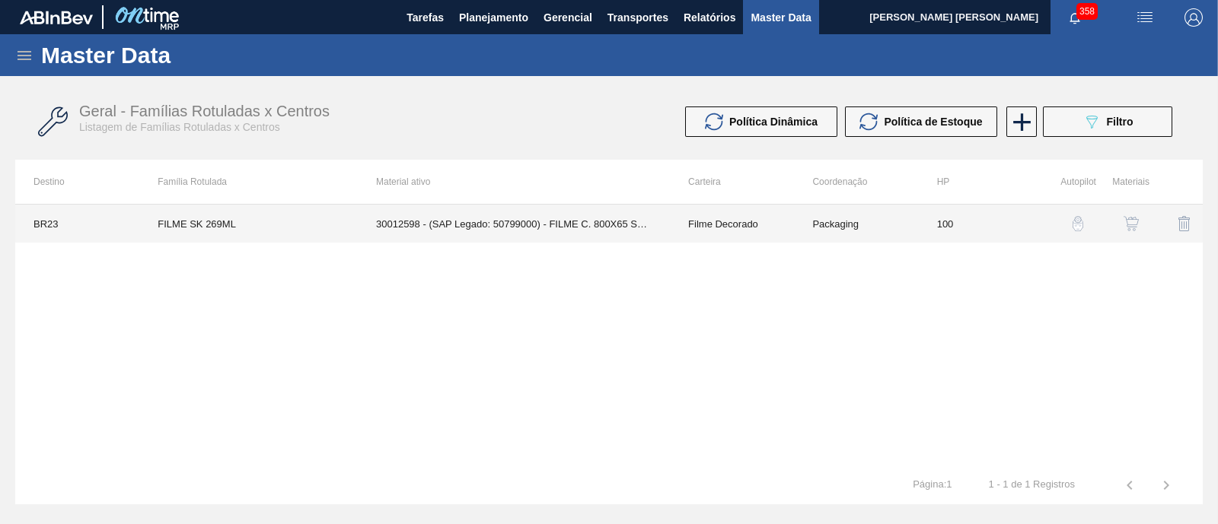
click at [617, 219] on td "30012598 - (SAP Legado: 50799000) - FILME C. 800X65 SK 269ML C15 429" at bounding box center [514, 224] width 312 height 38
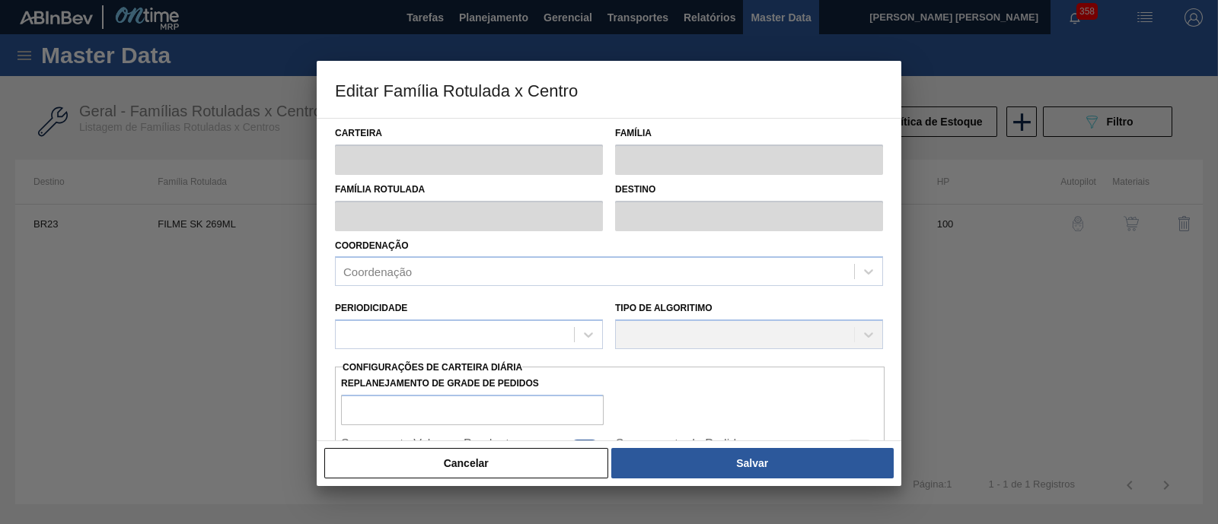
type input "Filme Decorado"
type input "FILME SK 269ML"
type input "BR23 - Jaguariúna"
type input "100"
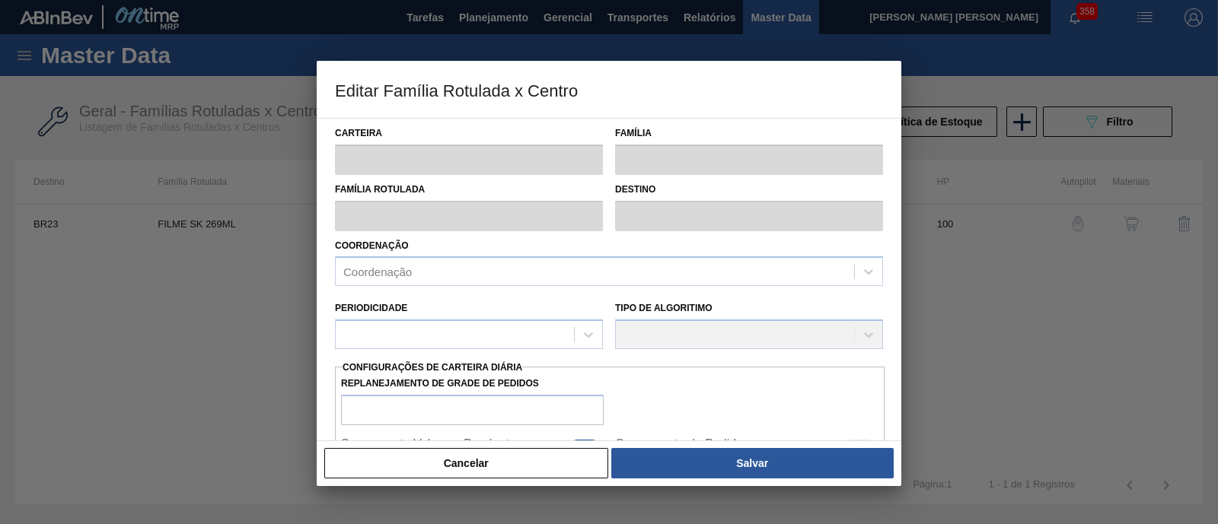
type input "3.760"
type input "81.079,492"
type input "75"
type input "61.749,619"
checkbox input "true"
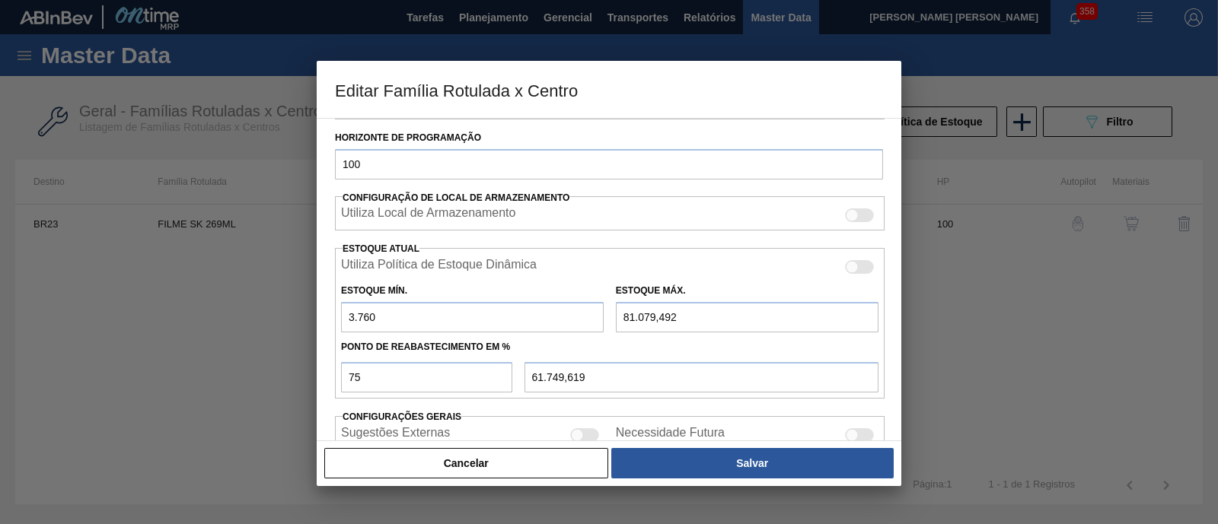
scroll to position [373, 0]
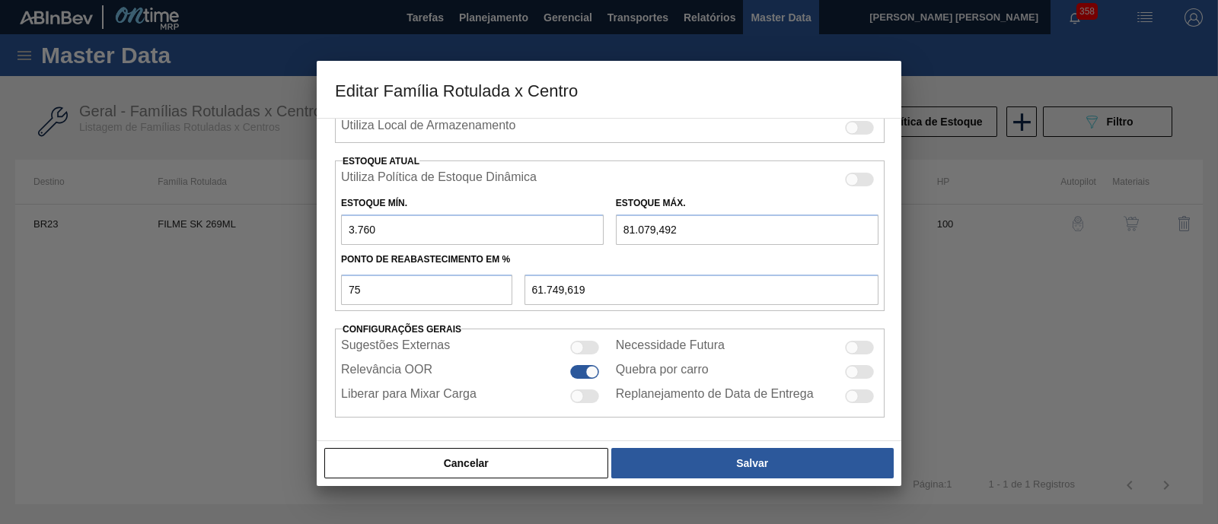
click at [630, 224] on input "81.079,492" at bounding box center [747, 230] width 263 height 30
type input "8.079,492"
type input "6.999,619"
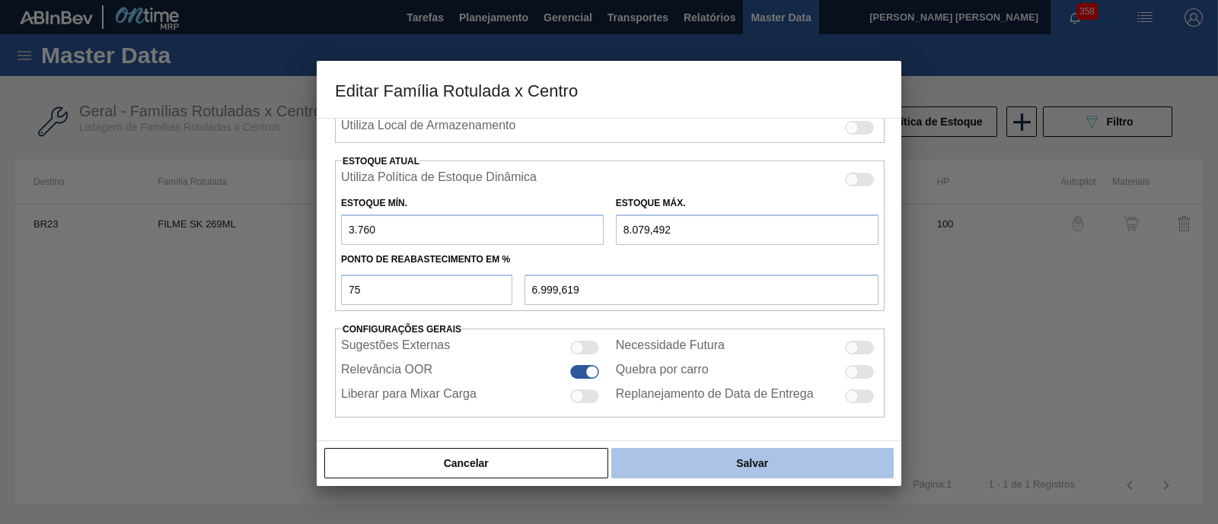
type input "8.079,492"
click at [708, 463] on button "Salvar" at bounding box center [752, 463] width 282 height 30
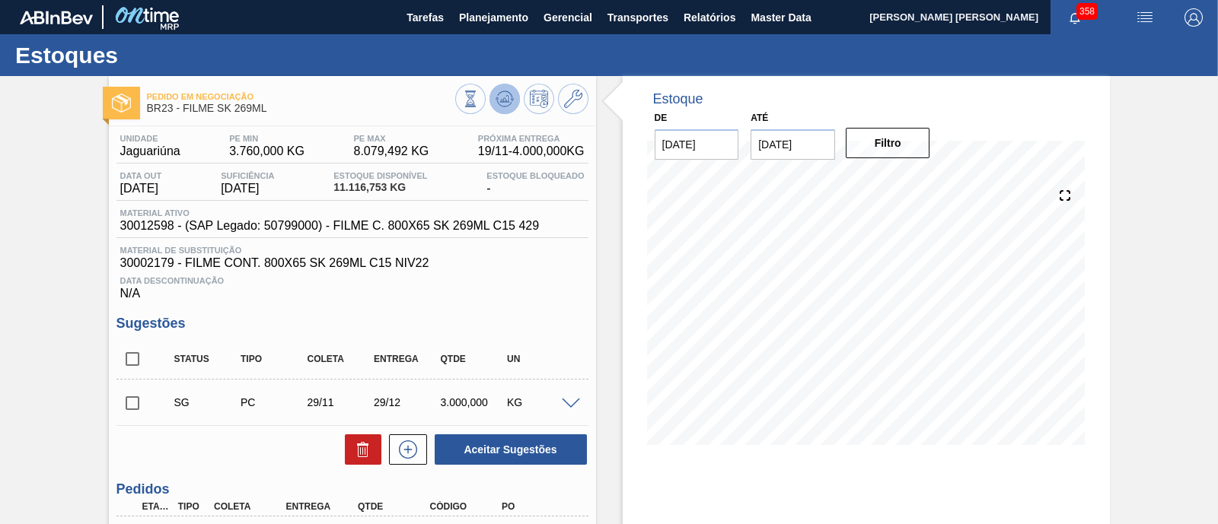
click at [507, 105] on icon at bounding box center [503, 103] width 15 height 8
click at [133, 358] on input "checkbox" at bounding box center [132, 359] width 32 height 32
checkbox input "true"
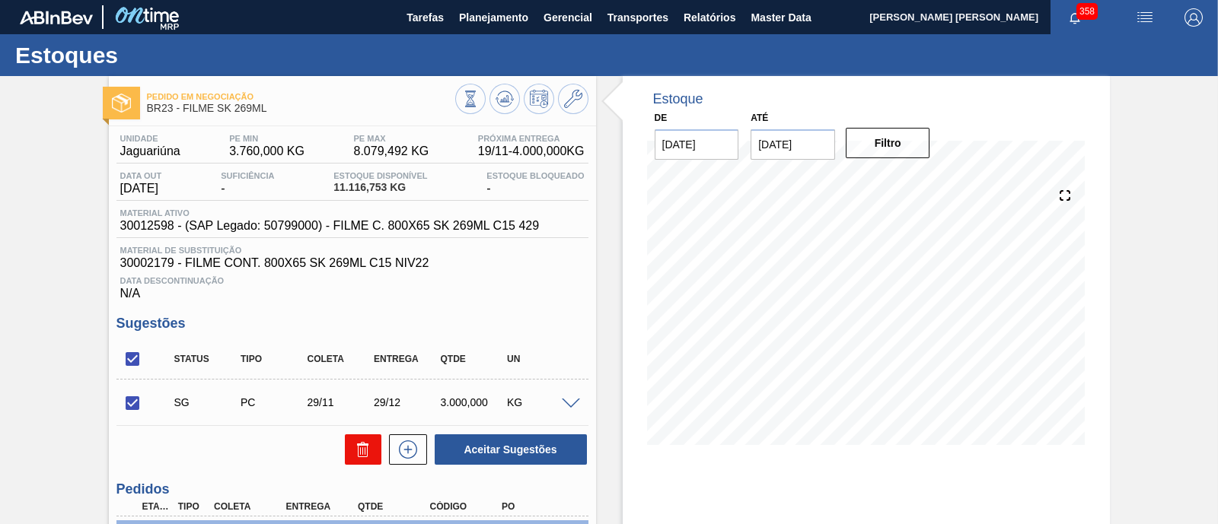
click at [360, 454] on icon at bounding box center [360, 452] width 1 height 8
checkbox input "false"
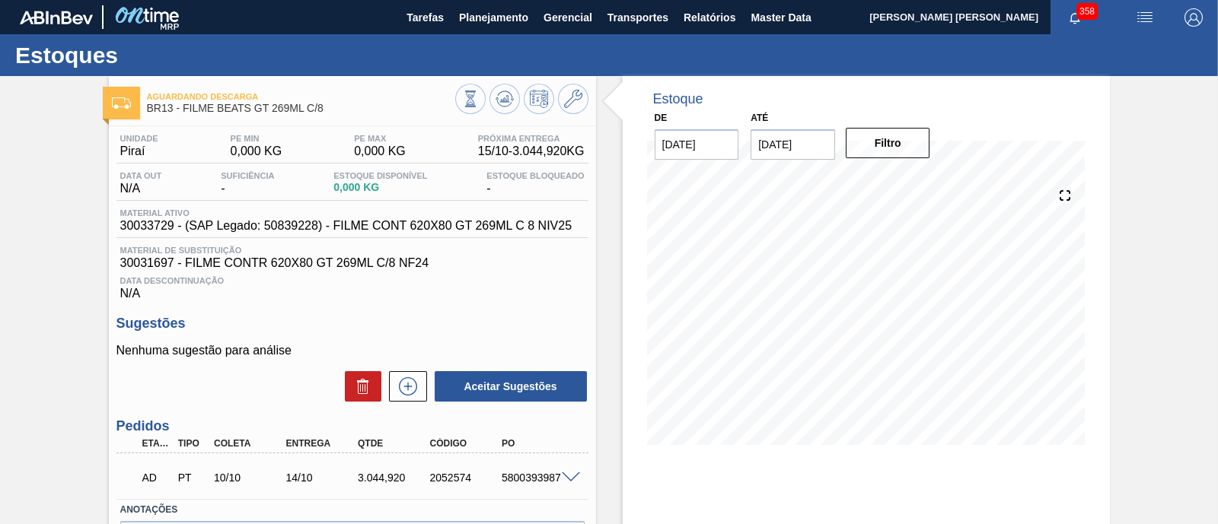
click at [576, 481] on span at bounding box center [571, 478] width 18 height 11
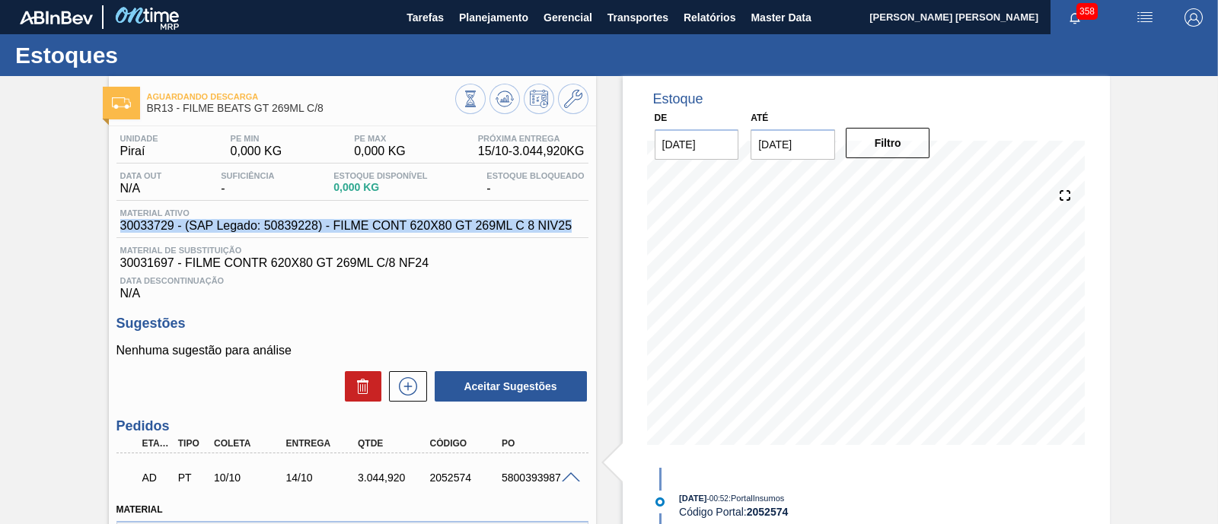
drag, startPoint x: 116, startPoint y: 229, endPoint x: 574, endPoint y: 230, distance: 457.4
click at [574, 230] on div "Material ativo 30033729 - (SAP Legado: 50839228) - FILME CONT 620X80 GT 269ML C…" at bounding box center [346, 221] width 460 height 24
copy span "30033729 - (SAP Legado: 50839228) - FILME CONT 620X80 GT 269ML C 8 NIV25"
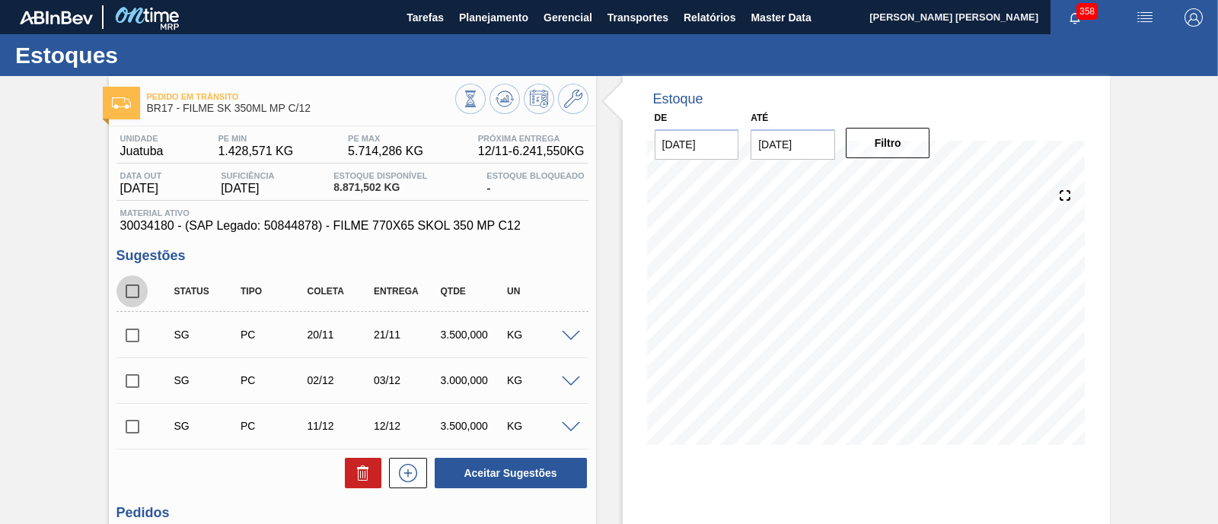
click at [128, 293] on input "checkbox" at bounding box center [132, 292] width 32 height 32
checkbox input "true"
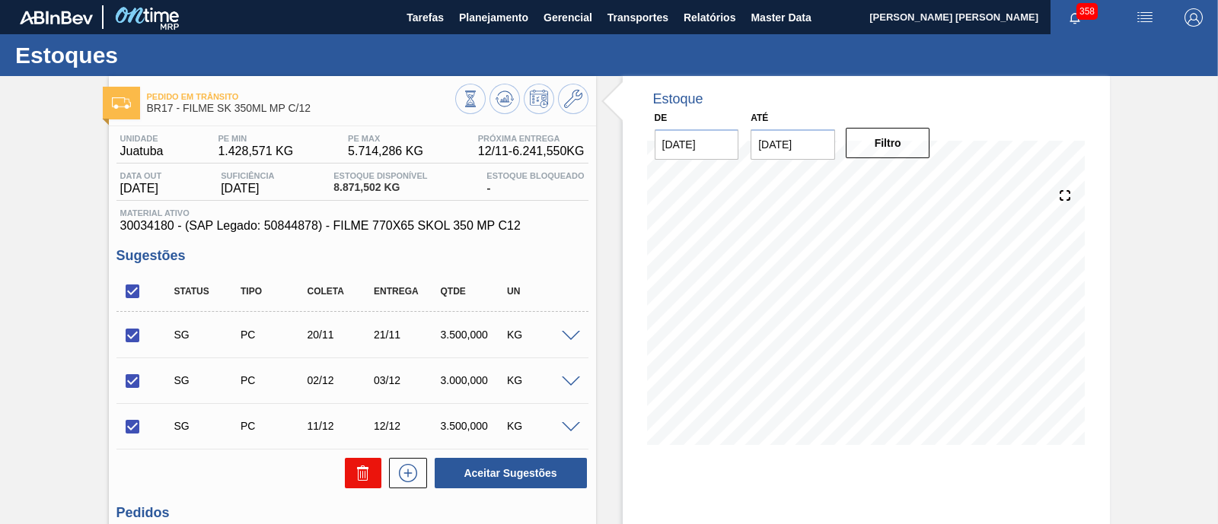
click at [358, 486] on button at bounding box center [363, 473] width 37 height 30
checkbox input "false"
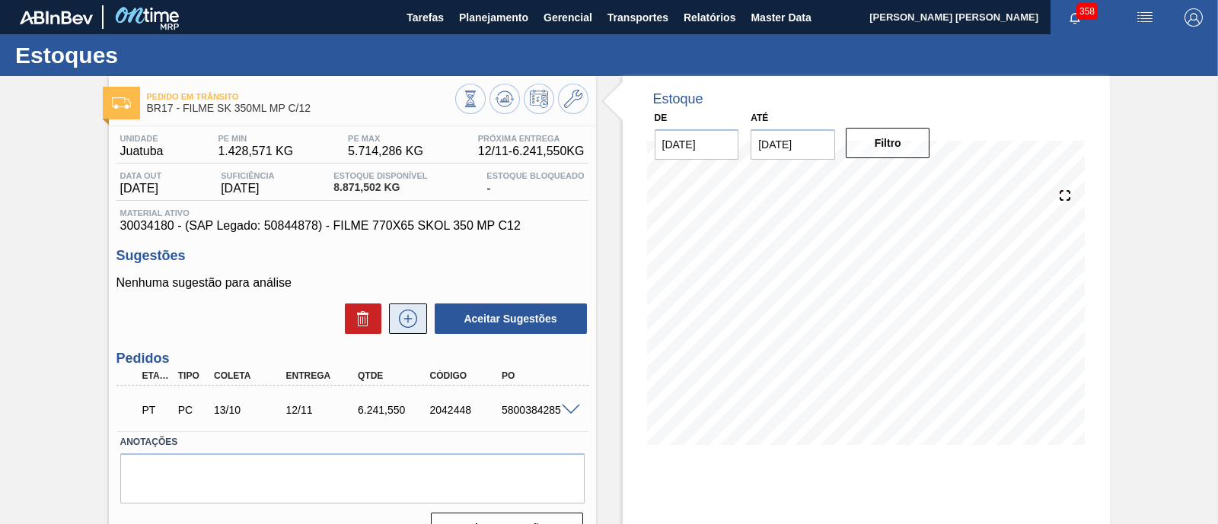
click at [400, 323] on icon at bounding box center [408, 319] width 24 height 18
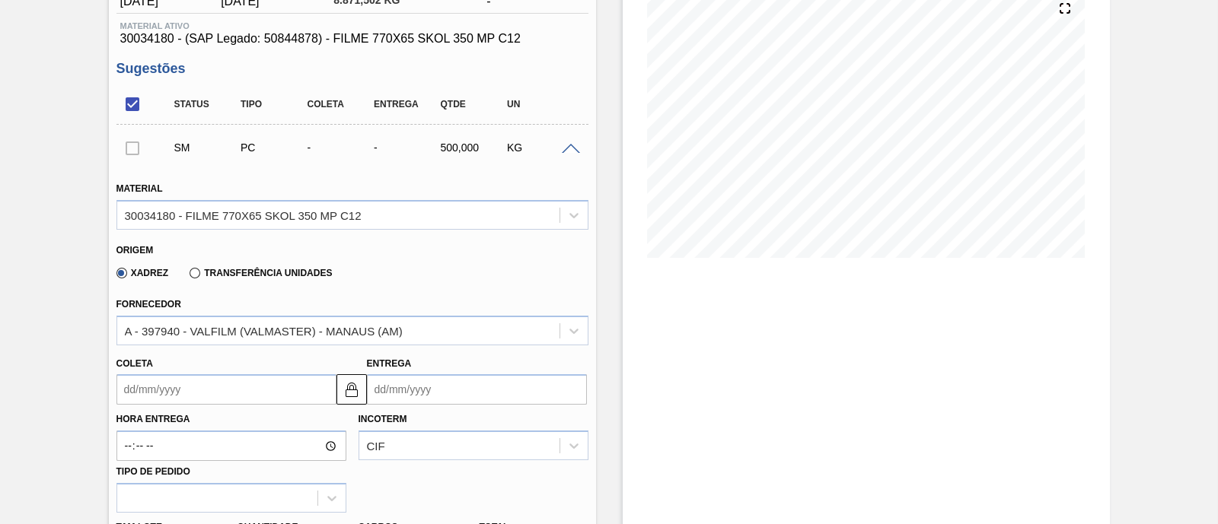
scroll to position [190, 0]
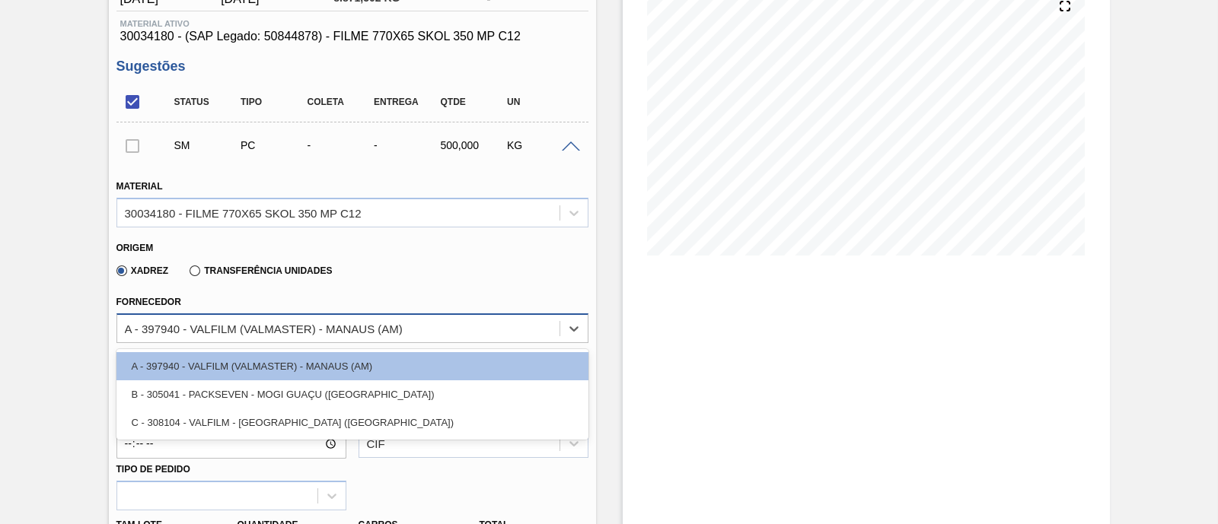
click at [282, 335] on div "A - 397940 - VALFILM (VALMASTER) - MANAUS (AM)" at bounding box center [264, 328] width 278 height 13
click at [460, 266] on div "Xadrez Transferência Unidades" at bounding box center [345, 268] width 459 height 30
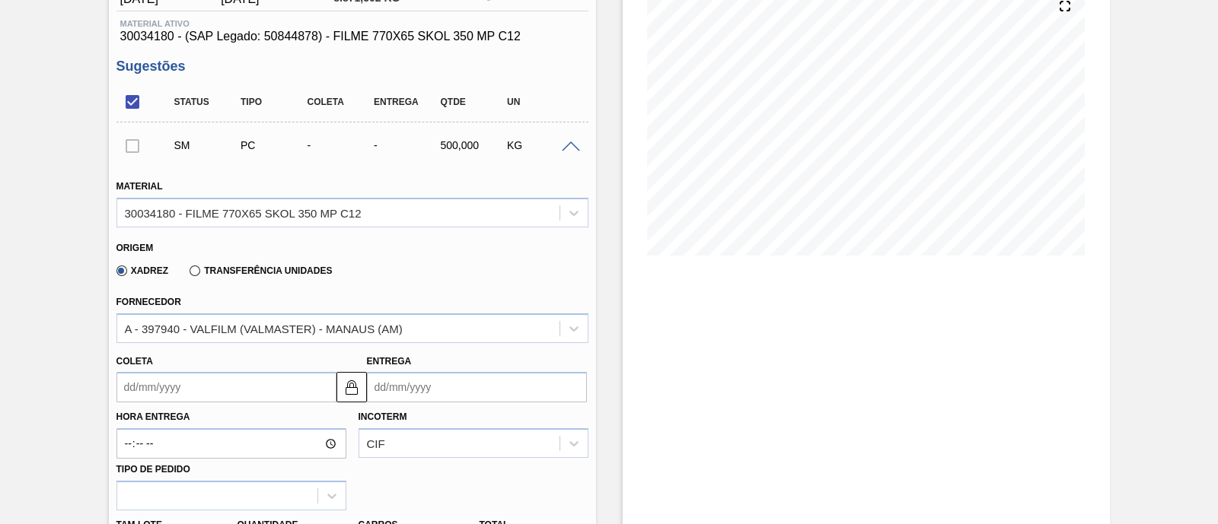
scroll to position [0, 0]
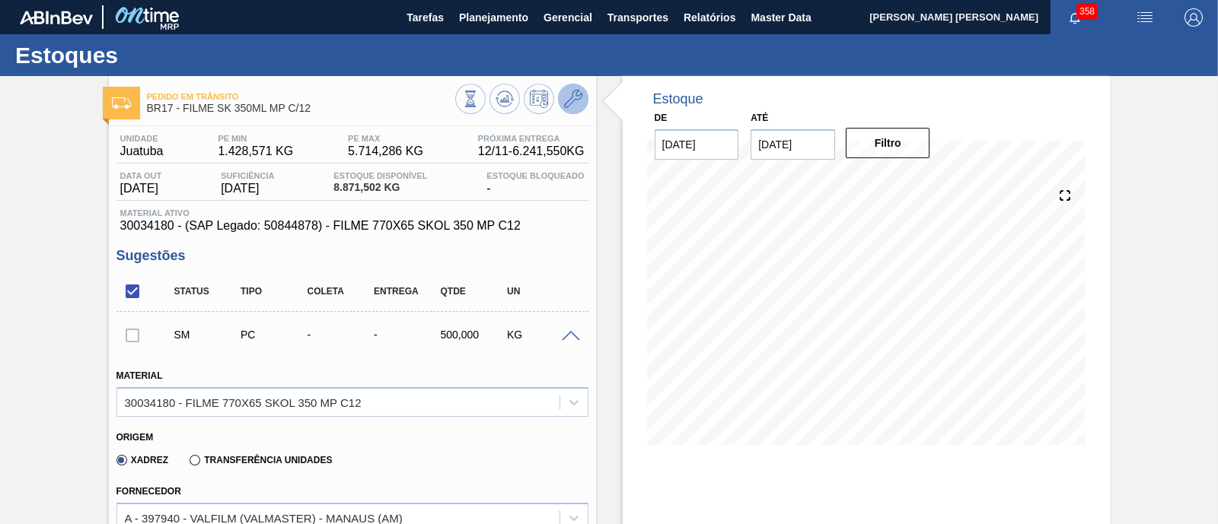
click at [582, 108] on button at bounding box center [573, 99] width 30 height 30
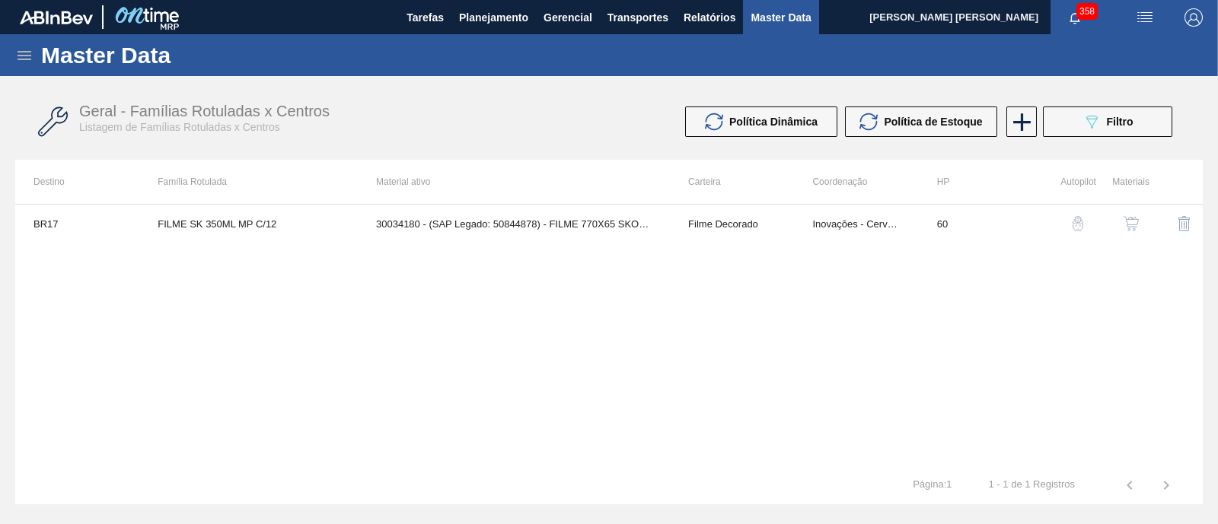
click at [1126, 228] on img "button" at bounding box center [1130, 223] width 15 height 15
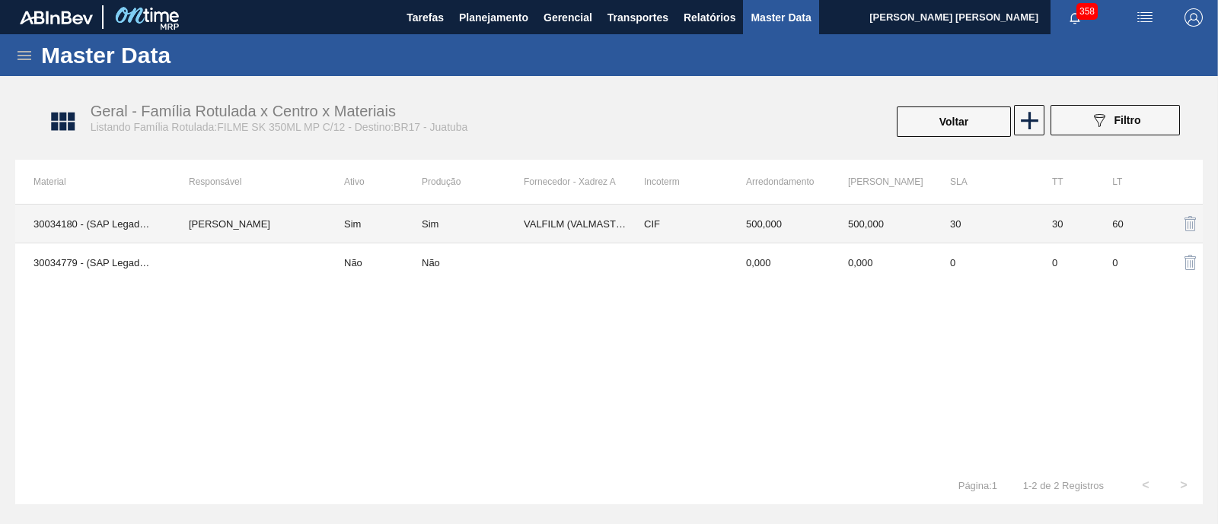
click at [578, 218] on td "VALFILM (VALMASTER) - MANAUS (AM)" at bounding box center [575, 224] width 102 height 39
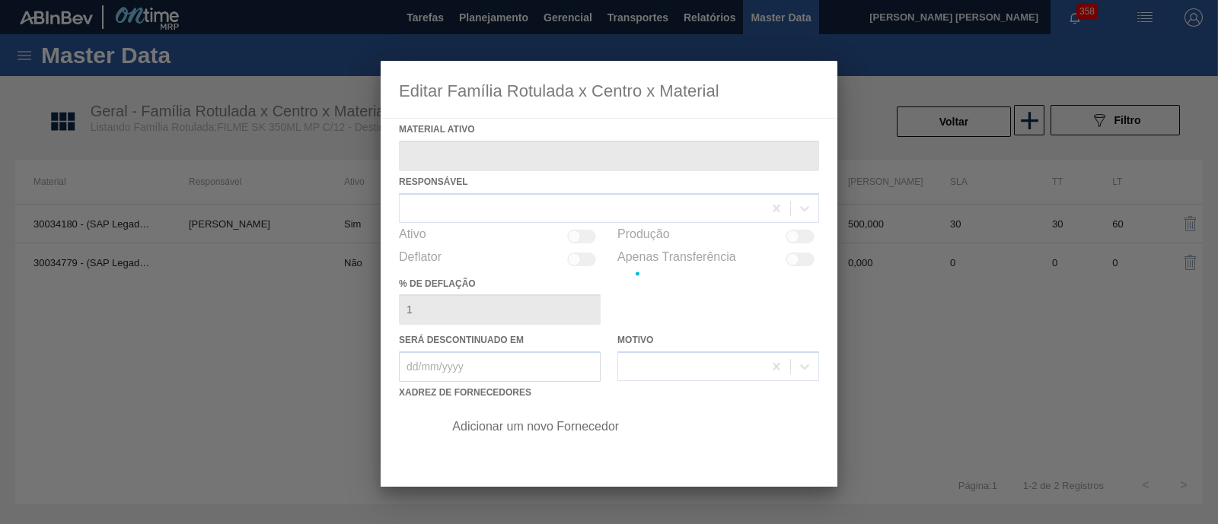
type ativo "30034180 - (SAP Legado: 50844878) - FILME 770X65 SKOL 350 MP C12"
checkbox input "true"
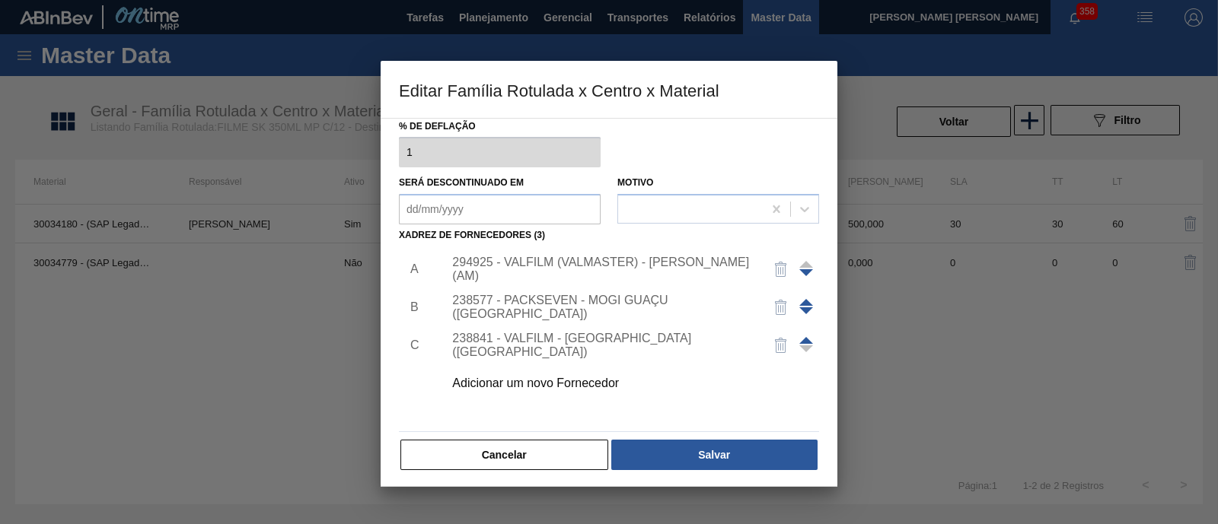
scroll to position [160, 0]
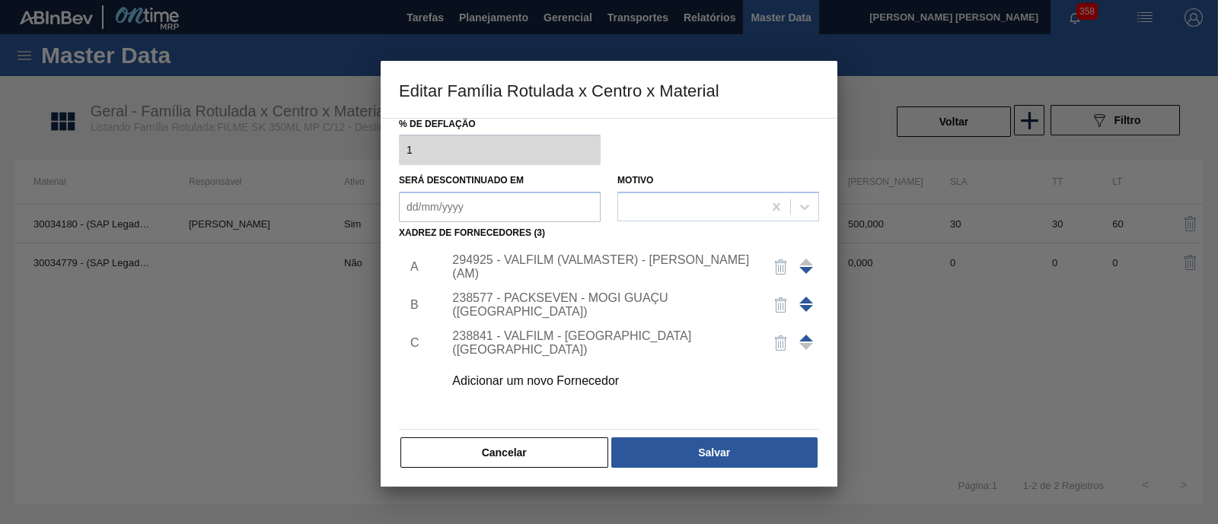
click at [588, 387] on div "Adicionar um novo Fornecedor" at bounding box center [627, 381] width 384 height 38
click at [546, 374] on div "Adicionar um novo Fornecedor" at bounding box center [601, 381] width 298 height 14
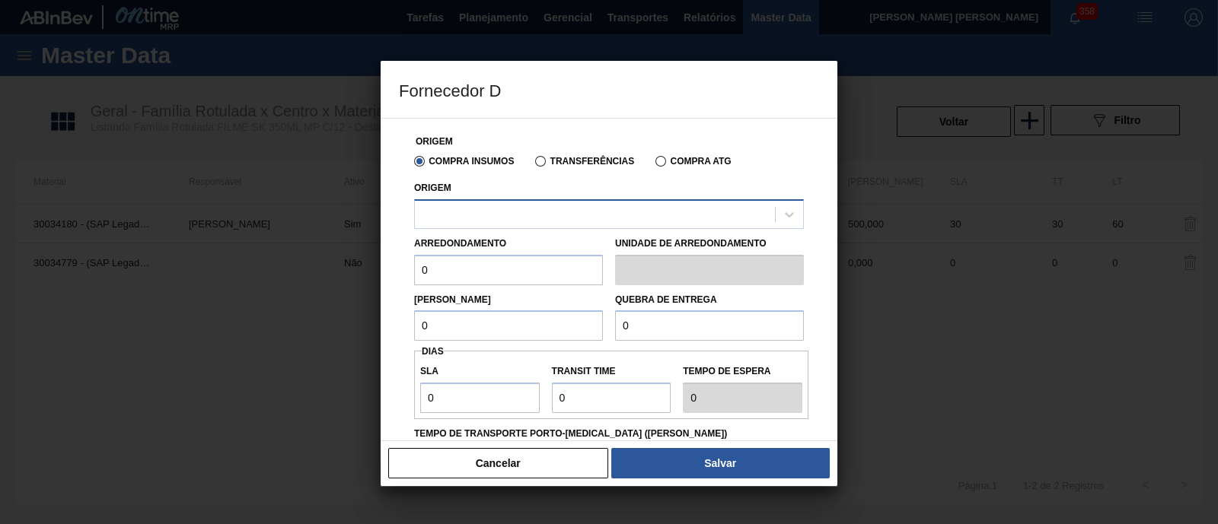
click at [522, 212] on div at bounding box center [595, 214] width 360 height 22
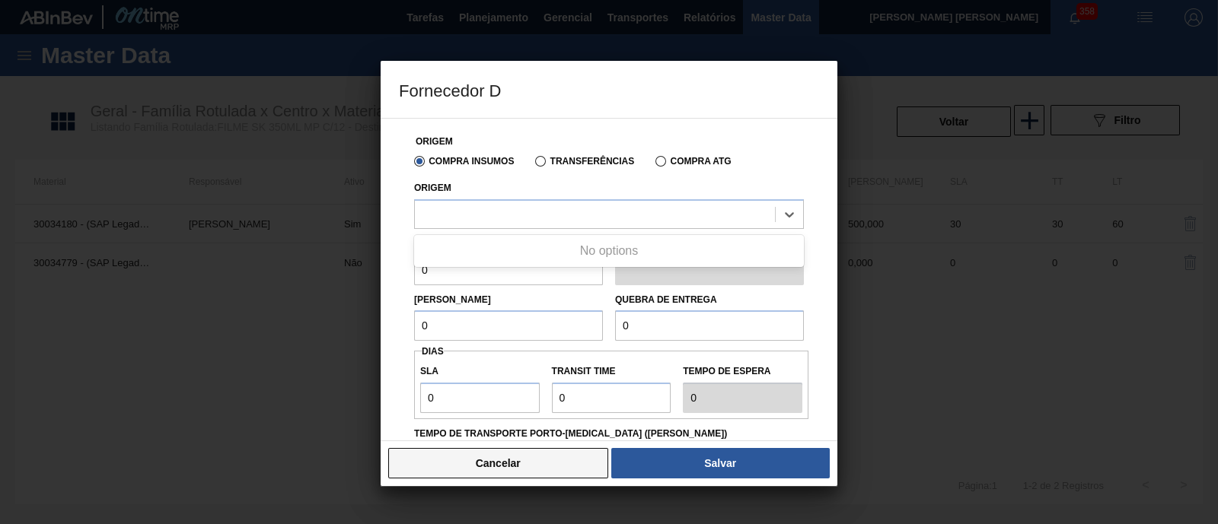
click at [511, 468] on button "Cancelar" at bounding box center [498, 463] width 220 height 30
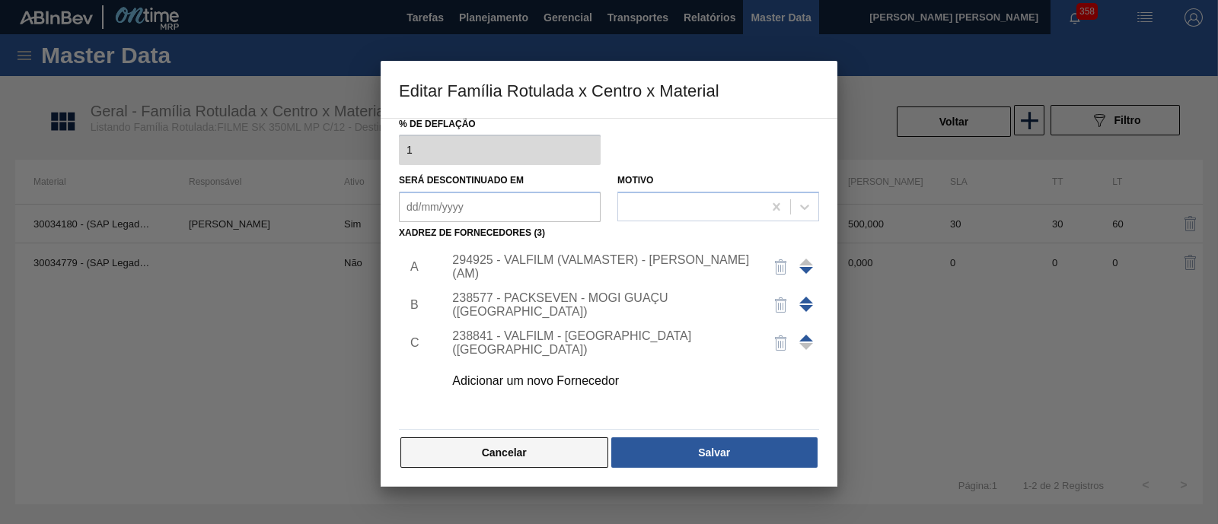
click at [486, 463] on button "Cancelar" at bounding box center [504, 453] width 208 height 30
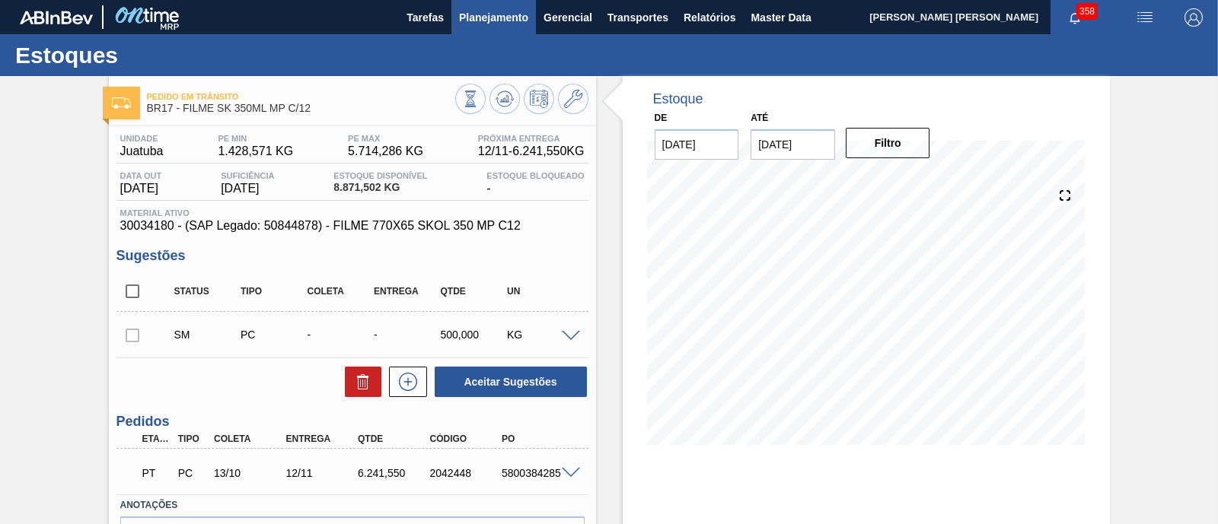
click at [473, 12] on span "Planejamento" at bounding box center [493, 17] width 69 height 18
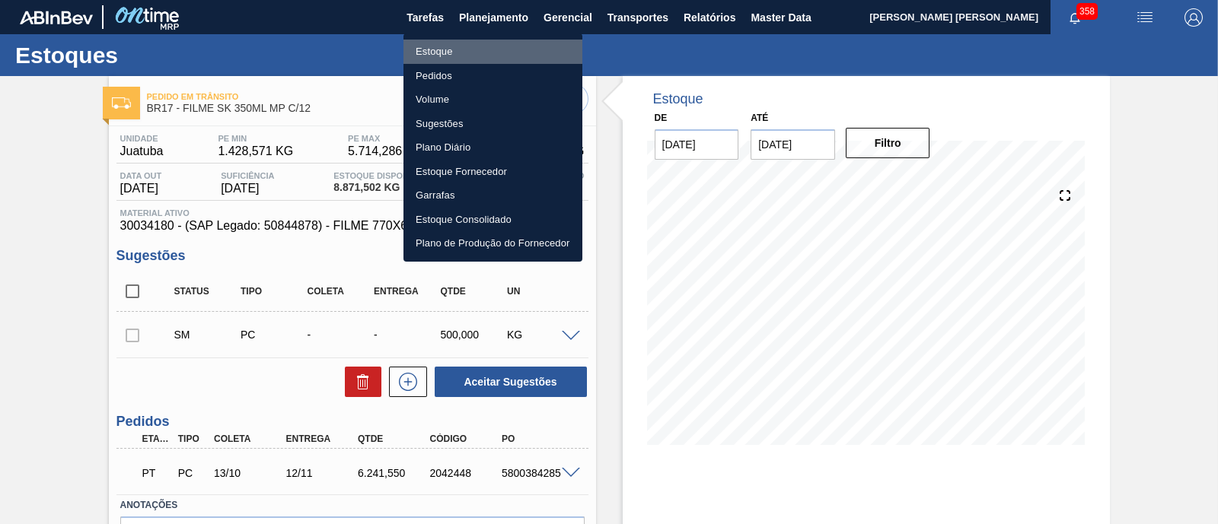
click at [455, 47] on li "Estoque" at bounding box center [492, 52] width 179 height 24
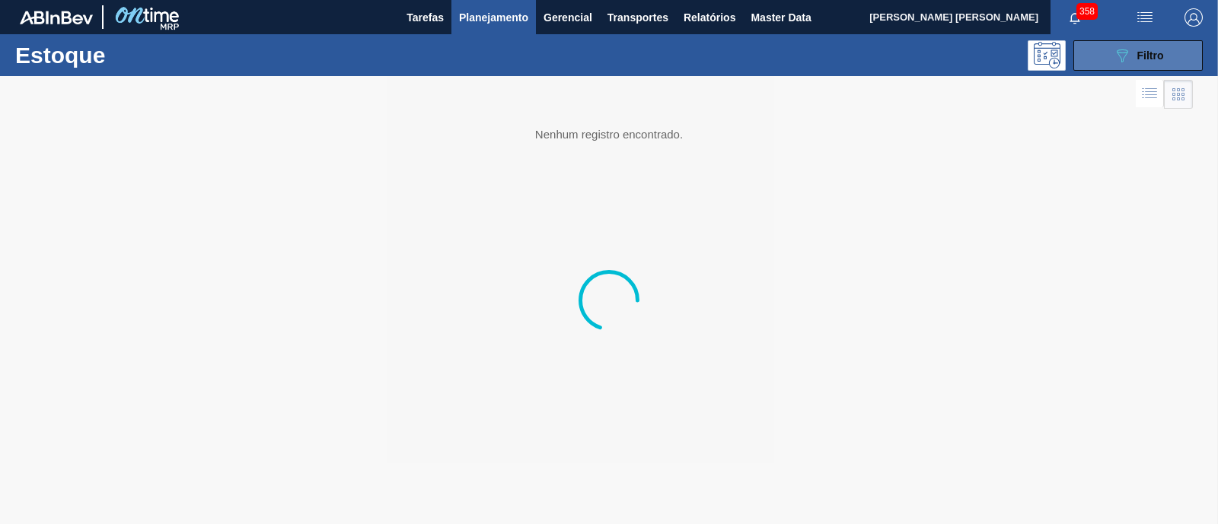
click at [1158, 66] on button "089F7B8B-B2A5-4AFE-B5C0-19BA573D28AC Filtro" at bounding box center [1137, 55] width 129 height 30
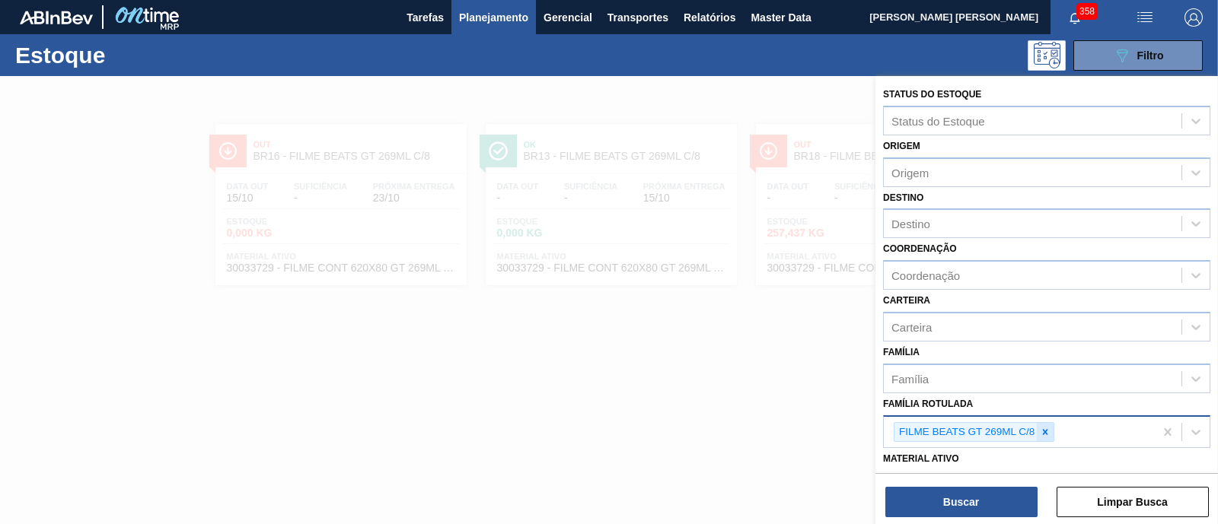
click at [1050, 427] on icon at bounding box center [1045, 432] width 11 height 11
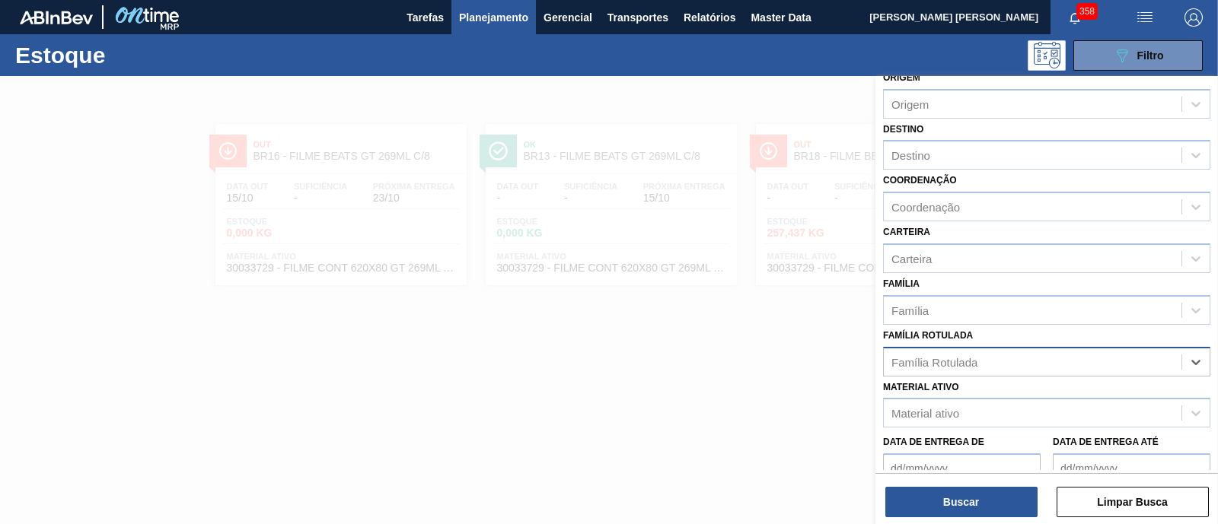
scroll to position [94, 0]
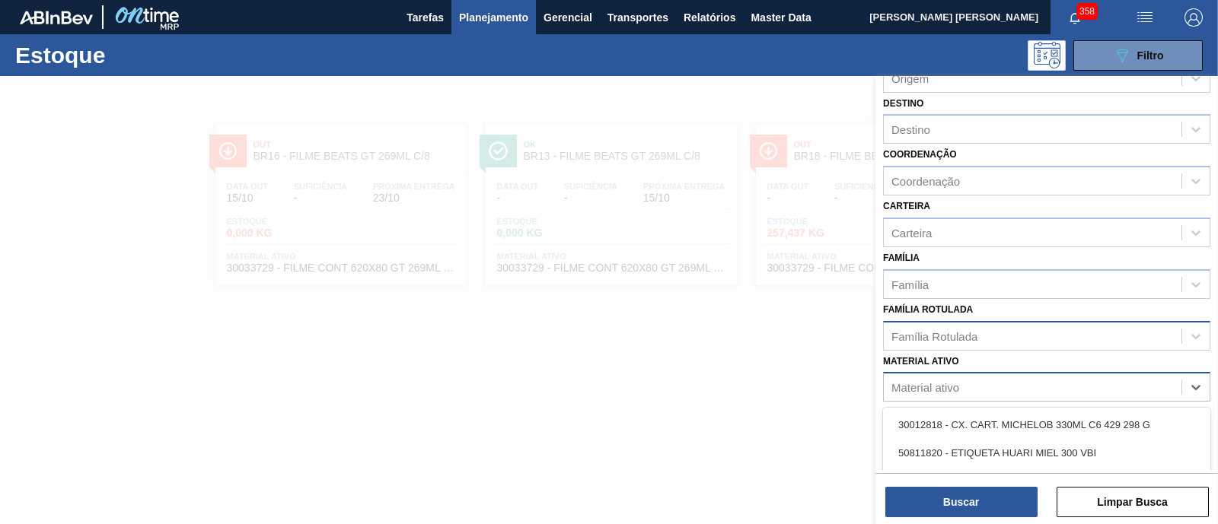
click at [955, 377] on div "Material ativo" at bounding box center [1033, 388] width 298 height 22
paste ativo "30034672"
type ativo "30034672"
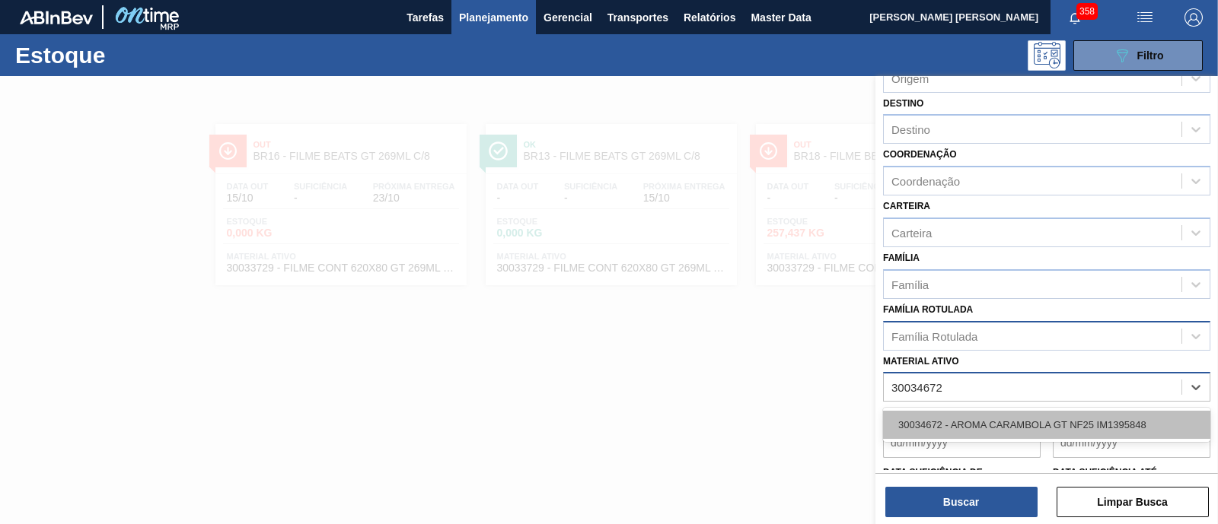
click at [973, 412] on div "30034672 - AROMA CARAMBOLA GT NF25 IM1395848" at bounding box center [1046, 425] width 327 height 28
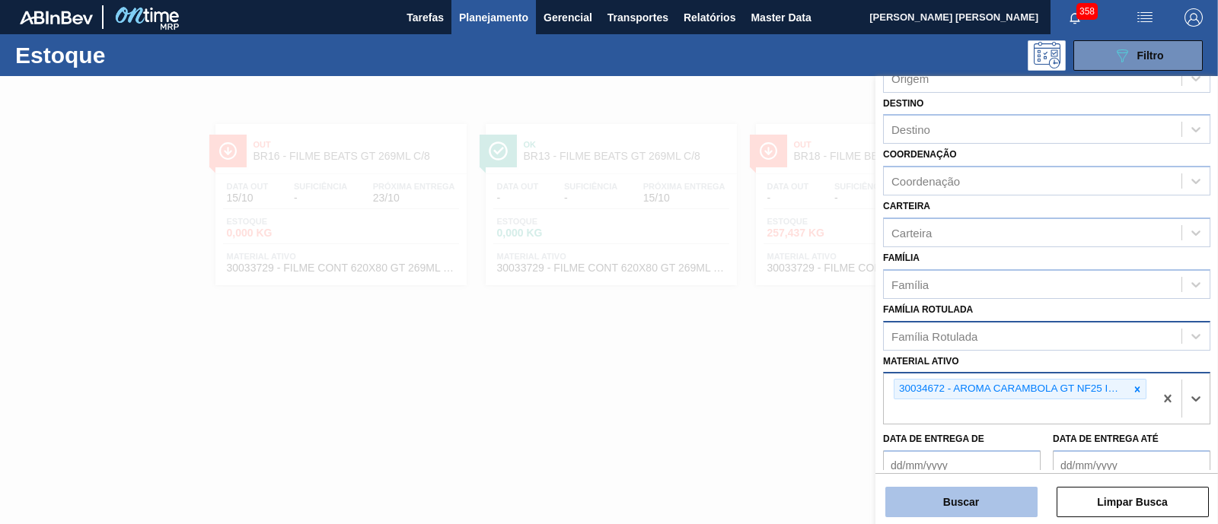
click at [978, 505] on button "Buscar" at bounding box center [961, 502] width 152 height 30
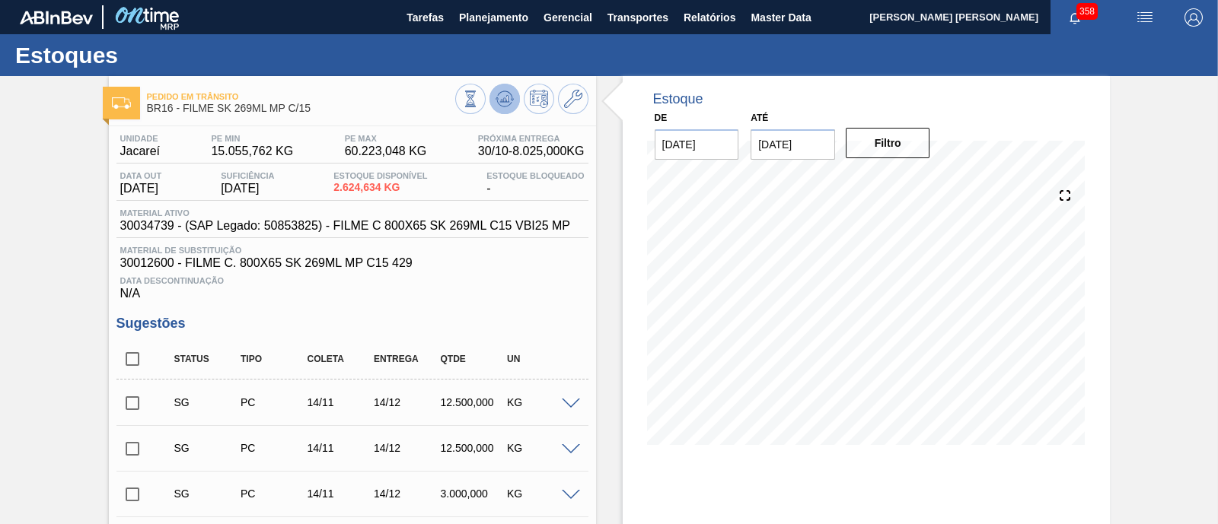
click at [514, 104] on button at bounding box center [504, 99] width 30 height 30
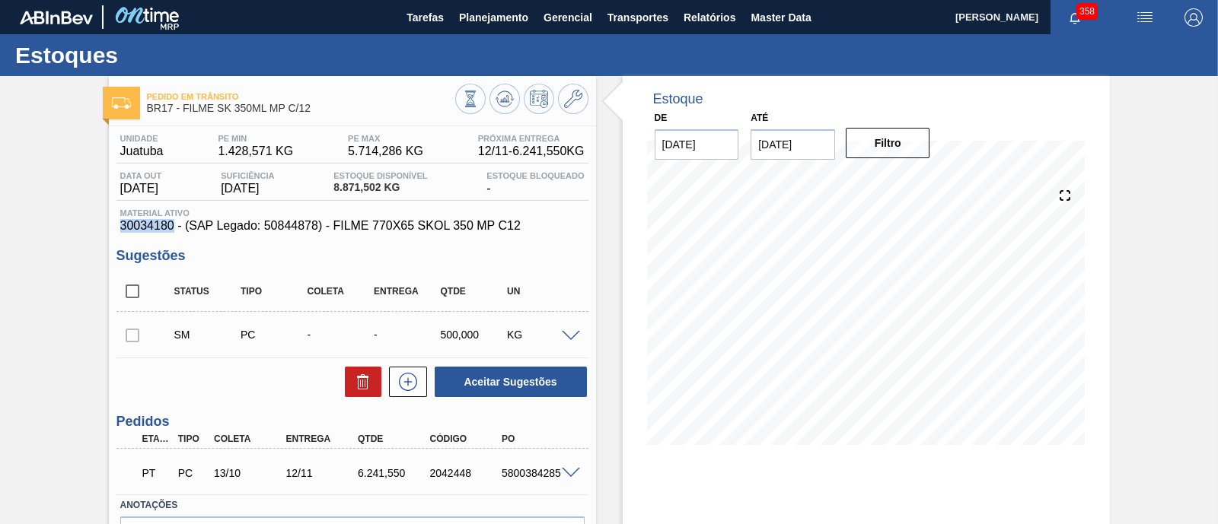
drag, startPoint x: 118, startPoint y: 230, endPoint x: 174, endPoint y: 230, distance: 55.6
click at [174, 230] on div "Material ativo 30034180 - (SAP Legado: 50844878) - FILME 770X65 SKOL 350 MP C12" at bounding box center [352, 221] width 472 height 24
copy span "30034180"
click at [488, 17] on span "Planejamento" at bounding box center [493, 17] width 69 height 18
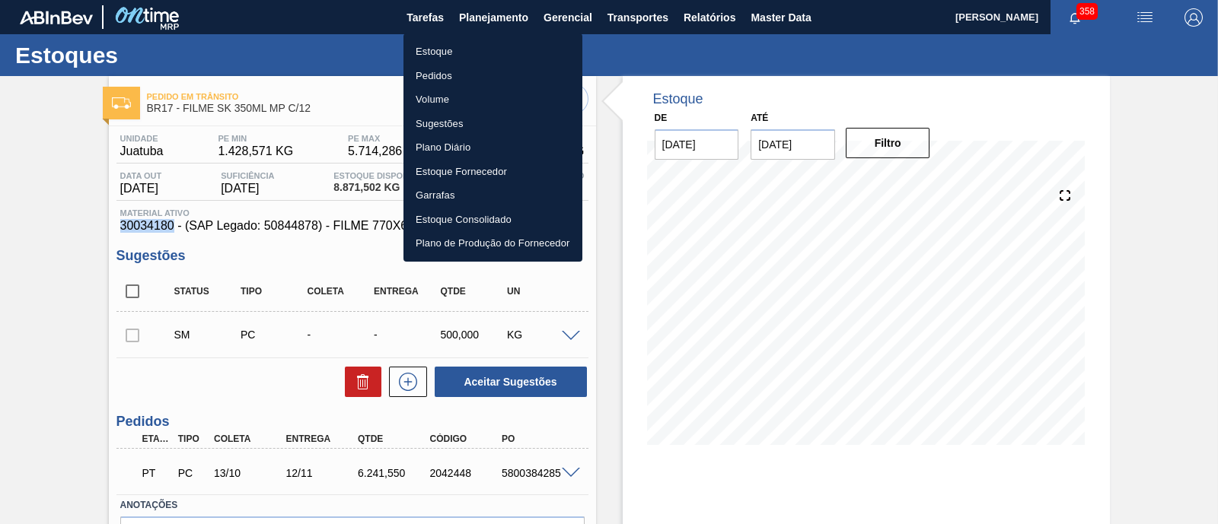
click at [436, 55] on li "Estoque" at bounding box center [492, 52] width 179 height 24
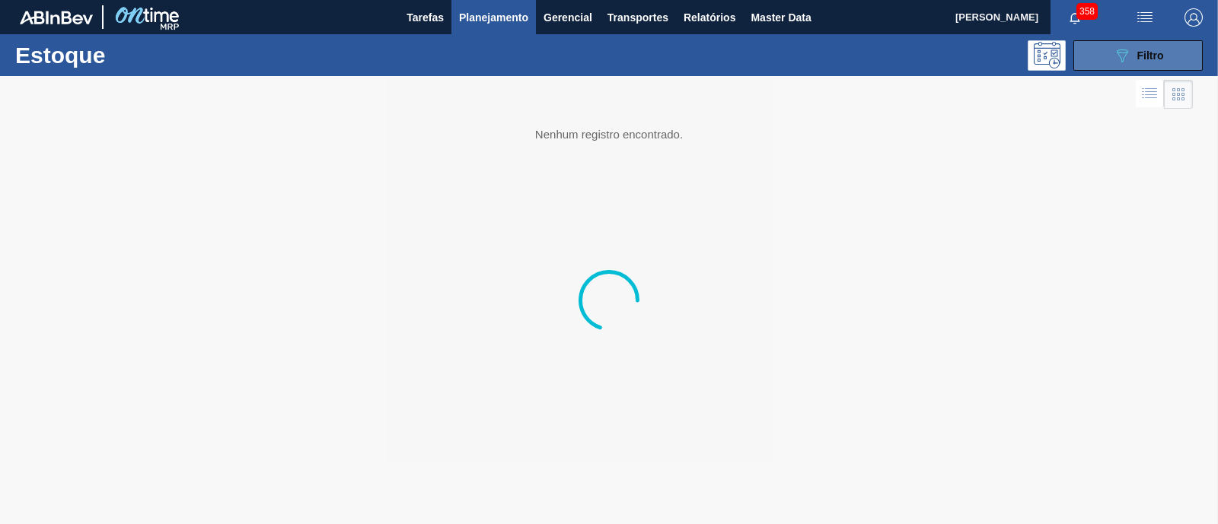
click at [1111, 62] on button "089F7B8B-B2A5-4AFE-B5C0-19BA573D28AC Filtro" at bounding box center [1137, 55] width 129 height 30
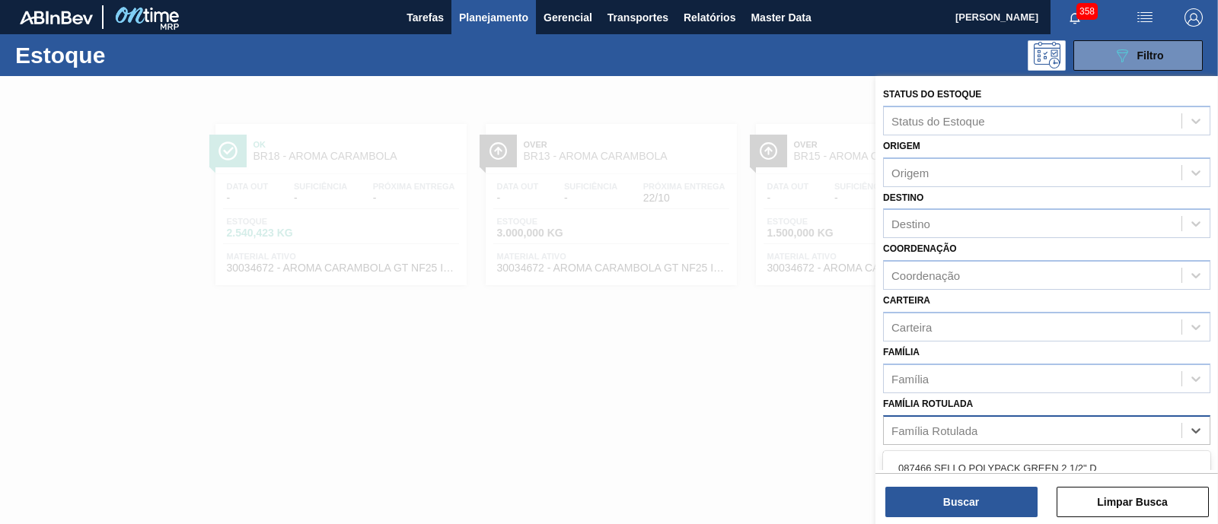
click at [954, 436] on div "Família Rotulada" at bounding box center [1033, 430] width 298 height 22
click at [926, 416] on div "Família Rotulada" at bounding box center [1046, 431] width 327 height 30
type Rotulada "red"
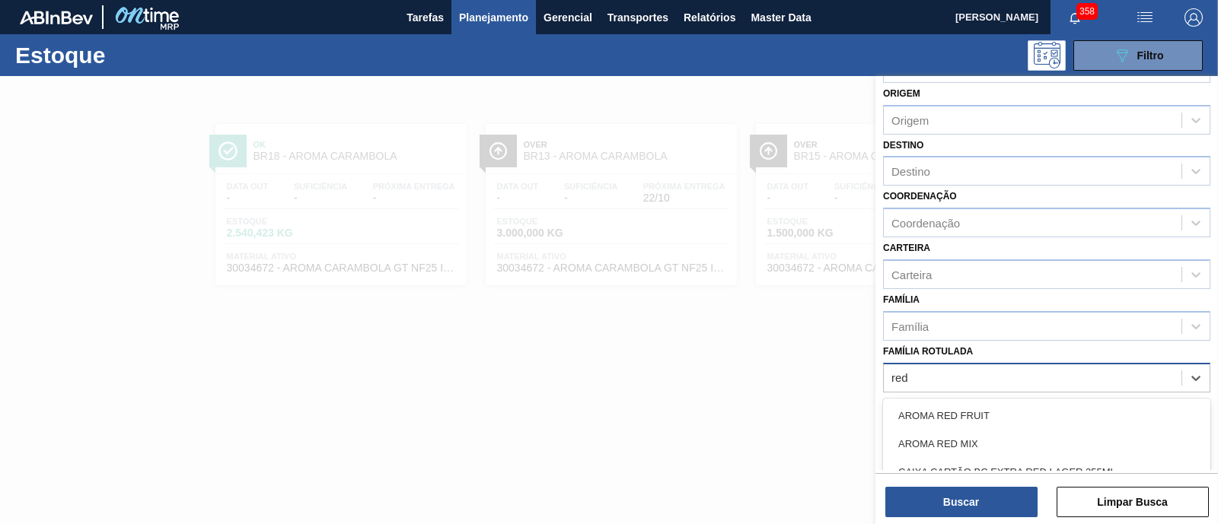
scroll to position [53, 0]
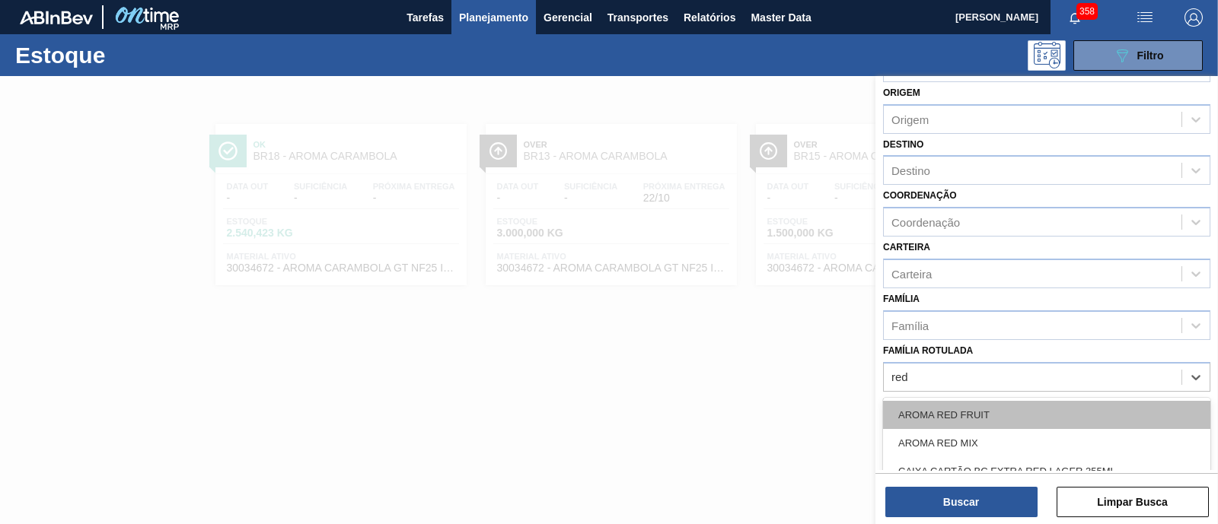
click at [958, 416] on div "AROMA RED FRUIT" at bounding box center [1046, 415] width 327 height 28
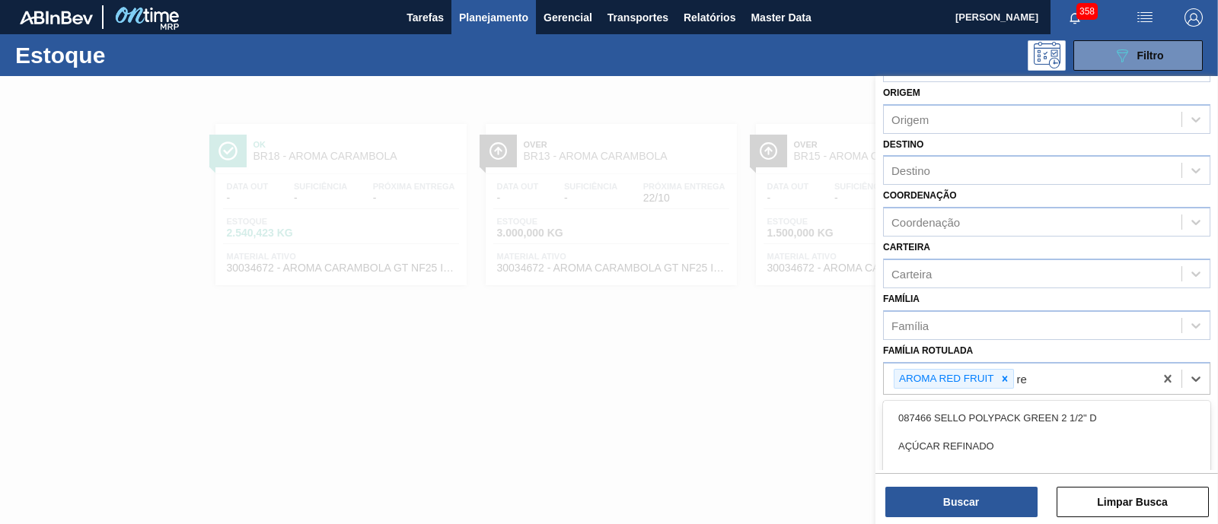
type Rotulada "red"
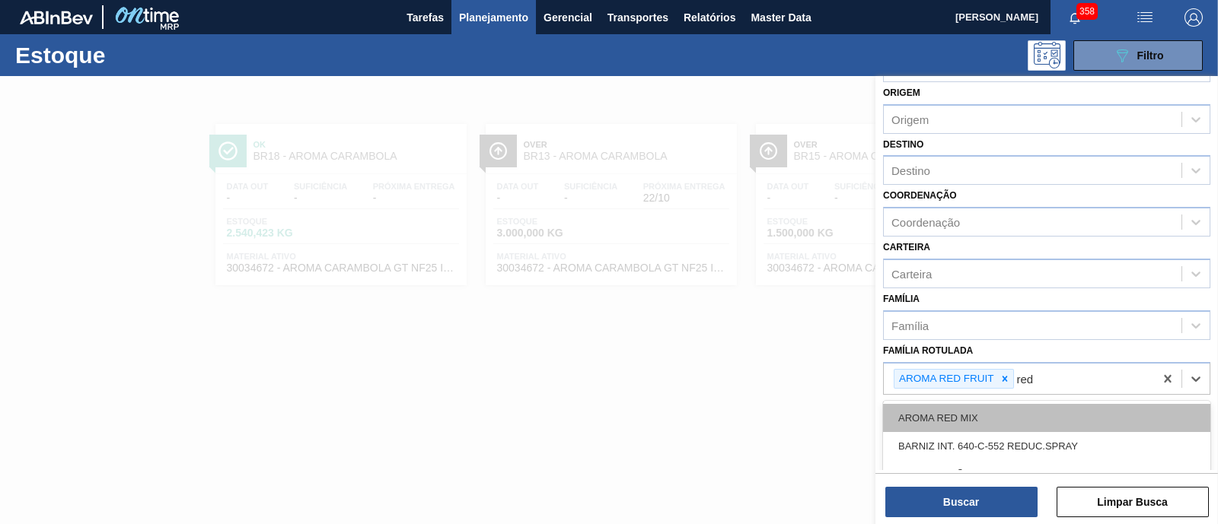
click at [928, 411] on div "AROMA RED MIX" at bounding box center [1046, 418] width 327 height 28
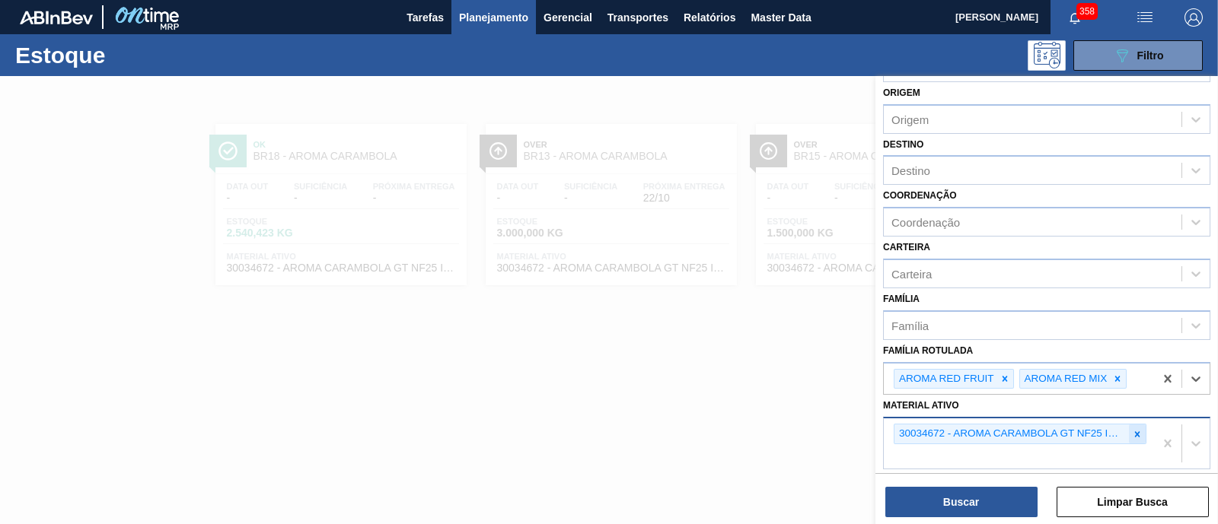
click at [1139, 429] on icon at bounding box center [1137, 434] width 11 height 11
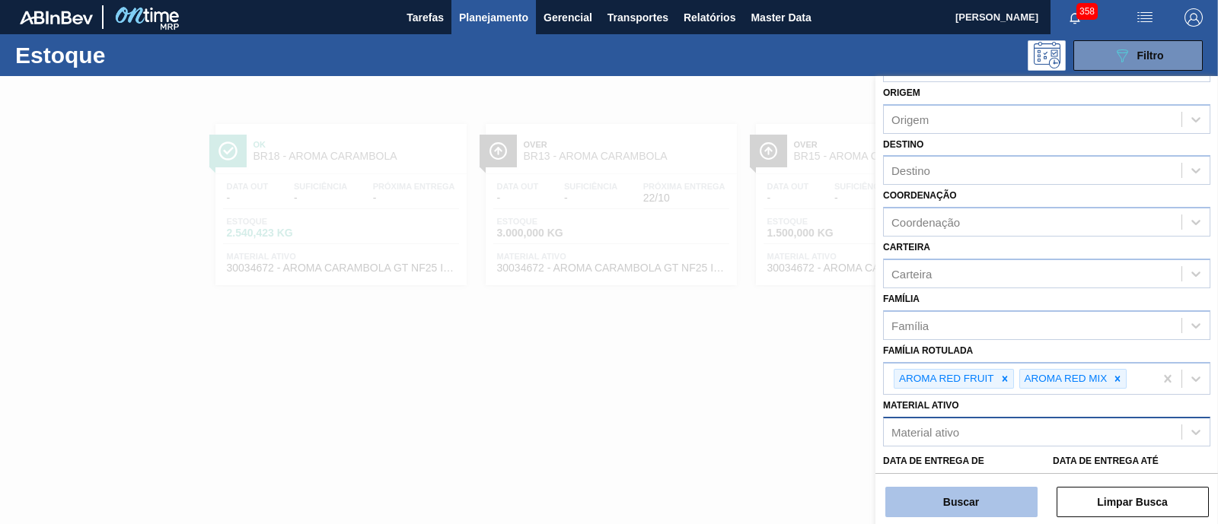
click at [951, 504] on button "Buscar" at bounding box center [961, 502] width 152 height 30
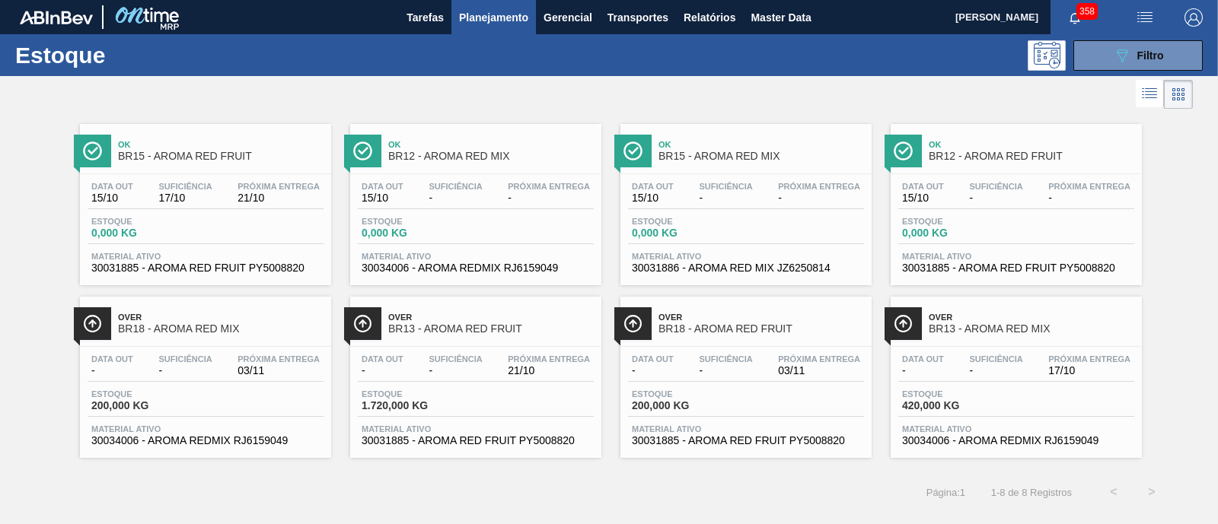
click at [441, 169] on div "Ok BR12 - AROMA RED MIX Data out 15/10 Suficiência - Próxima Entrega - Estoque …" at bounding box center [475, 204] width 251 height 161
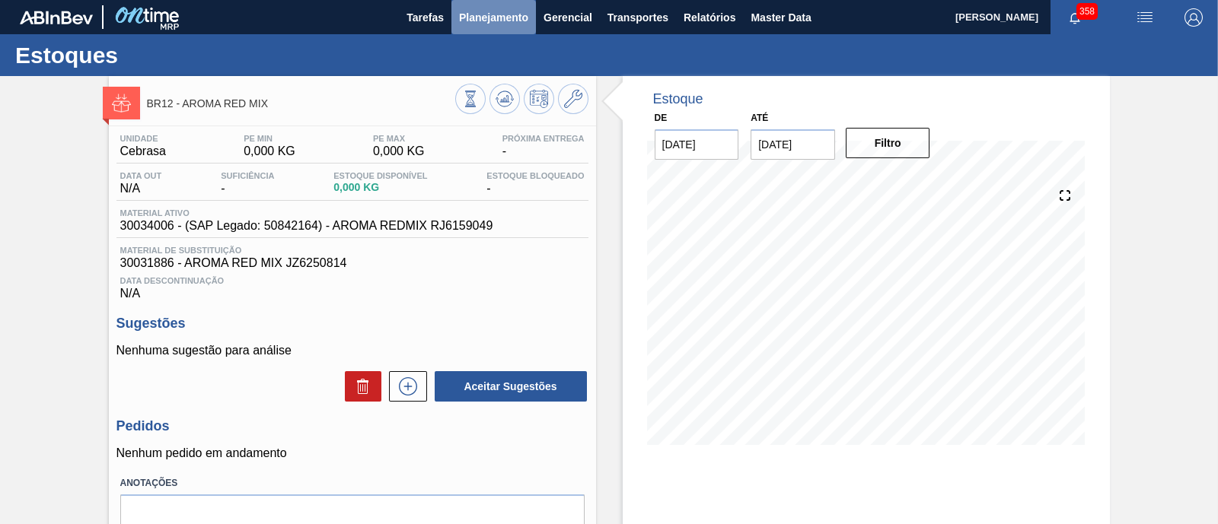
click at [501, 11] on span "Planejamento" at bounding box center [493, 17] width 69 height 18
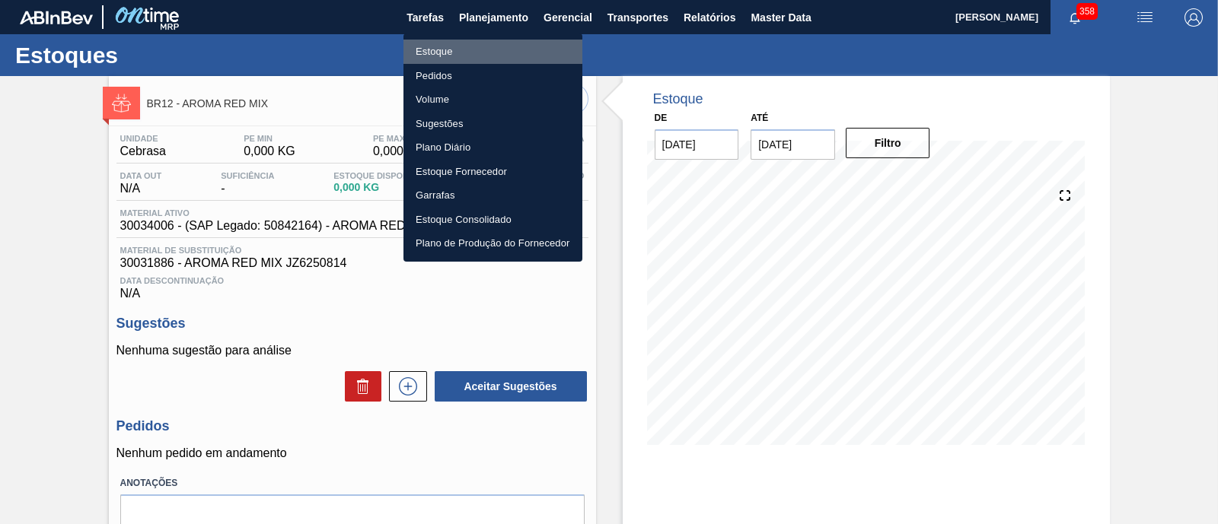
click at [479, 46] on li "Estoque" at bounding box center [492, 52] width 179 height 24
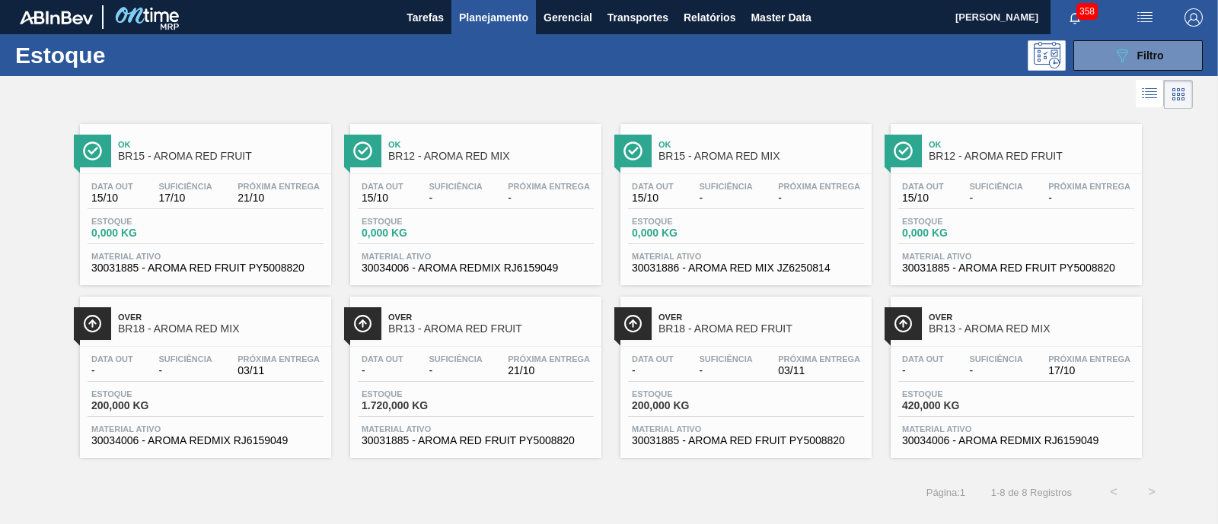
click at [489, 17] on span "Planejamento" at bounding box center [493, 17] width 69 height 18
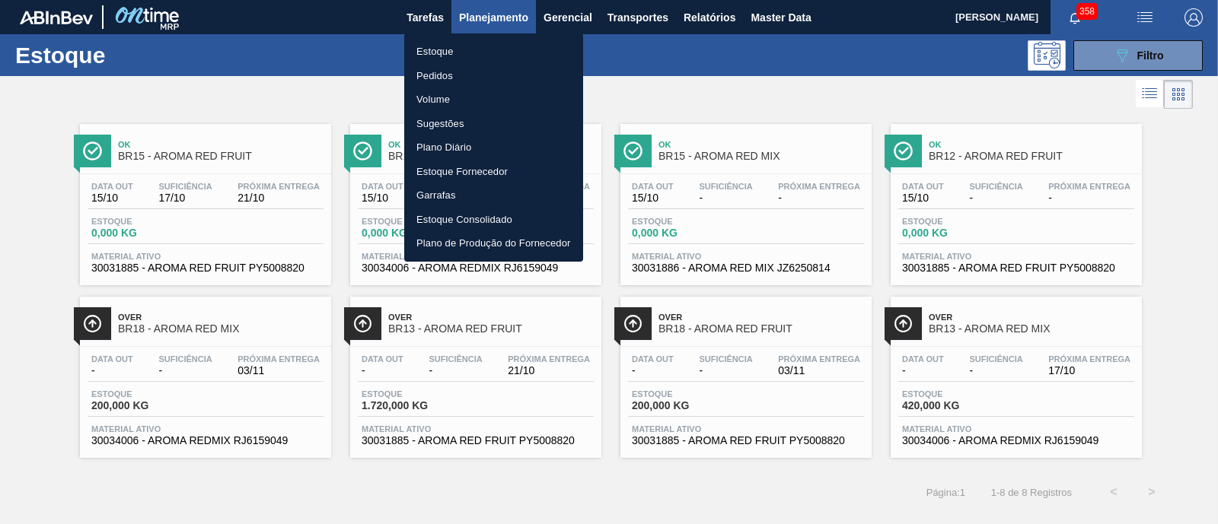
click at [436, 74] on li "Pedidos" at bounding box center [493, 76] width 179 height 24
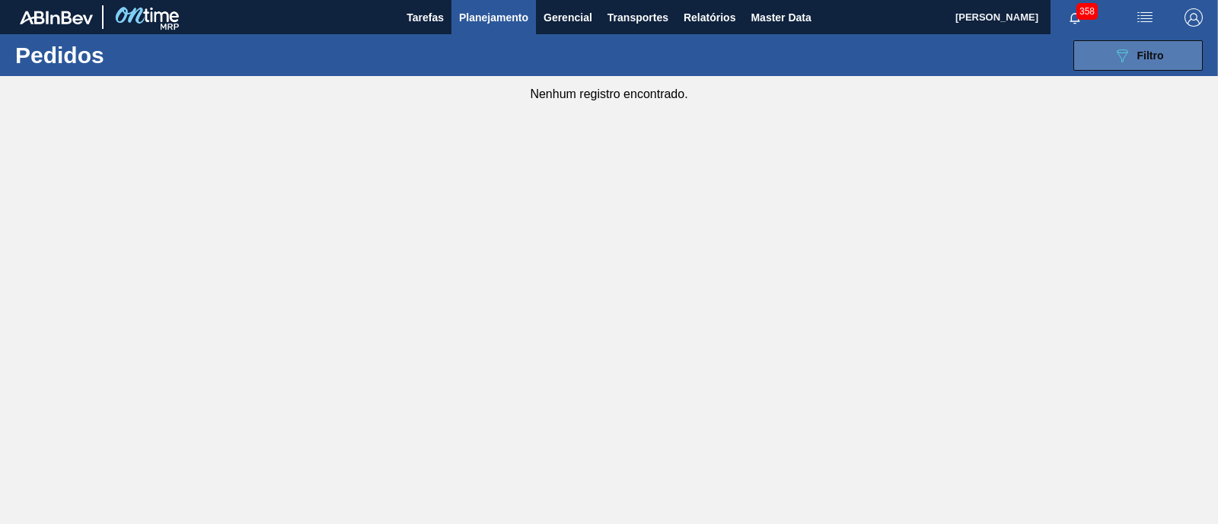
click at [1109, 59] on button "089F7B8B-B2A5-4AFE-B5C0-19BA573D28AC Filtro" at bounding box center [1137, 55] width 129 height 30
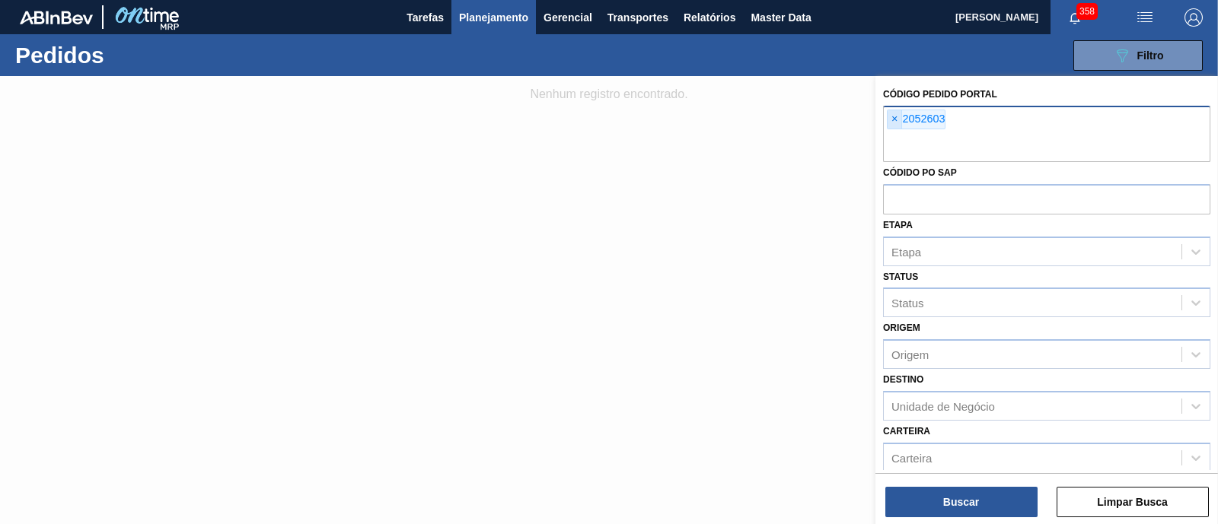
click at [888, 114] on span "×" at bounding box center [894, 119] width 14 height 18
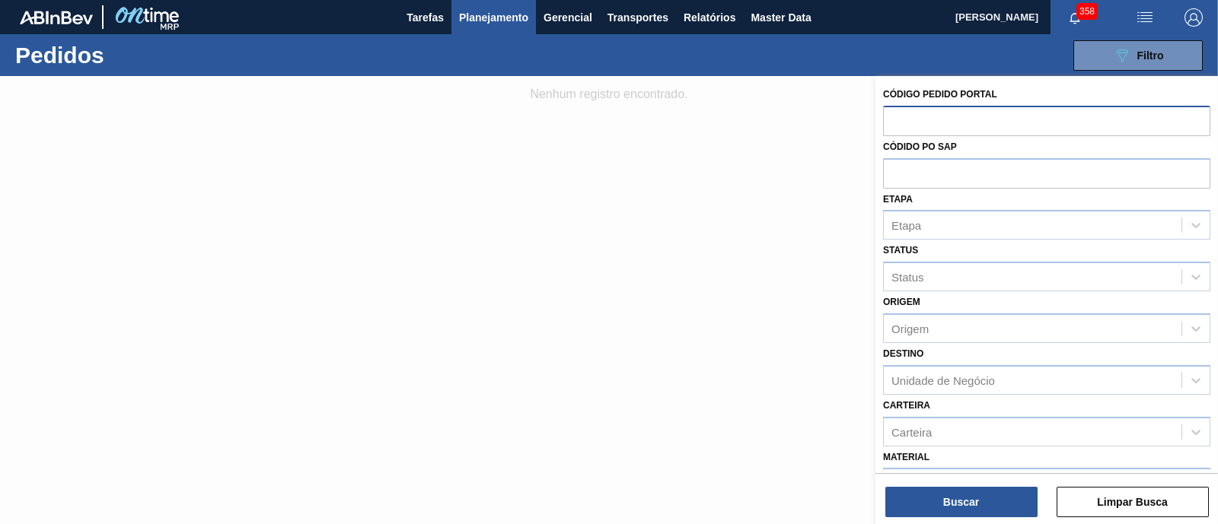
paste input "5800378584"
type input "5800378584"
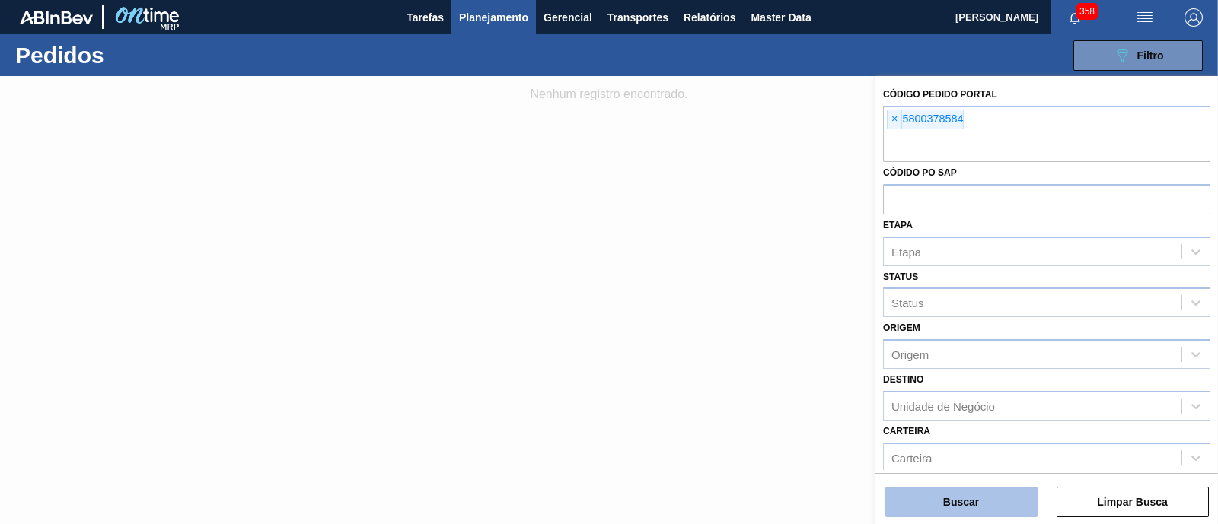
click at [998, 507] on button "Buscar" at bounding box center [961, 502] width 152 height 30
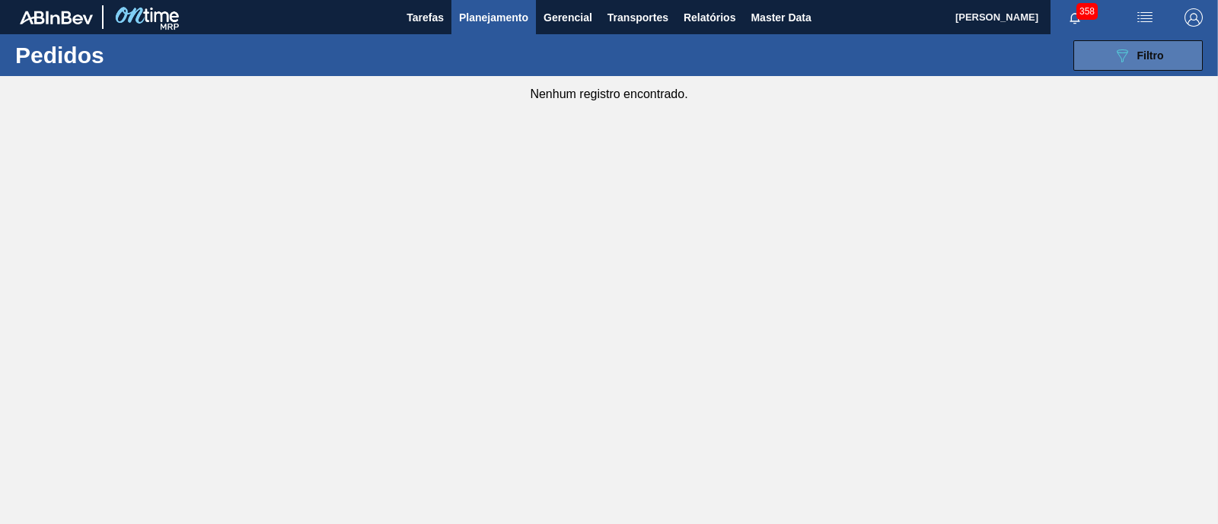
click at [1101, 59] on button "089F7B8B-B2A5-4AFE-B5C0-19BA573D28AC Filtro" at bounding box center [1137, 55] width 129 height 30
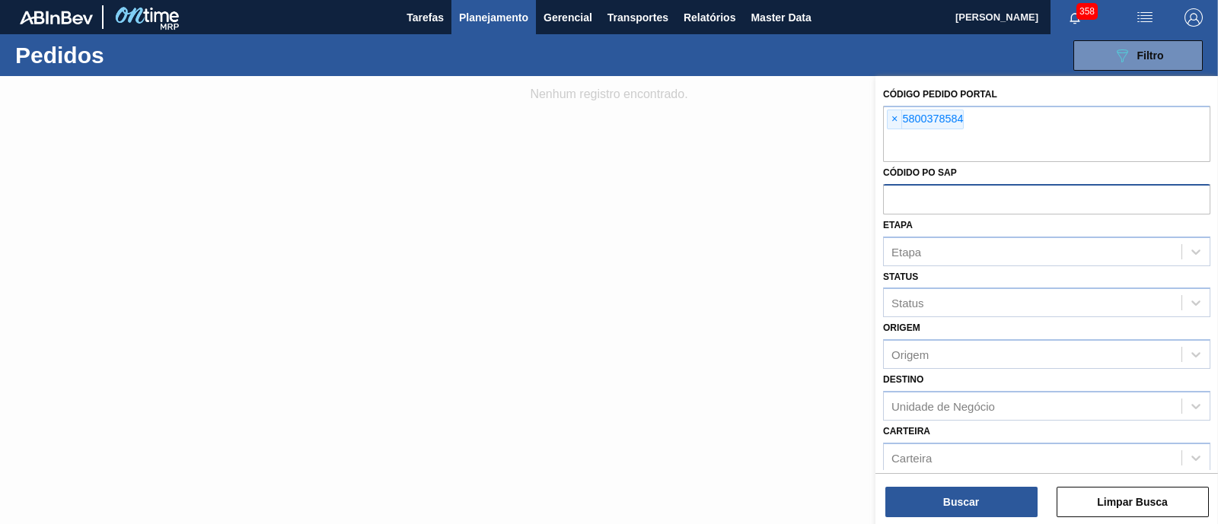
drag, startPoint x: 898, startPoint y: 116, endPoint x: 906, endPoint y: 173, distance: 57.6
click at [898, 116] on span "×" at bounding box center [894, 119] width 14 height 18
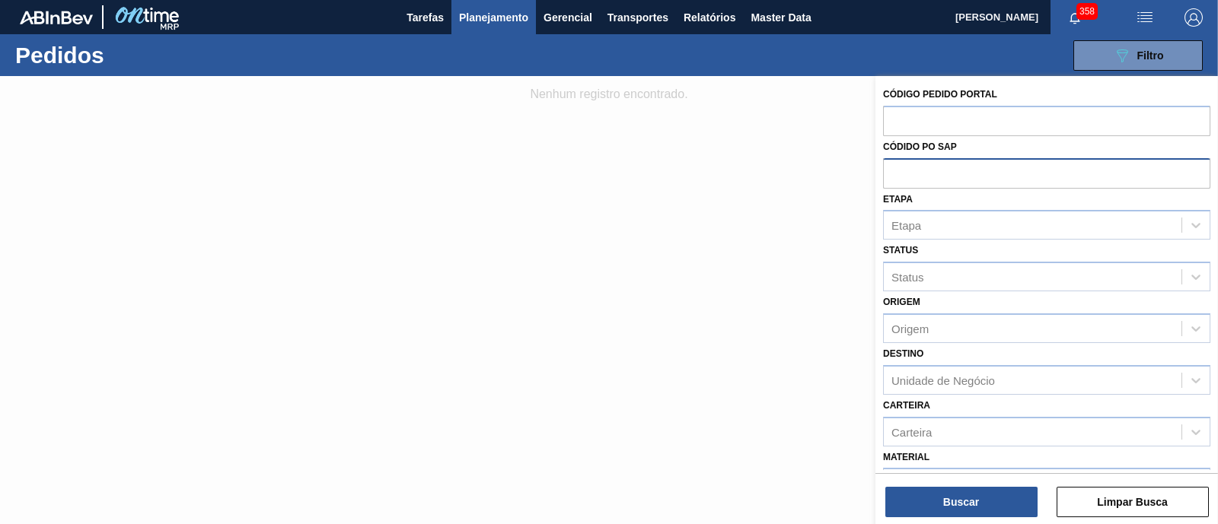
click at [917, 169] on input "text" at bounding box center [1046, 172] width 327 height 29
paste input "5800378584"
type input "5800378584"
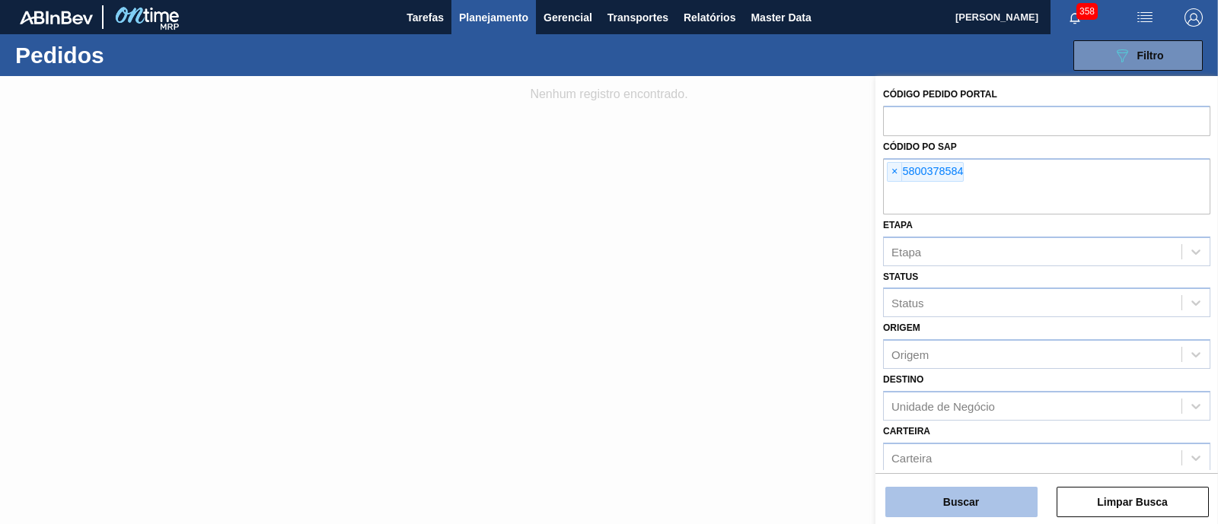
click at [944, 501] on button "Buscar" at bounding box center [961, 502] width 152 height 30
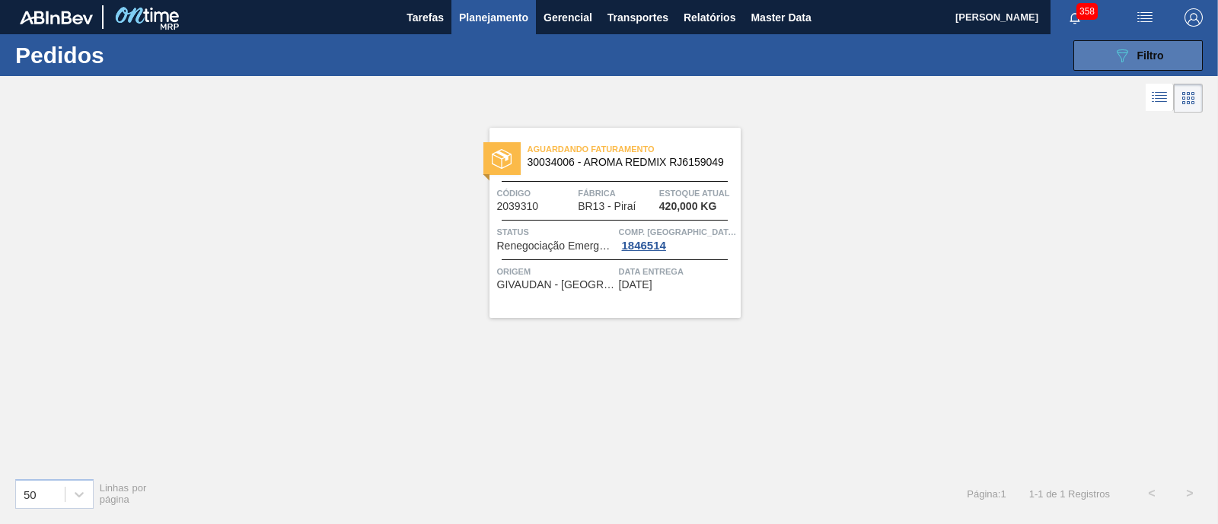
click at [1133, 63] on div "089F7B8B-B2A5-4AFE-B5C0-19BA573D28AC Filtro" at bounding box center [1138, 55] width 51 height 18
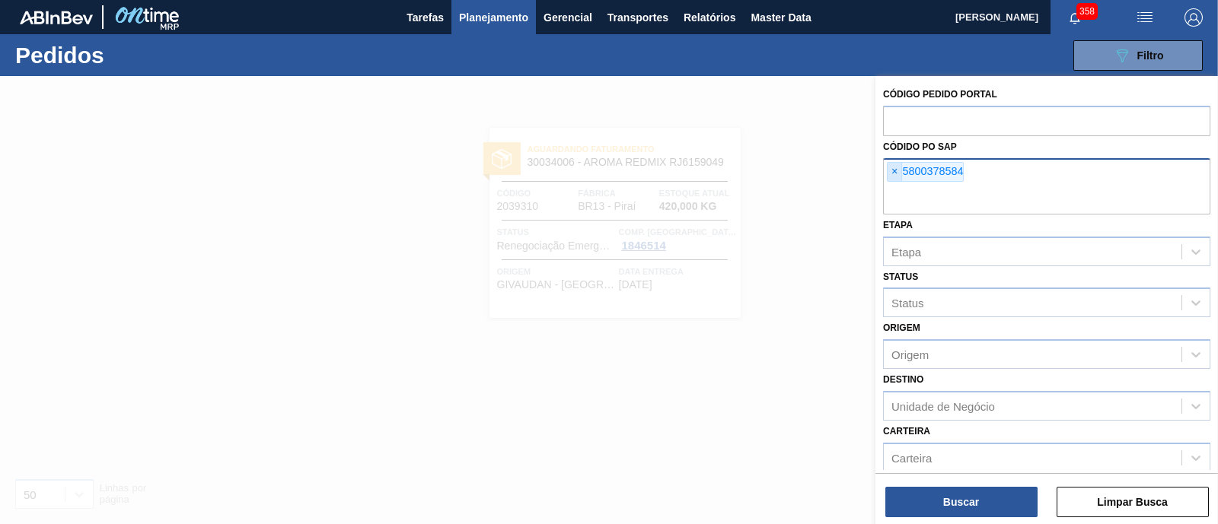
click at [894, 172] on span "×" at bounding box center [894, 172] width 14 height 18
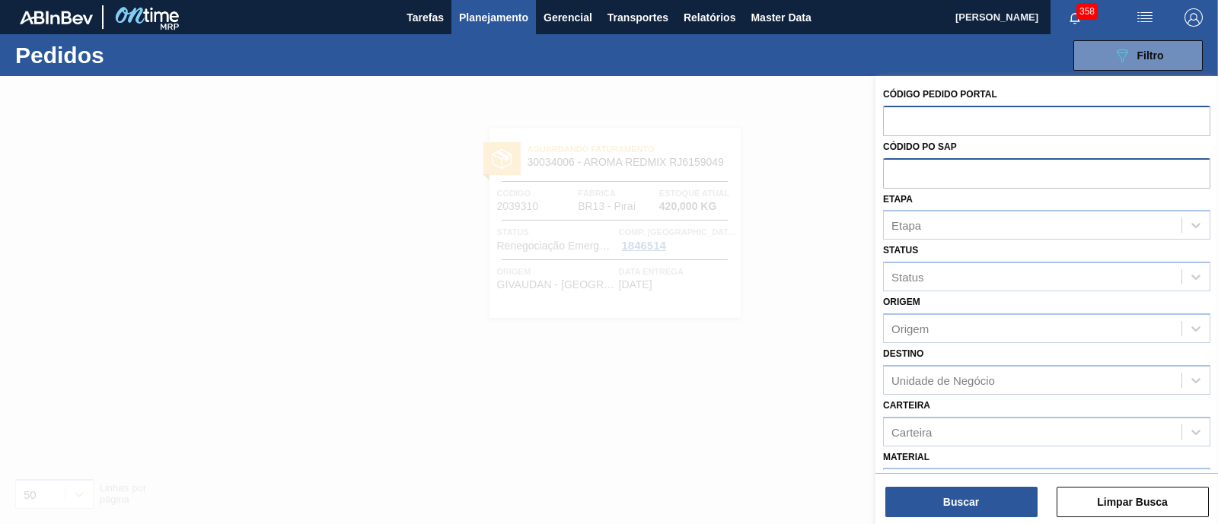
click at [910, 117] on input "text" at bounding box center [1046, 120] width 327 height 29
paste input "2051046"
type input "2051046"
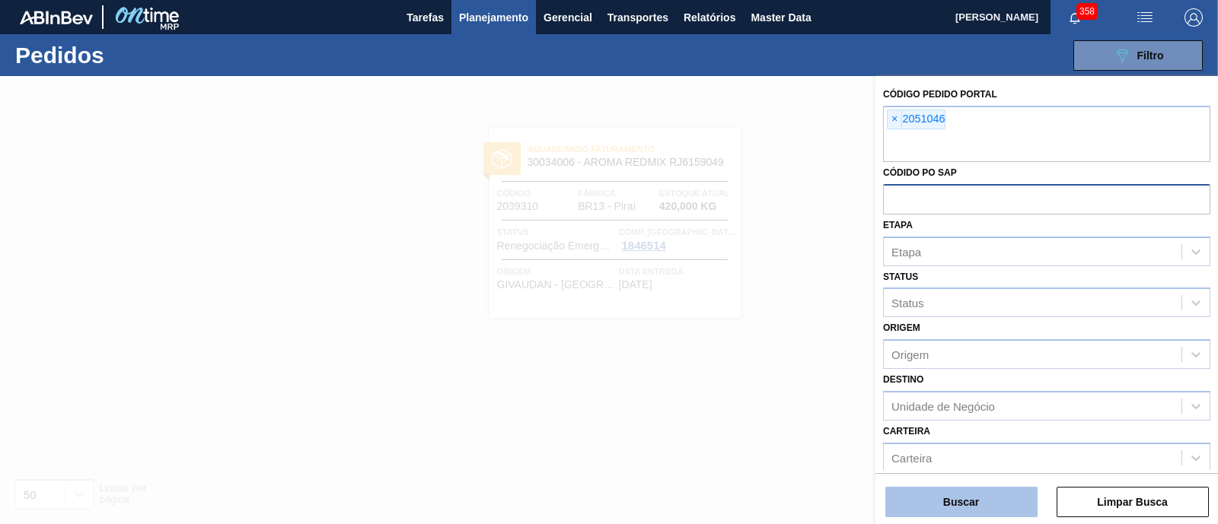
click at [941, 511] on button "Buscar" at bounding box center [961, 502] width 152 height 30
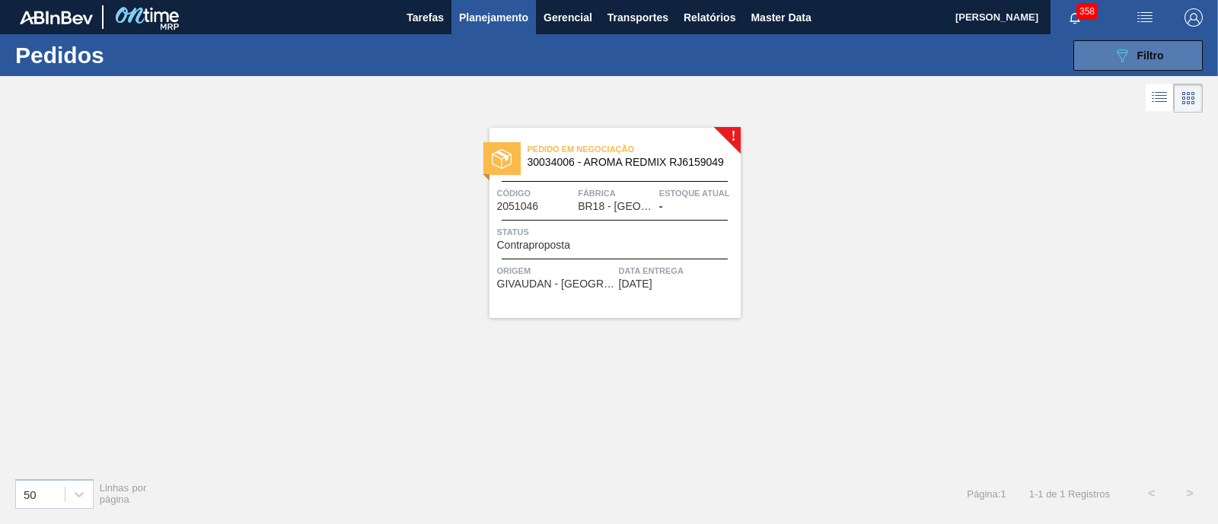
click at [1157, 59] on span "Filtro" at bounding box center [1150, 55] width 27 height 12
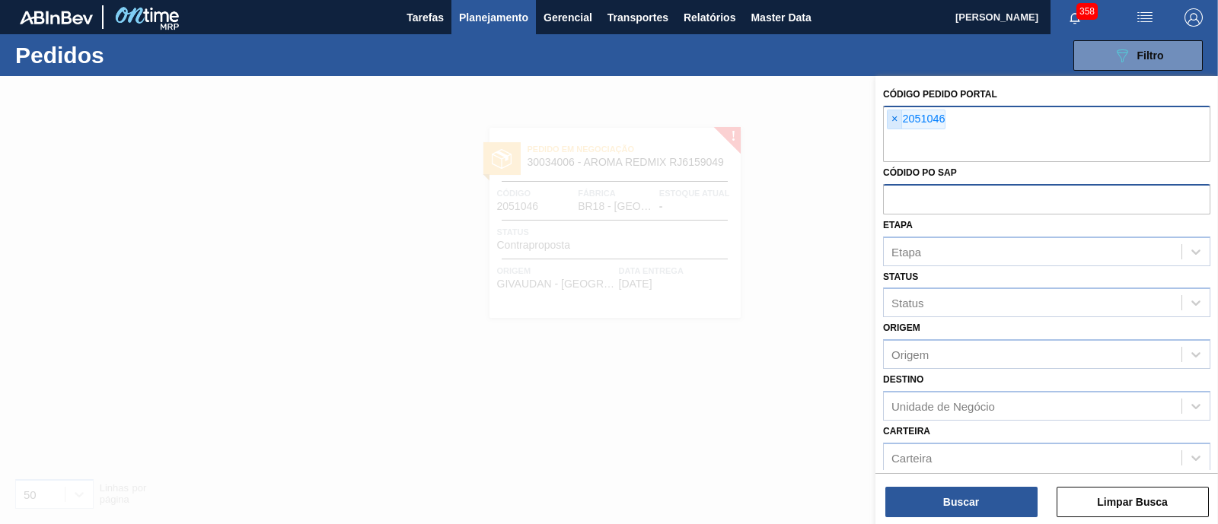
click at [890, 118] on span "×" at bounding box center [894, 119] width 14 height 18
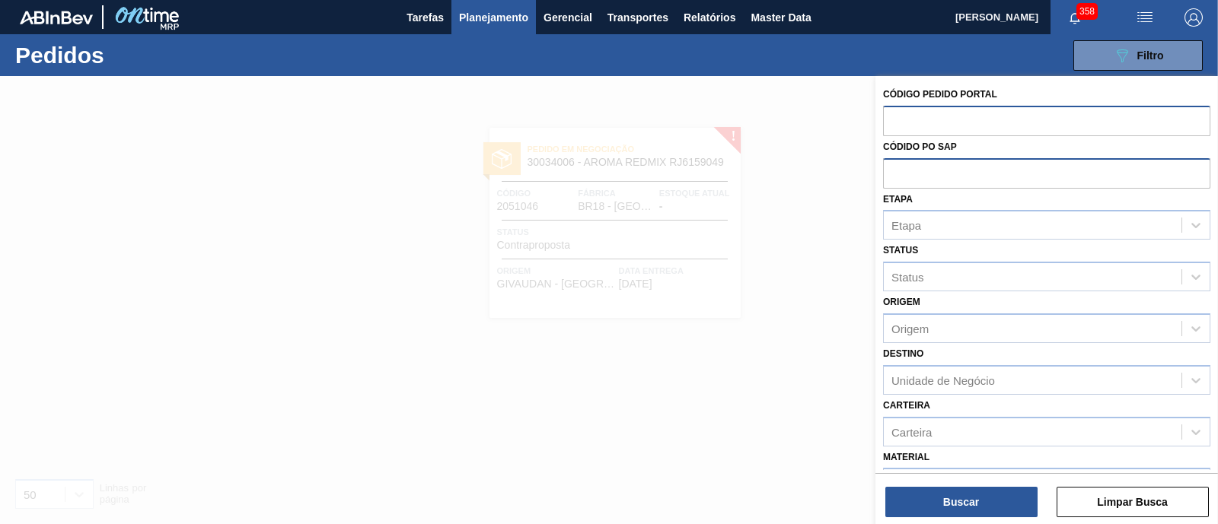
click at [925, 173] on input "text" at bounding box center [1046, 172] width 327 height 29
paste input "5800393721"
type input "5800393721"
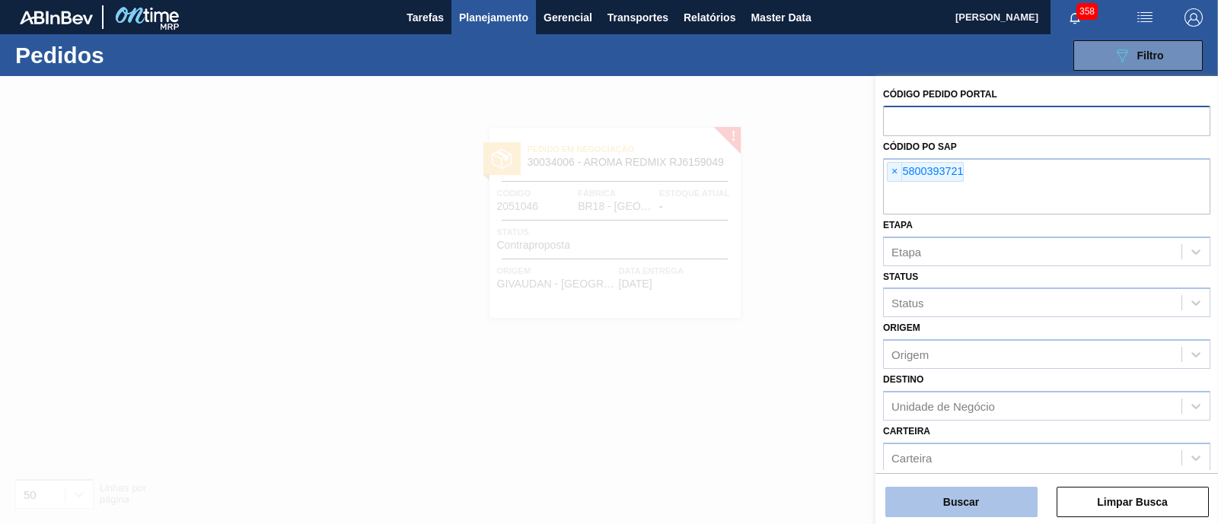
click at [940, 489] on button "Buscar" at bounding box center [961, 502] width 152 height 30
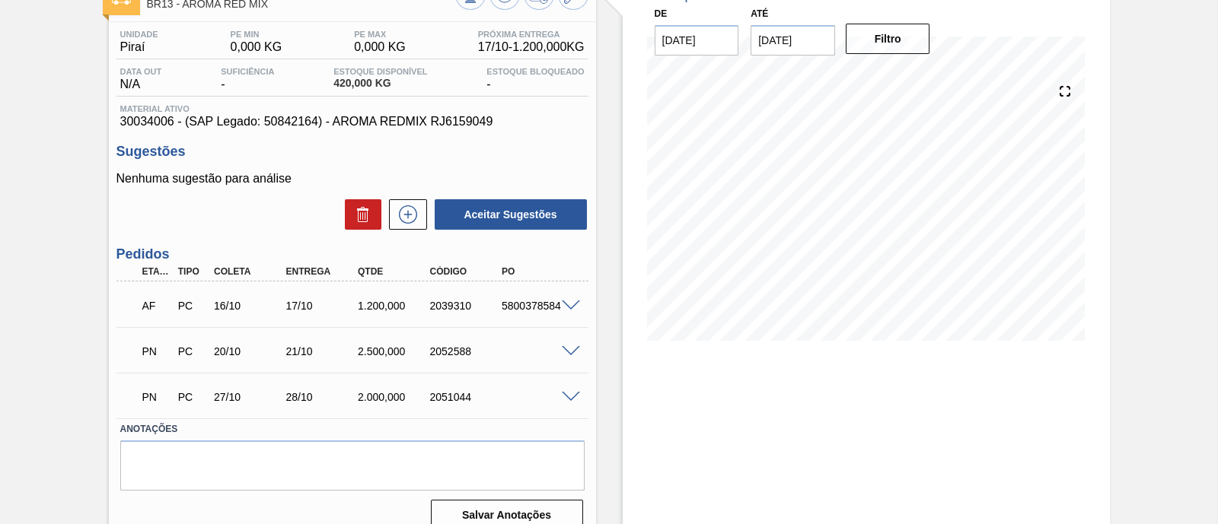
scroll to position [106, 0]
click at [578, 348] on span at bounding box center [571, 350] width 18 height 11
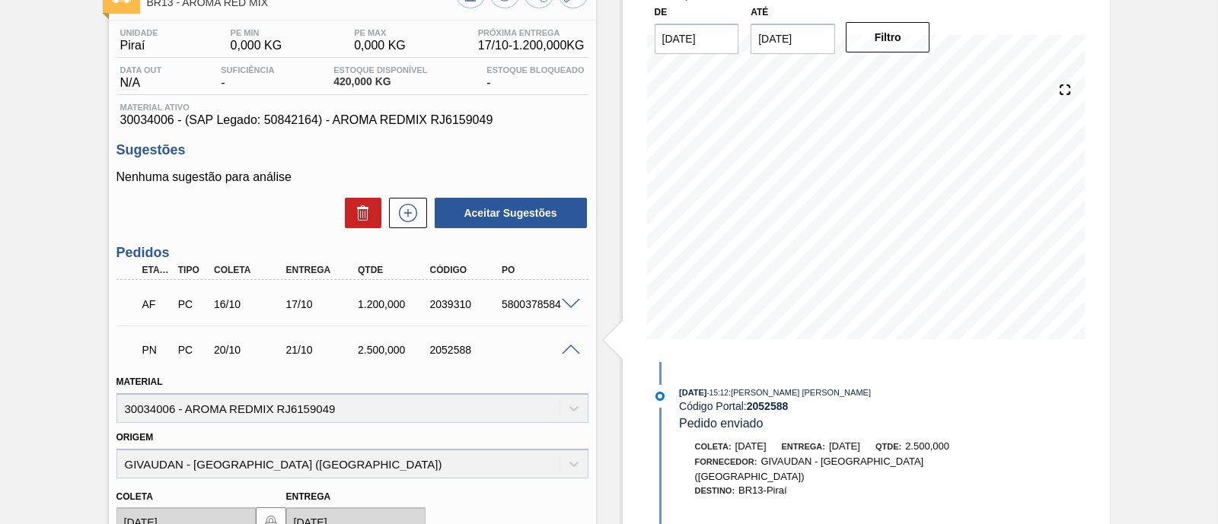
click at [570, 304] on span at bounding box center [571, 304] width 18 height 11
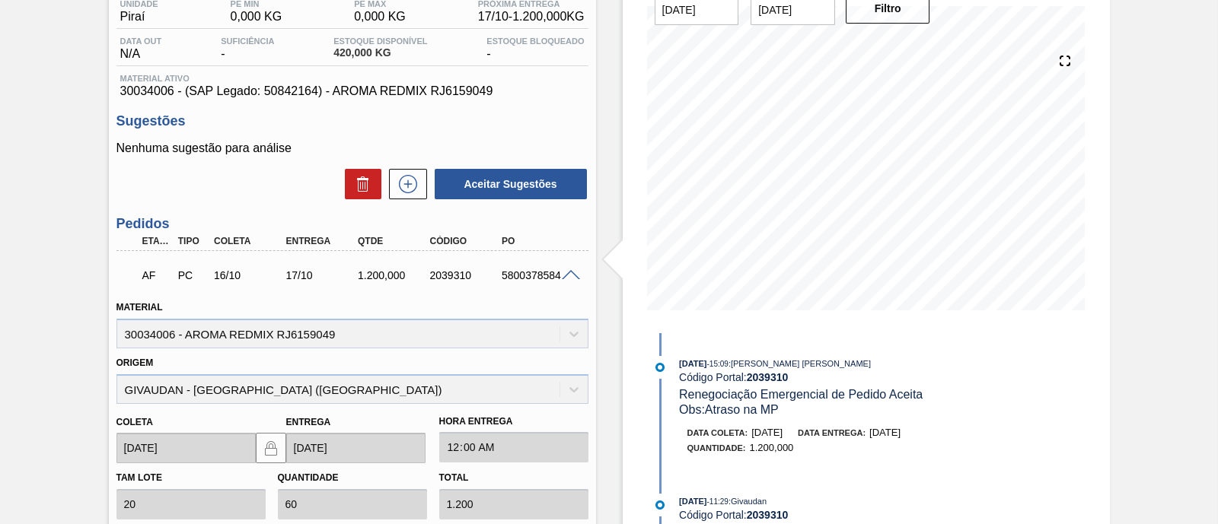
scroll to position [130, 0]
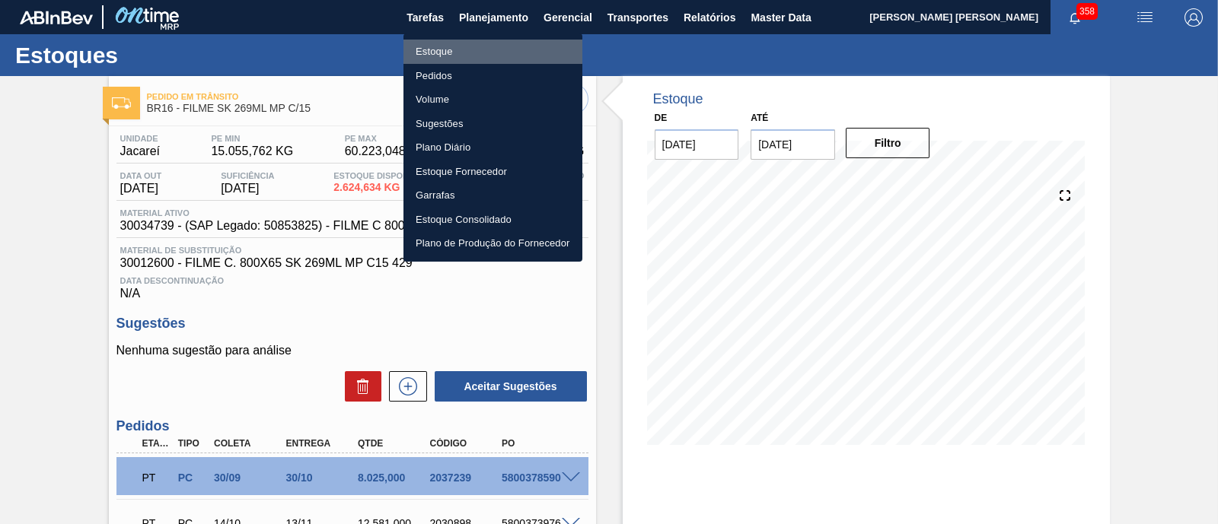
click at [457, 46] on li "Estoque" at bounding box center [492, 52] width 179 height 24
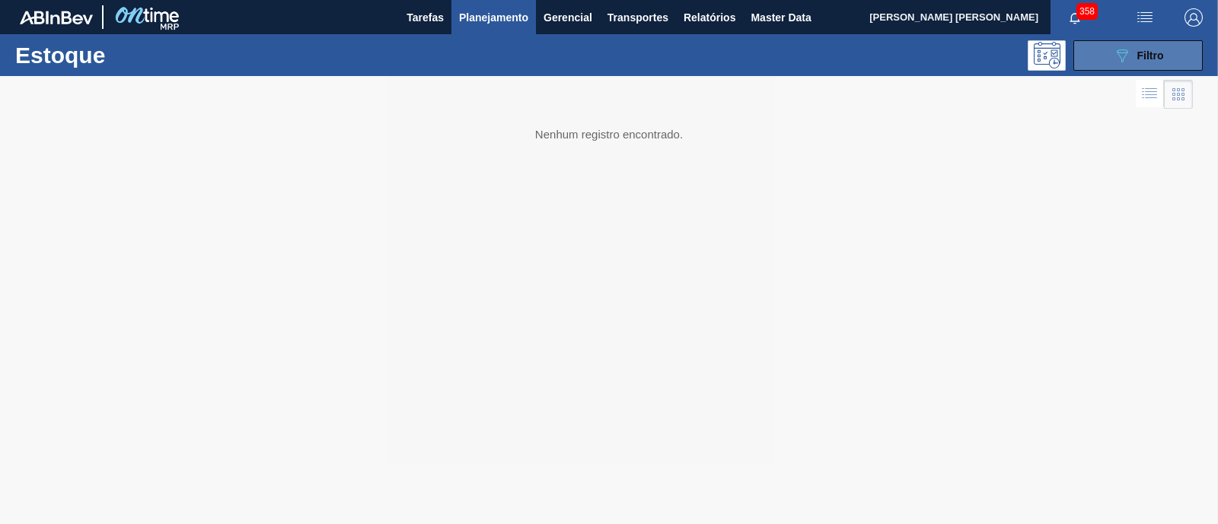
click at [1141, 55] on span "Filtro" at bounding box center [1150, 55] width 27 height 12
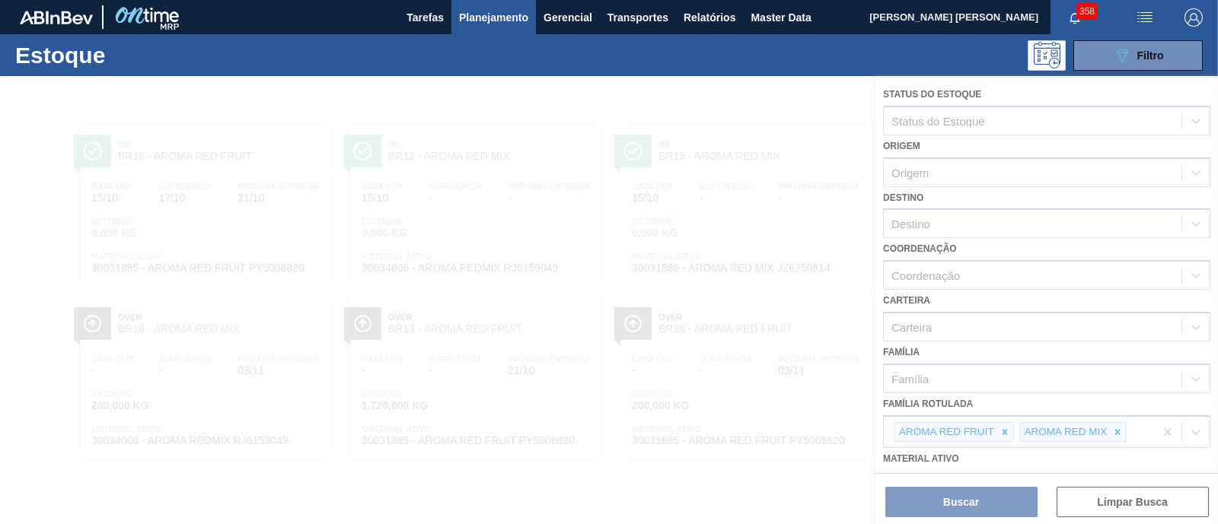
click at [1160, 432] on div at bounding box center [609, 300] width 1218 height 448
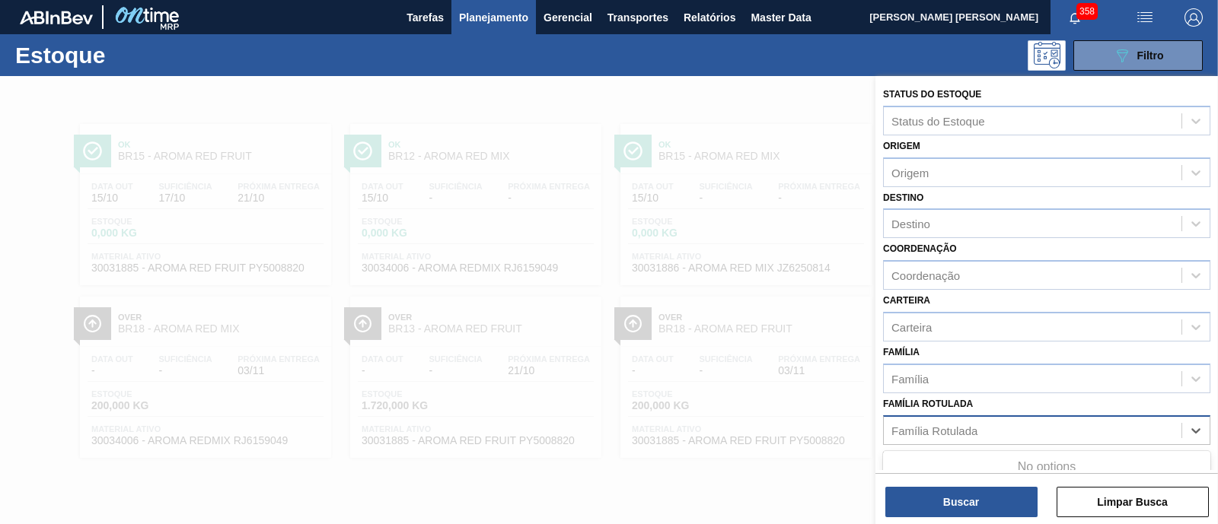
click at [1087, 428] on div "Família Rotulada" at bounding box center [1033, 430] width 298 height 22
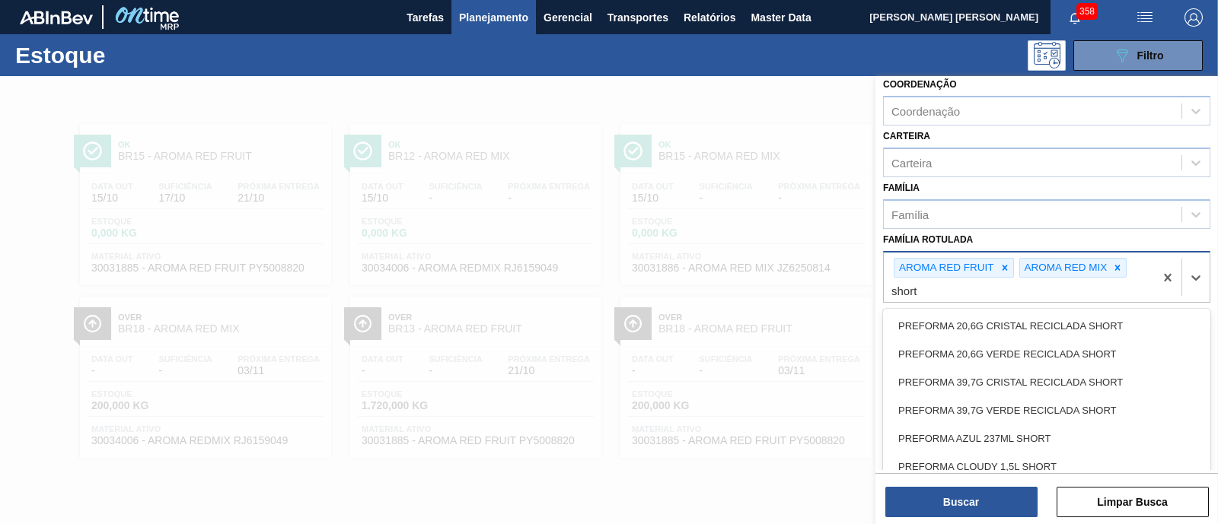
scroll to position [167, 0]
type Rotulada "s"
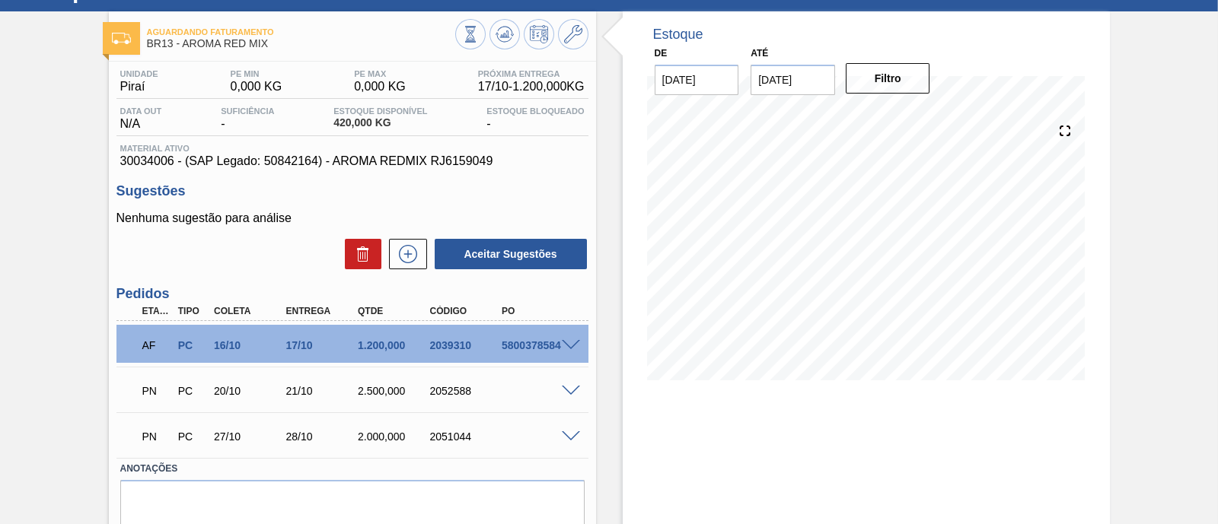
scroll to position [94, 0]
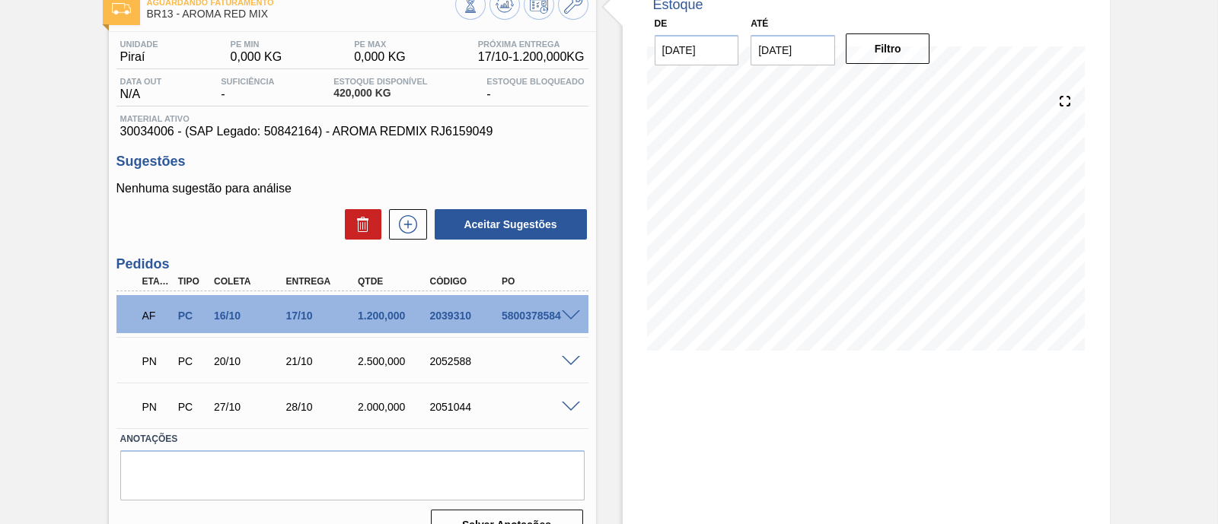
click at [570, 319] on span at bounding box center [571, 316] width 18 height 11
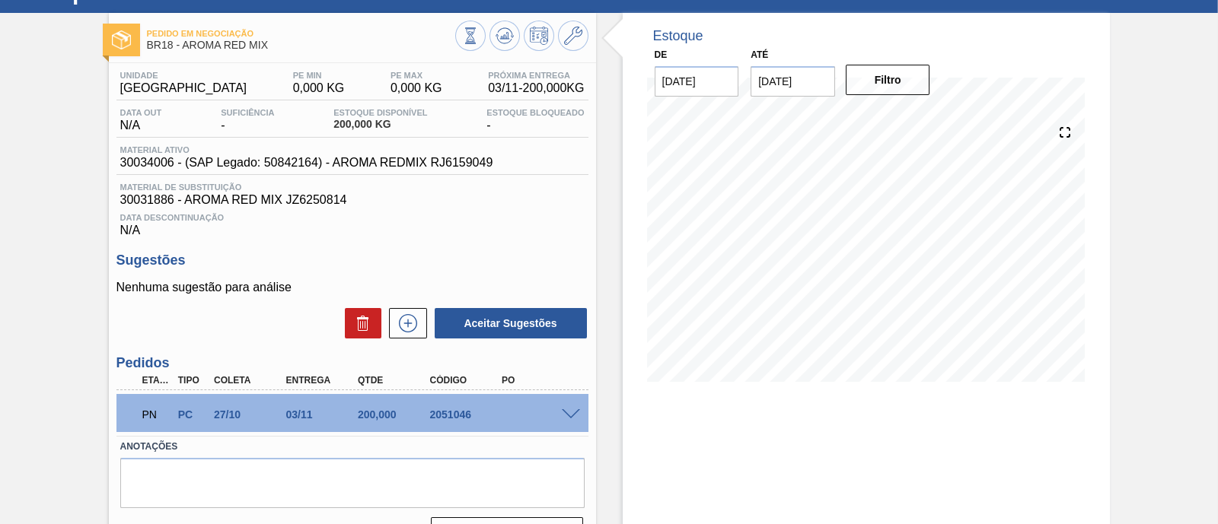
scroll to position [129, 0]
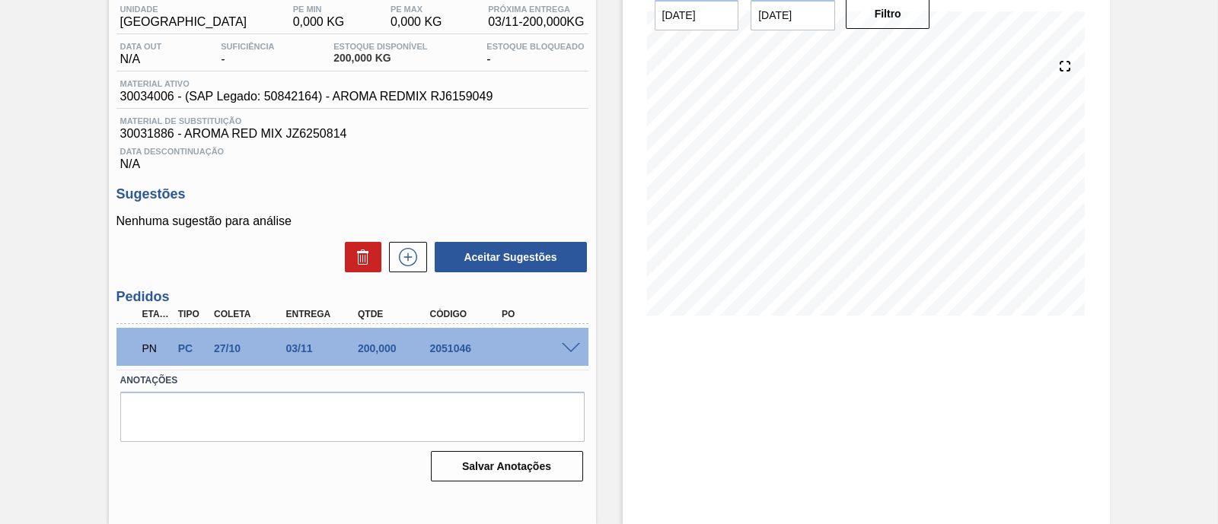
click at [562, 352] on span at bounding box center [571, 348] width 18 height 11
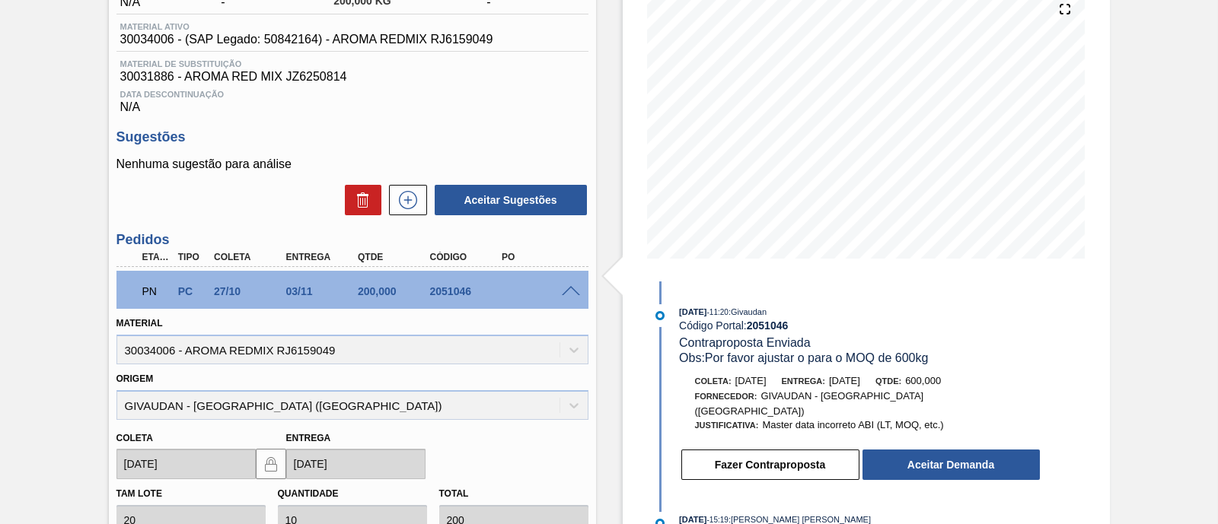
scroll to position [225, 0]
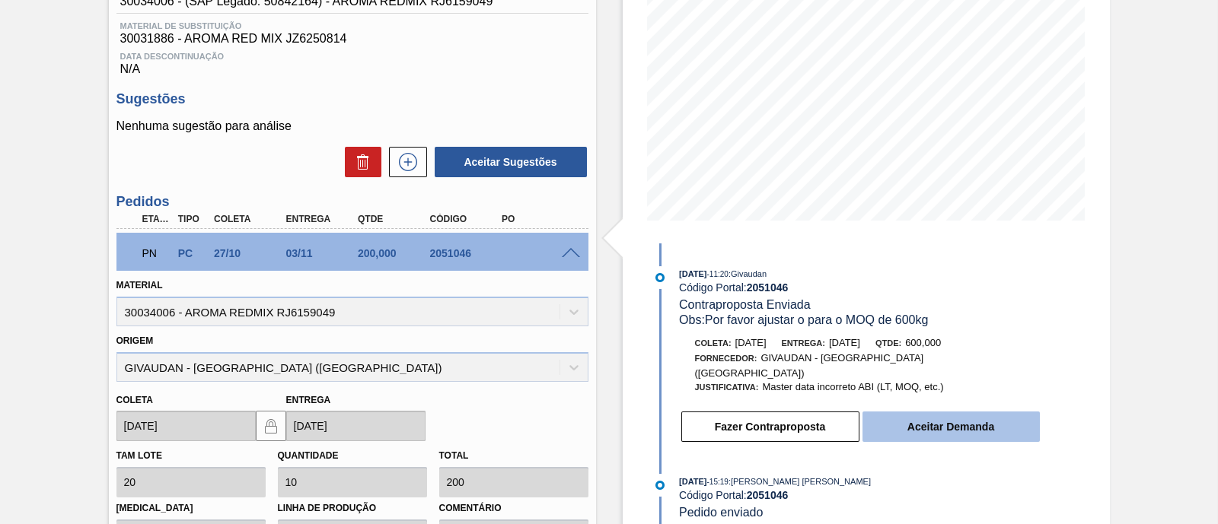
click at [938, 424] on button "Aceitar Demanda" at bounding box center [950, 427] width 177 height 30
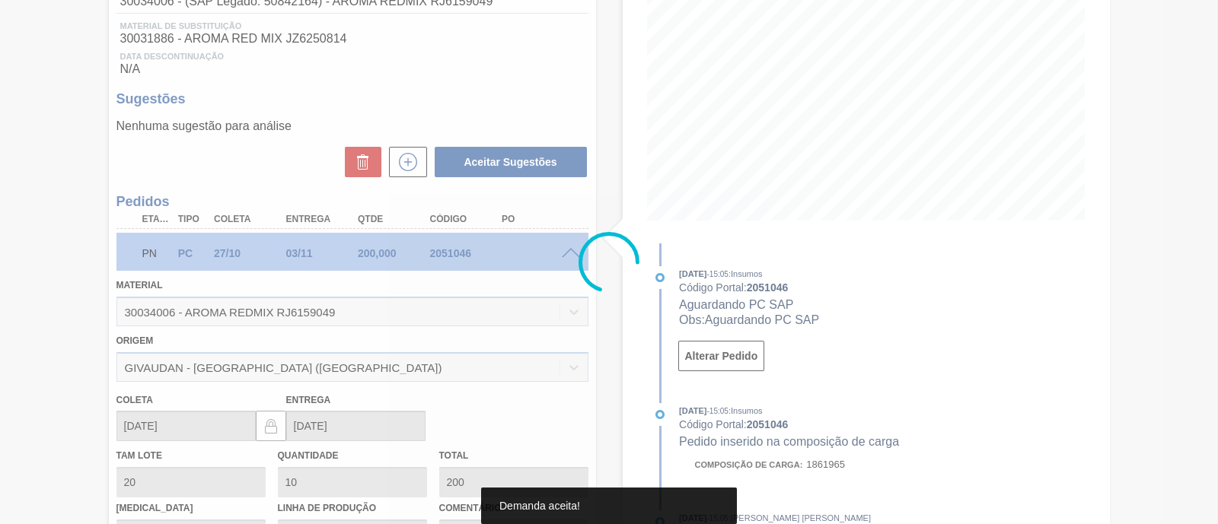
type input "30"
type input "600"
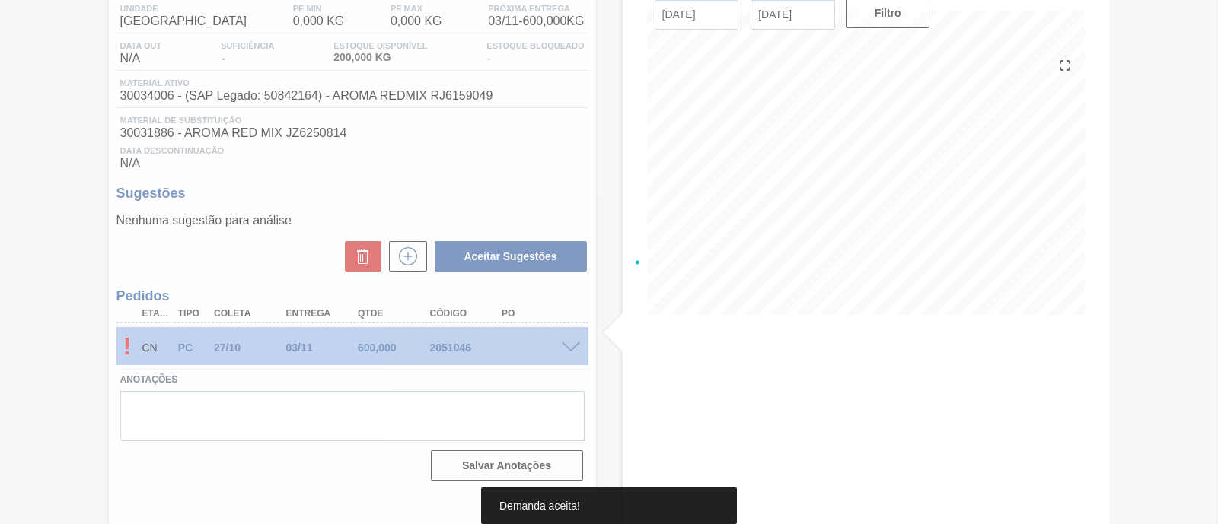
scroll to position [129, 0]
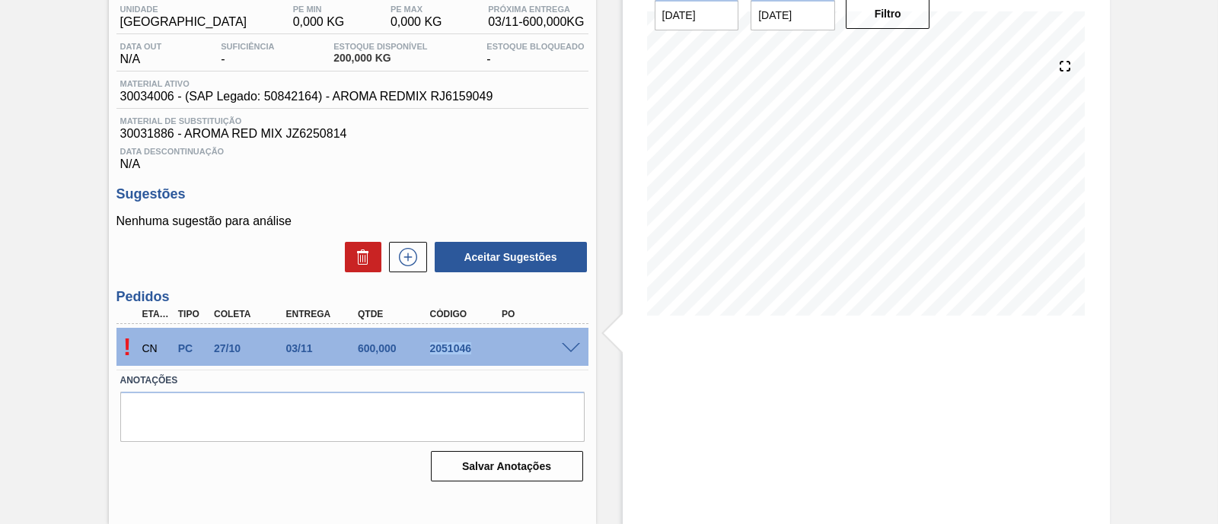
drag, startPoint x: 426, startPoint y: 349, endPoint x: 475, endPoint y: 351, distance: 48.8
click at [475, 351] on div "2051046" at bounding box center [465, 348] width 79 height 12
